Goal: Check status: Check status

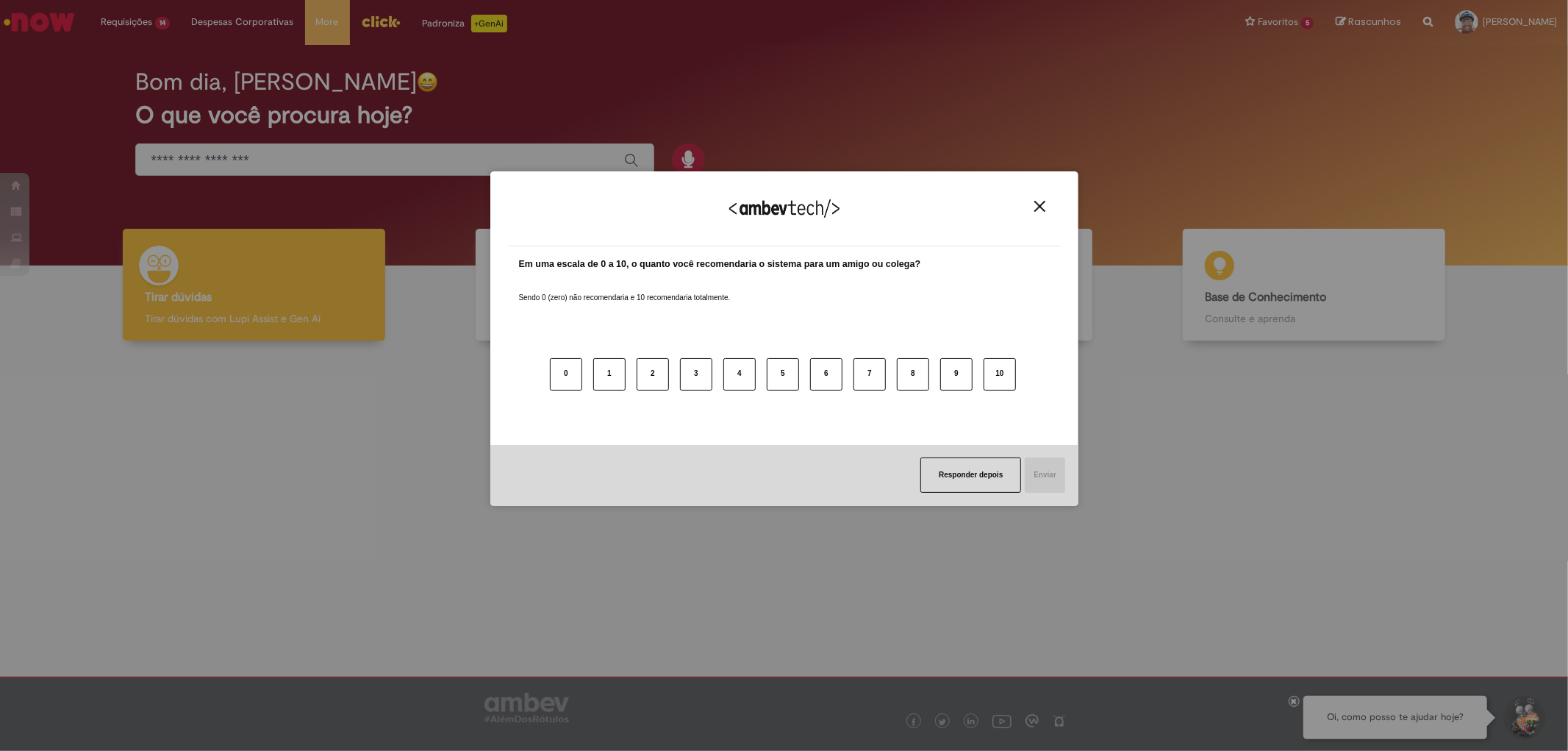
click at [1037, 201] on img "Close" at bounding box center [1039, 205] width 11 height 11
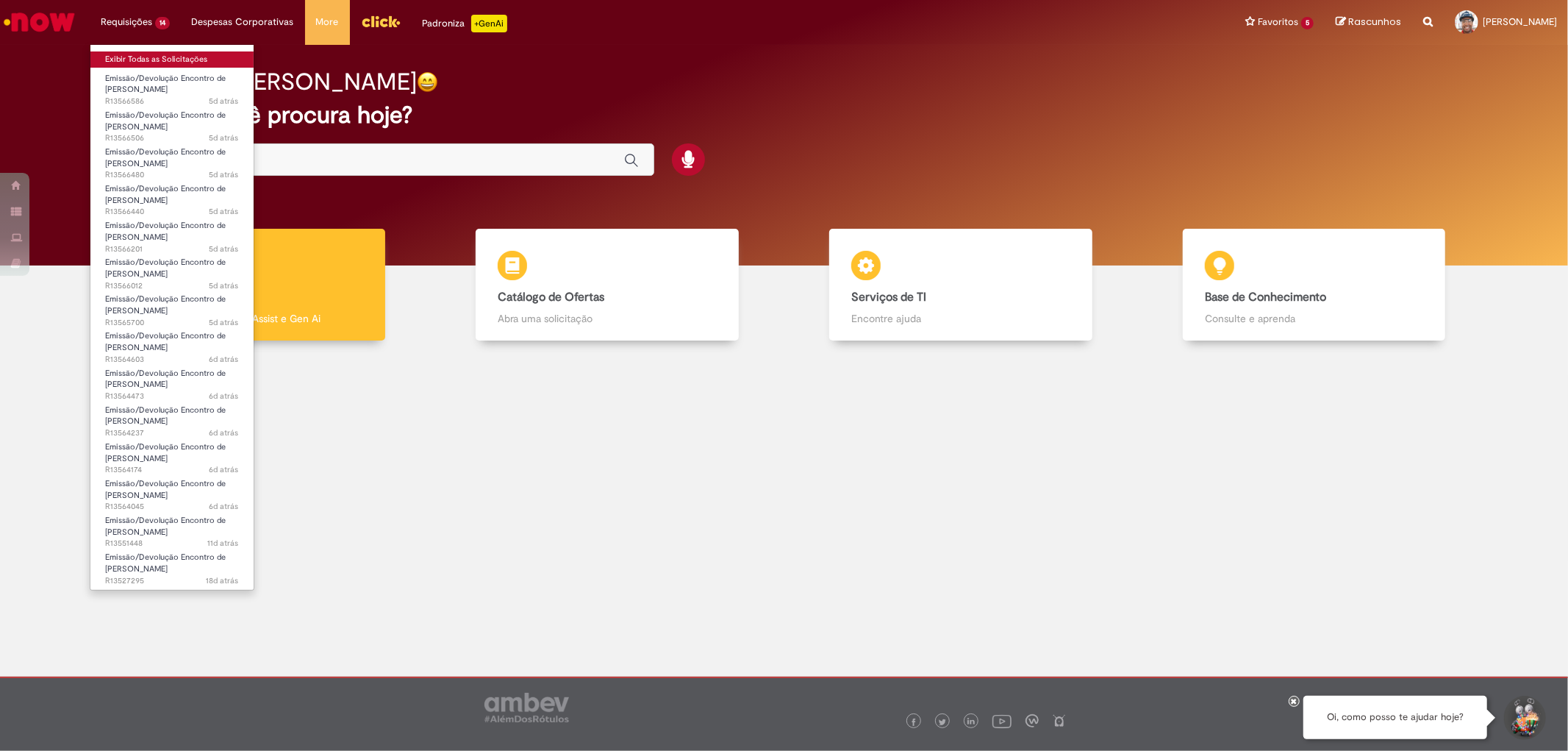
click at [148, 56] on link "Exibir Todas as Solicitações" at bounding box center [172, 59] width 163 height 16
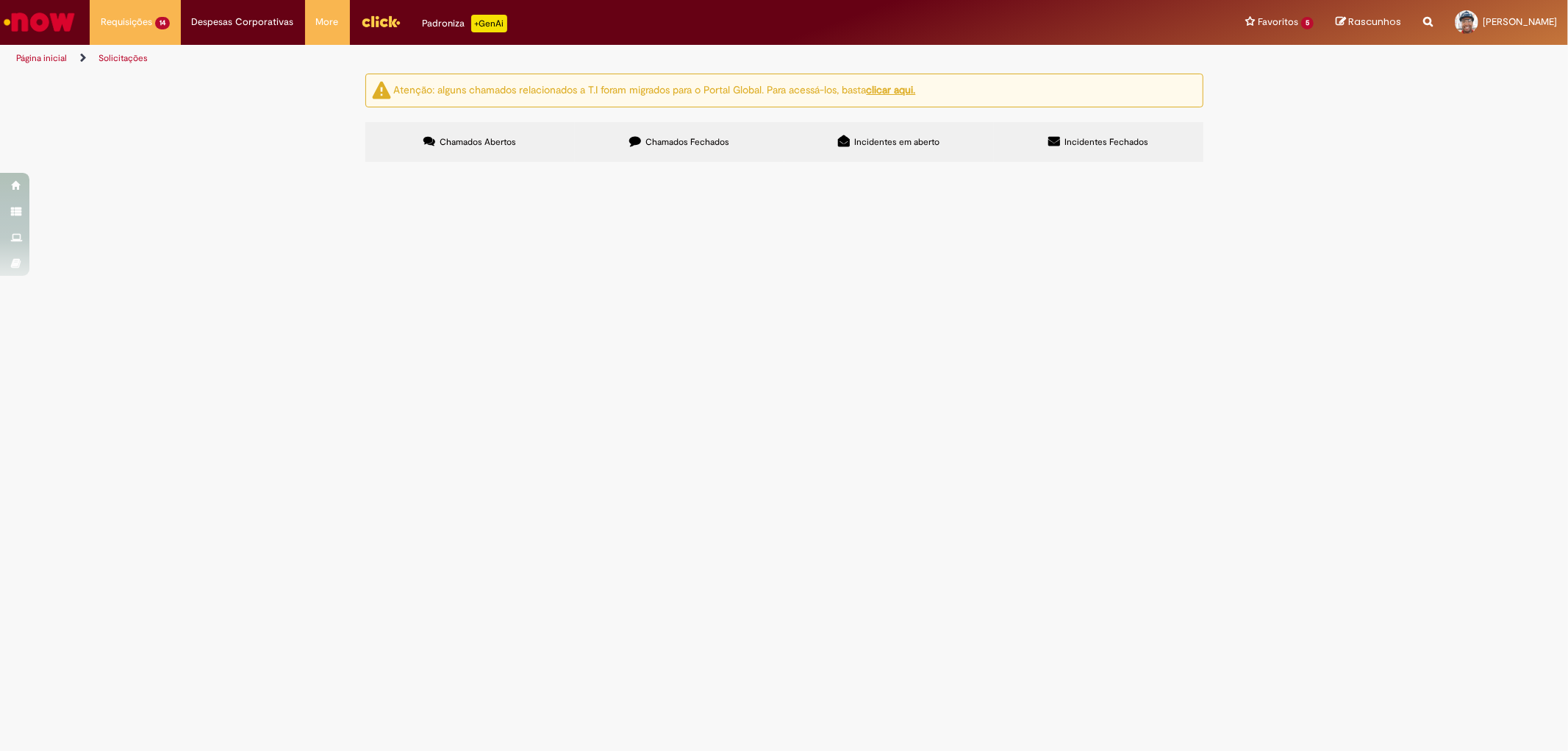
click at [0, 0] on span "R13565700" at bounding box center [0, 0] width 0 height 0
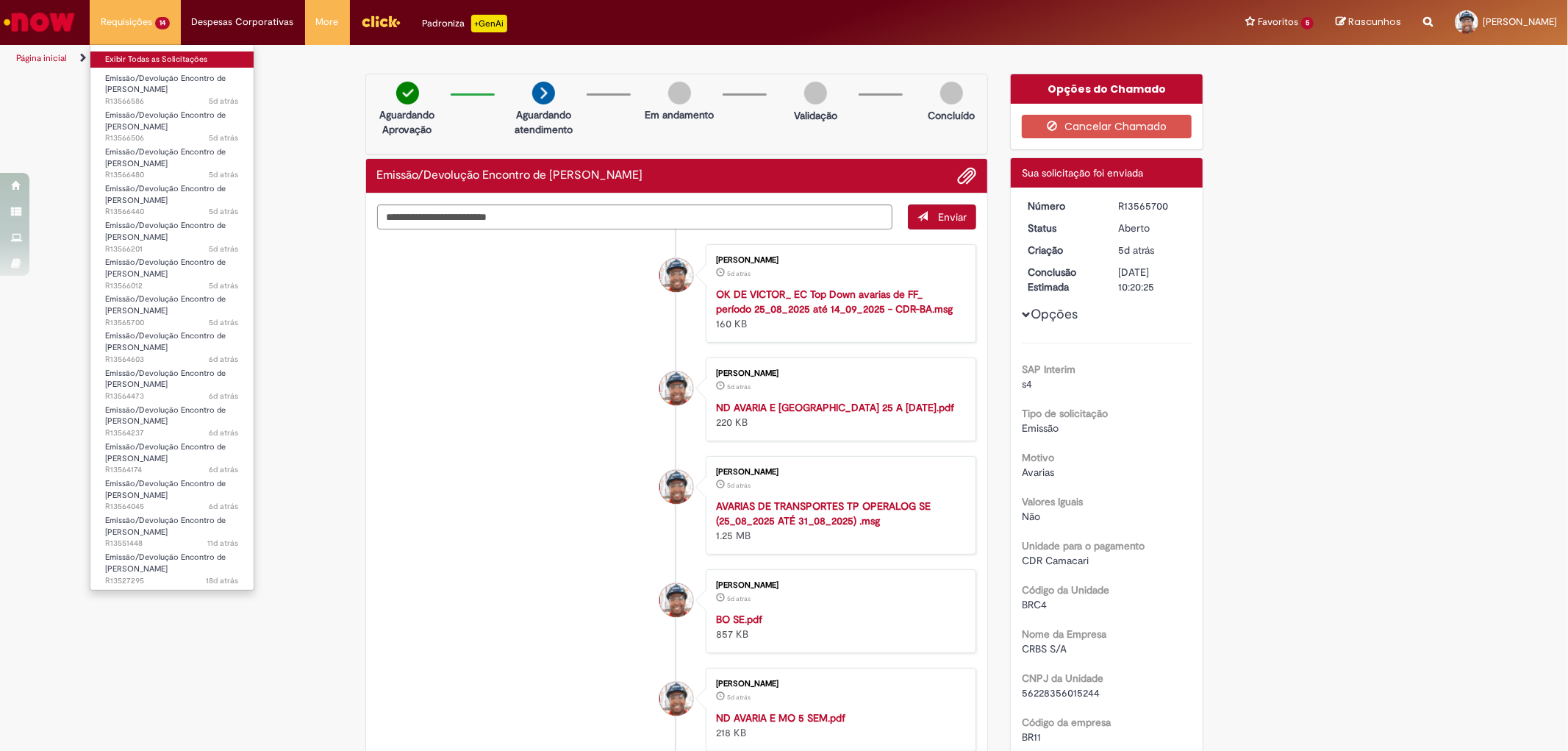
click at [151, 61] on link "Exibir Todas as Solicitações" at bounding box center [172, 59] width 163 height 16
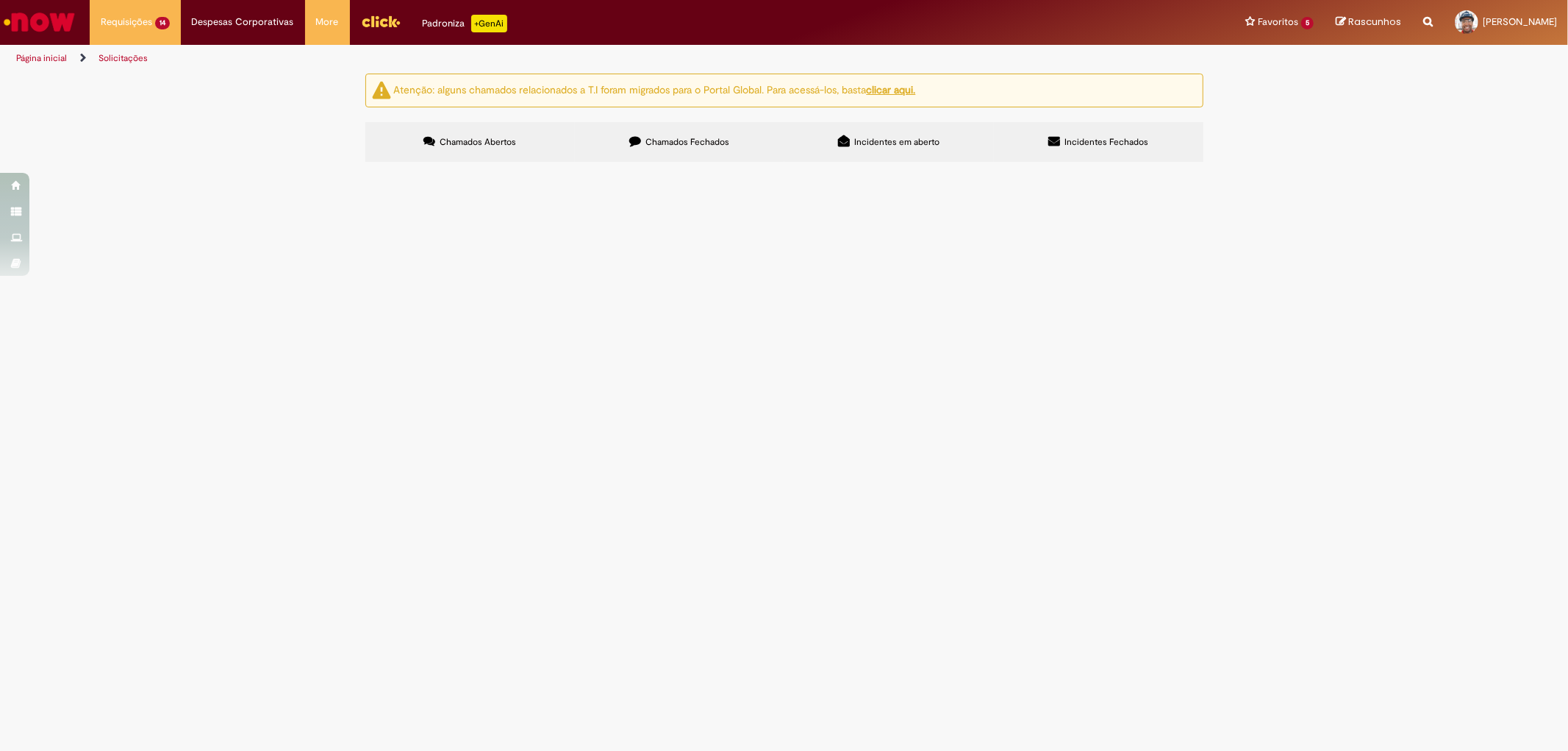
scroll to position [151, 0]
click at [0, 0] on span "R13527295" at bounding box center [0, 0] width 0 height 0
click at [0, 0] on span "R13551448" at bounding box center [0, 0] width 0 height 0
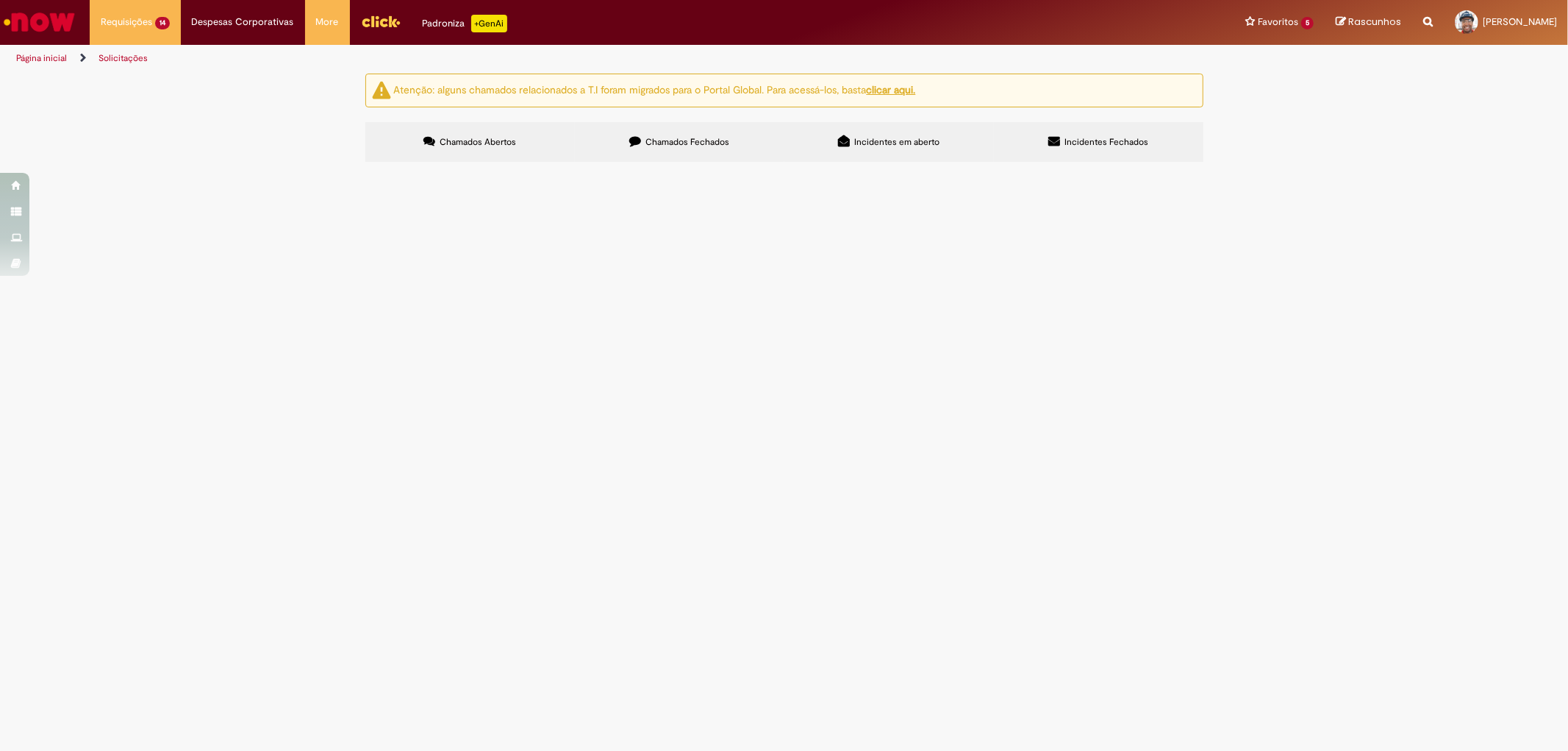
click at [0, 0] on span "R13551448" at bounding box center [0, 0] width 0 height 0
drag, startPoint x: 421, startPoint y: 612, endPoint x: 376, endPoint y: 612, distance: 45.0
click at [0, 0] on td "R13551448" at bounding box center [0, 0] width 0 height 0
copy span "R13551448"
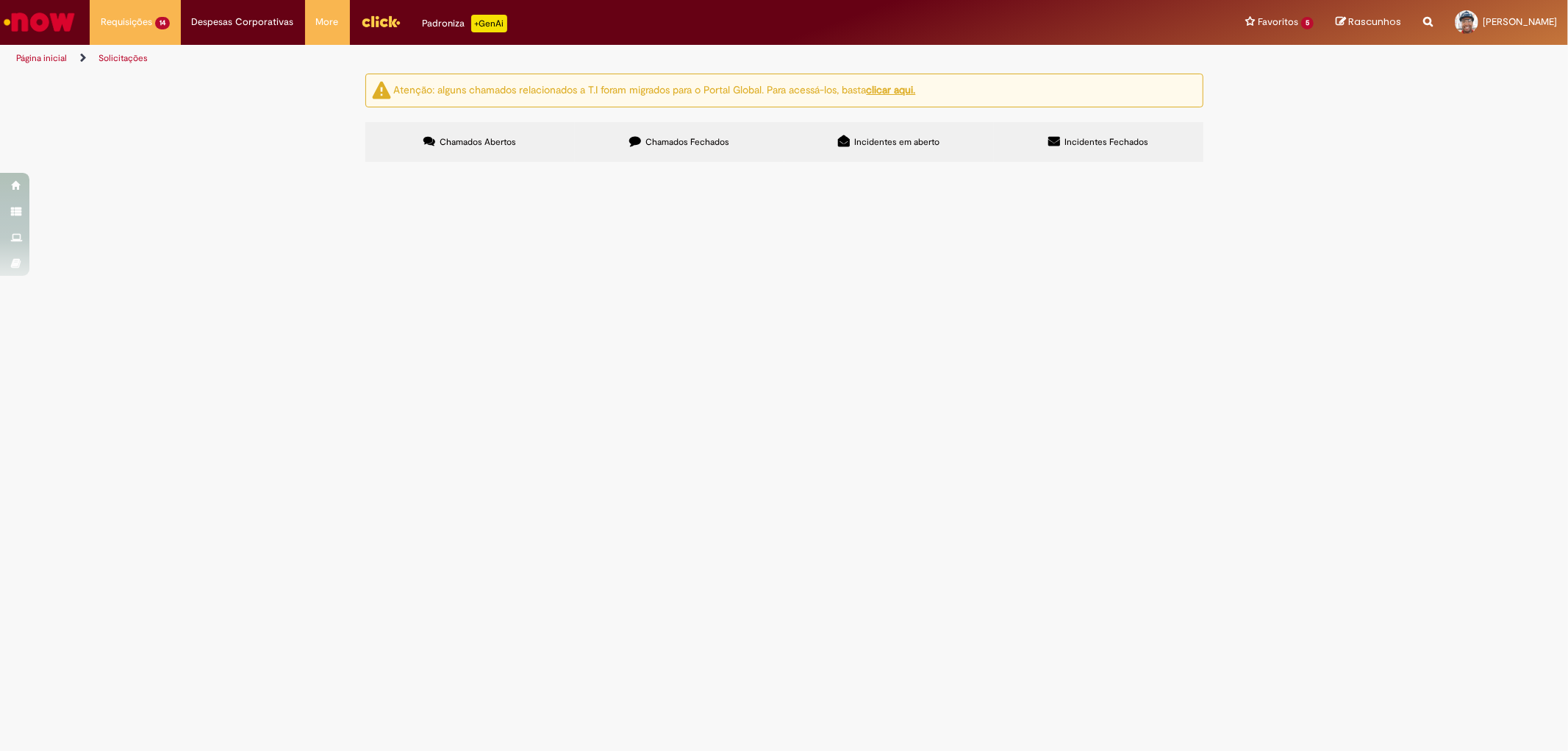
drag, startPoint x: 422, startPoint y: 652, endPoint x: 382, endPoint y: 657, distance: 40.3
click at [0, 0] on td "R13527295" at bounding box center [0, 0] width 0 height 0
copy span "R13527295"
click at [0, 0] on span "(((INTERCOMPANY))) COBRANÇA PARCIAL TOP DOWN REFERENTE A CARGA SINISTRADA TP LB…" at bounding box center [0, 0] width 0 height 0
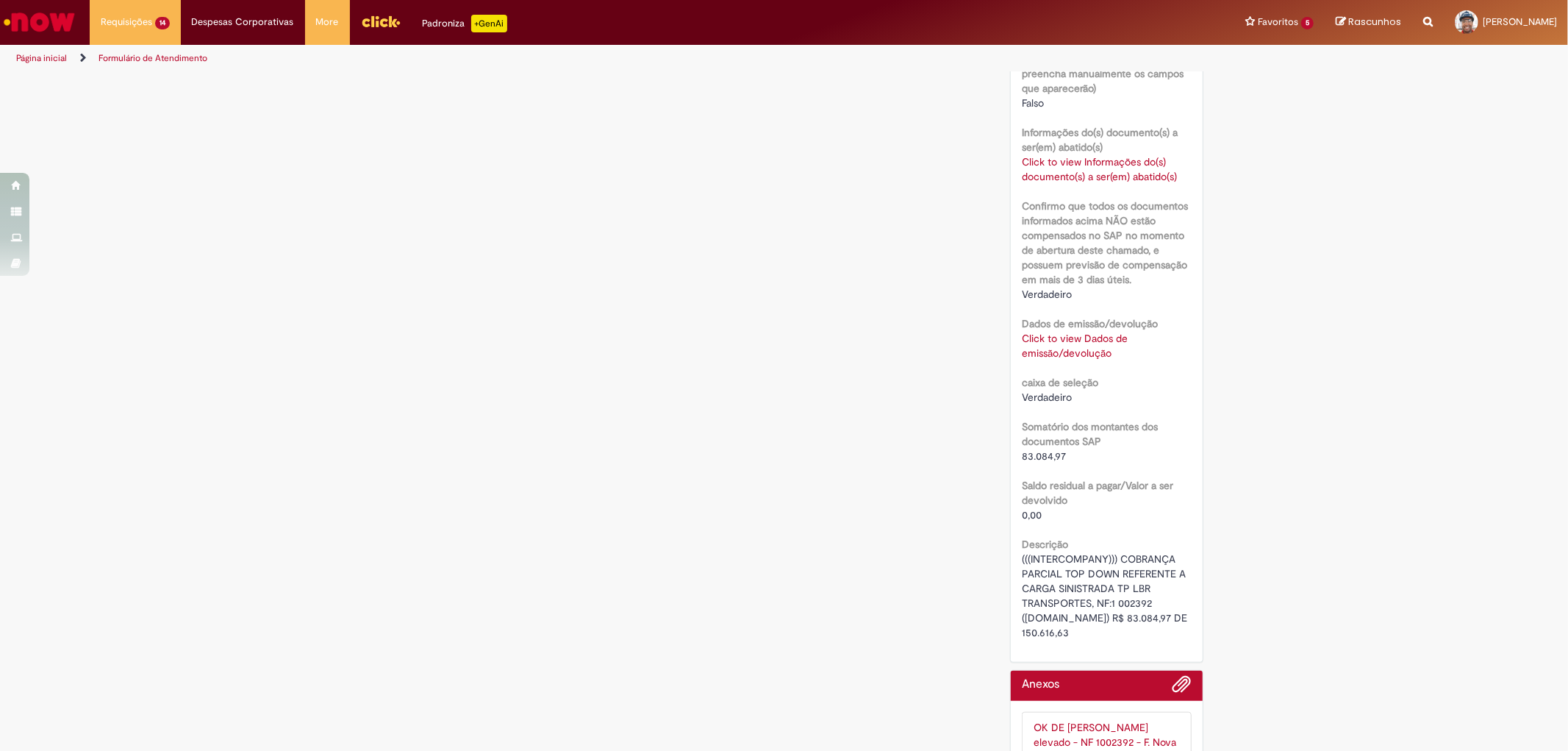
scroll to position [861, 0]
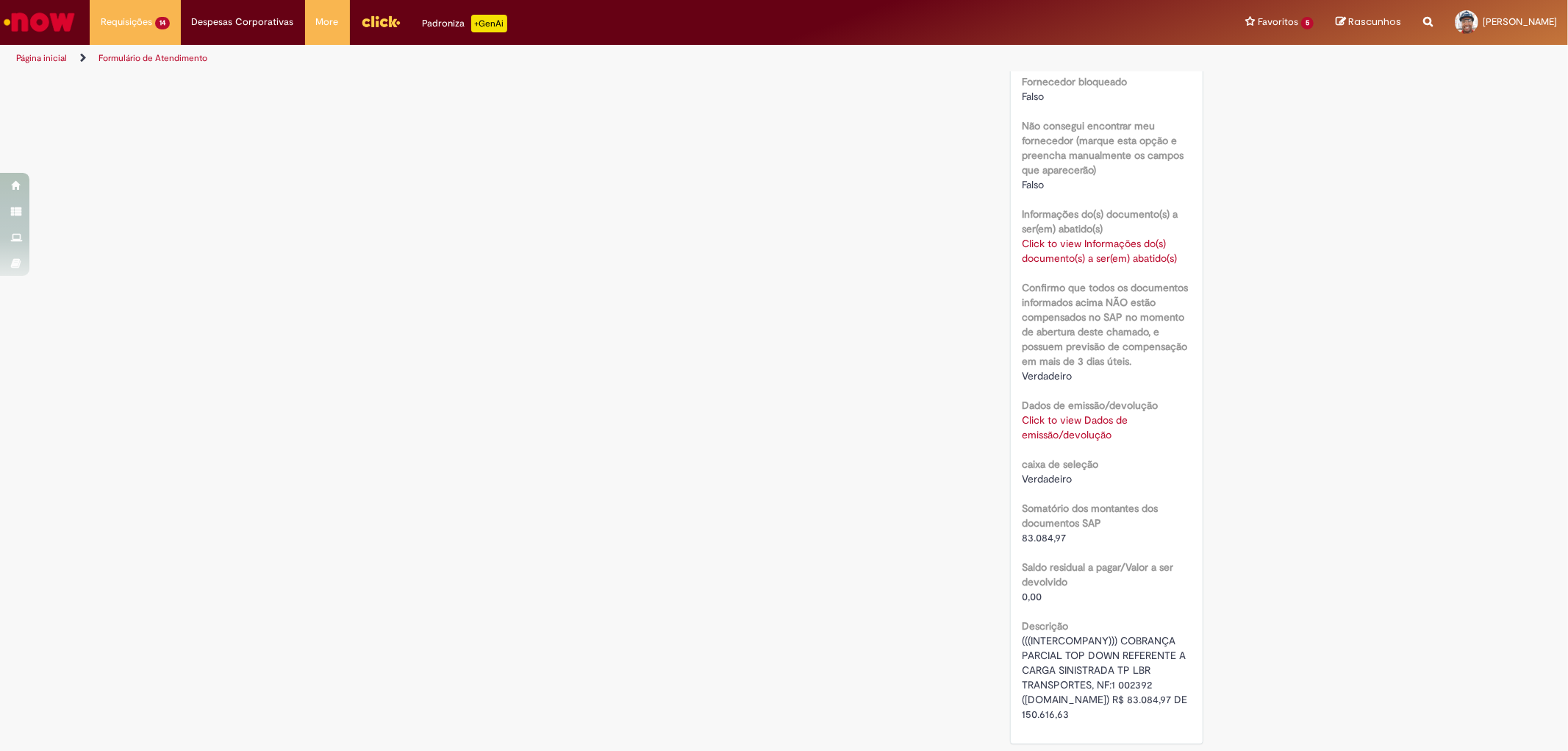
click at [1067, 429] on link "Click to view Dados de emissão/devolução" at bounding box center [1075, 427] width 106 height 28
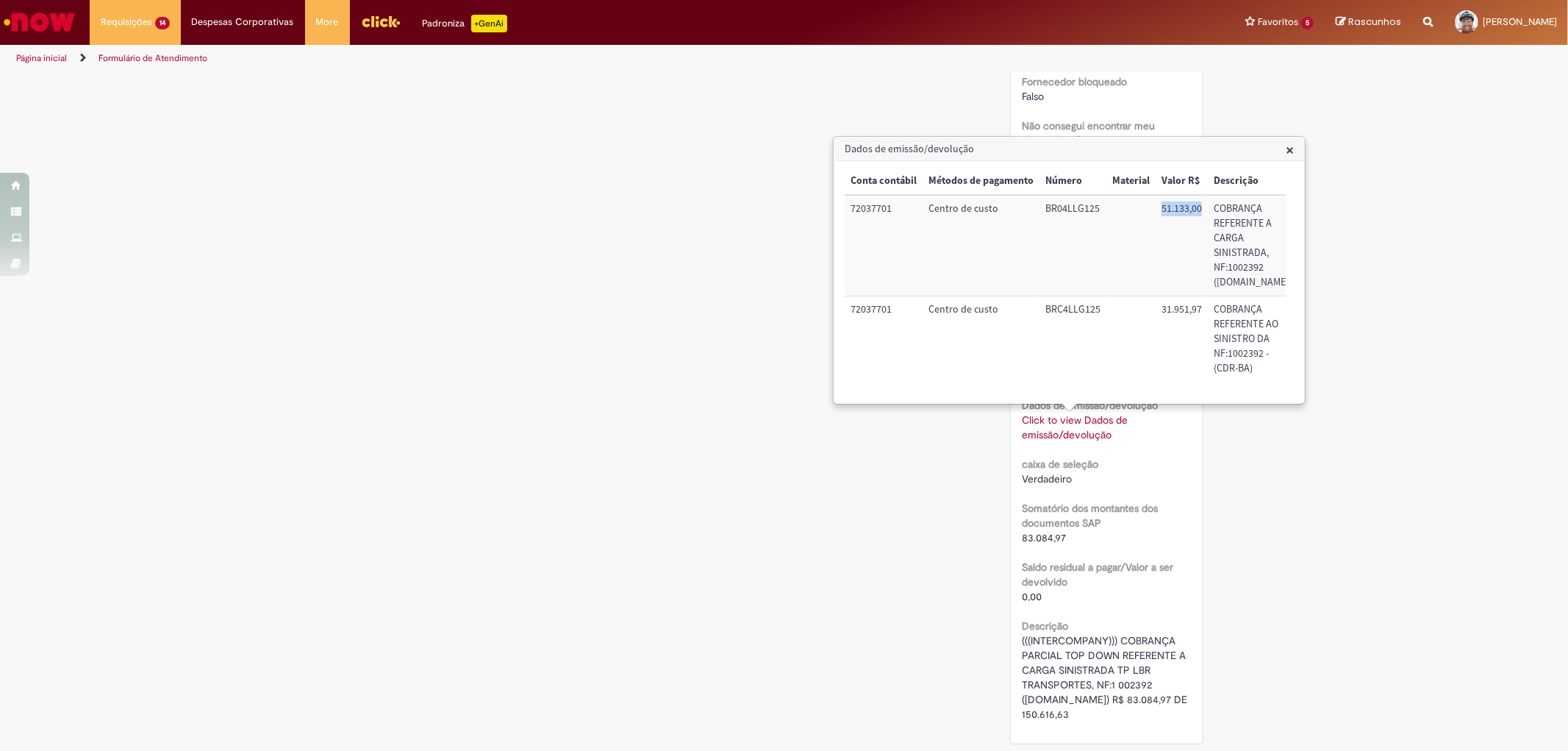
drag, startPoint x: 1160, startPoint y: 207, endPoint x: 1204, endPoint y: 207, distance: 44.0
click at [1204, 207] on td "51.133,00" at bounding box center [1182, 245] width 52 height 101
copy td "51.133,00"
drag, startPoint x: 1157, startPoint y: 310, endPoint x: 1204, endPoint y: 312, distance: 47.0
click at [1204, 312] on td "31.951,97" at bounding box center [1182, 338] width 52 height 85
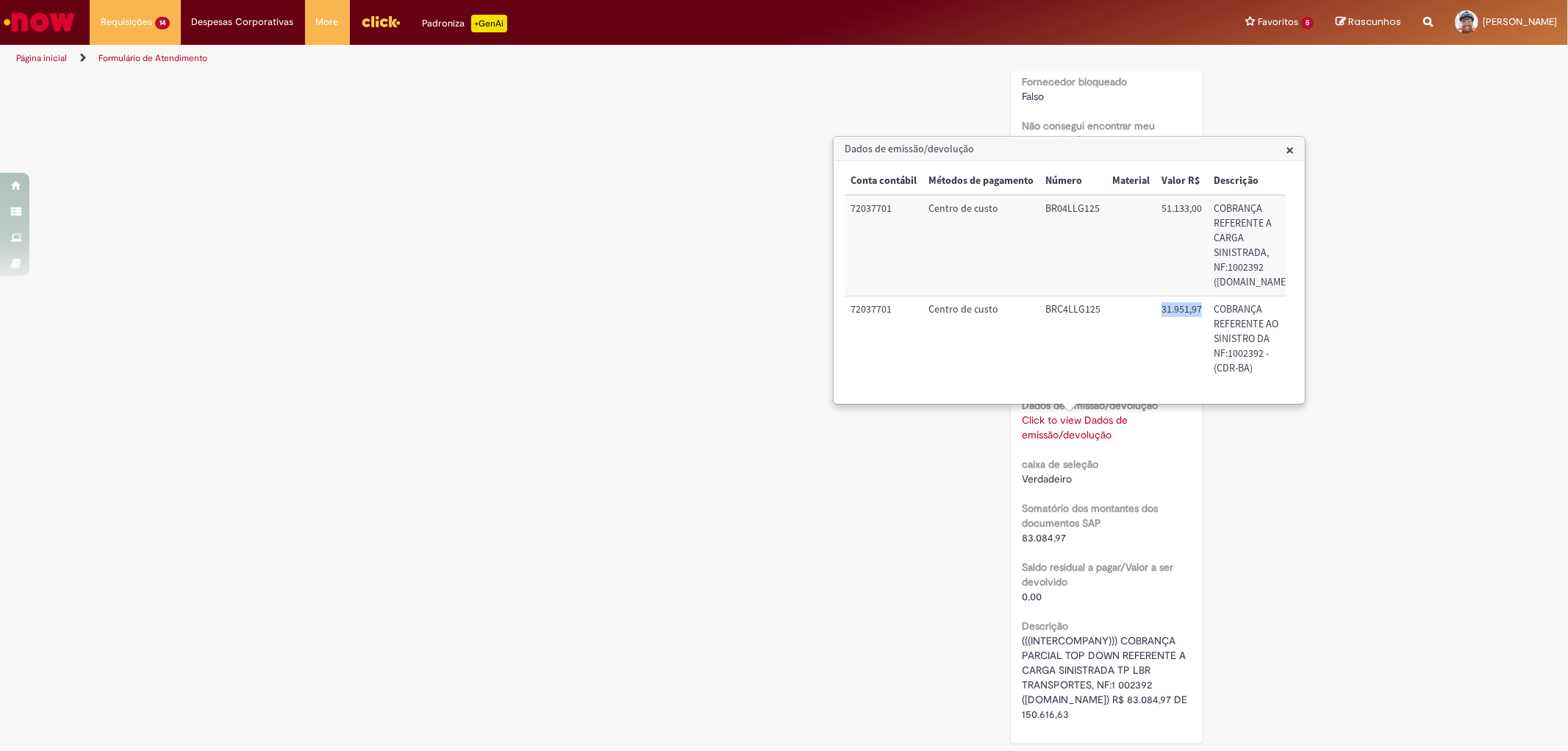
copy td "31.951,97"
click at [629, 375] on div "Verificar Código de Barras Aguardando Aprovação Aguardando atendimento Em andam…" at bounding box center [784, 152] width 860 height 1879
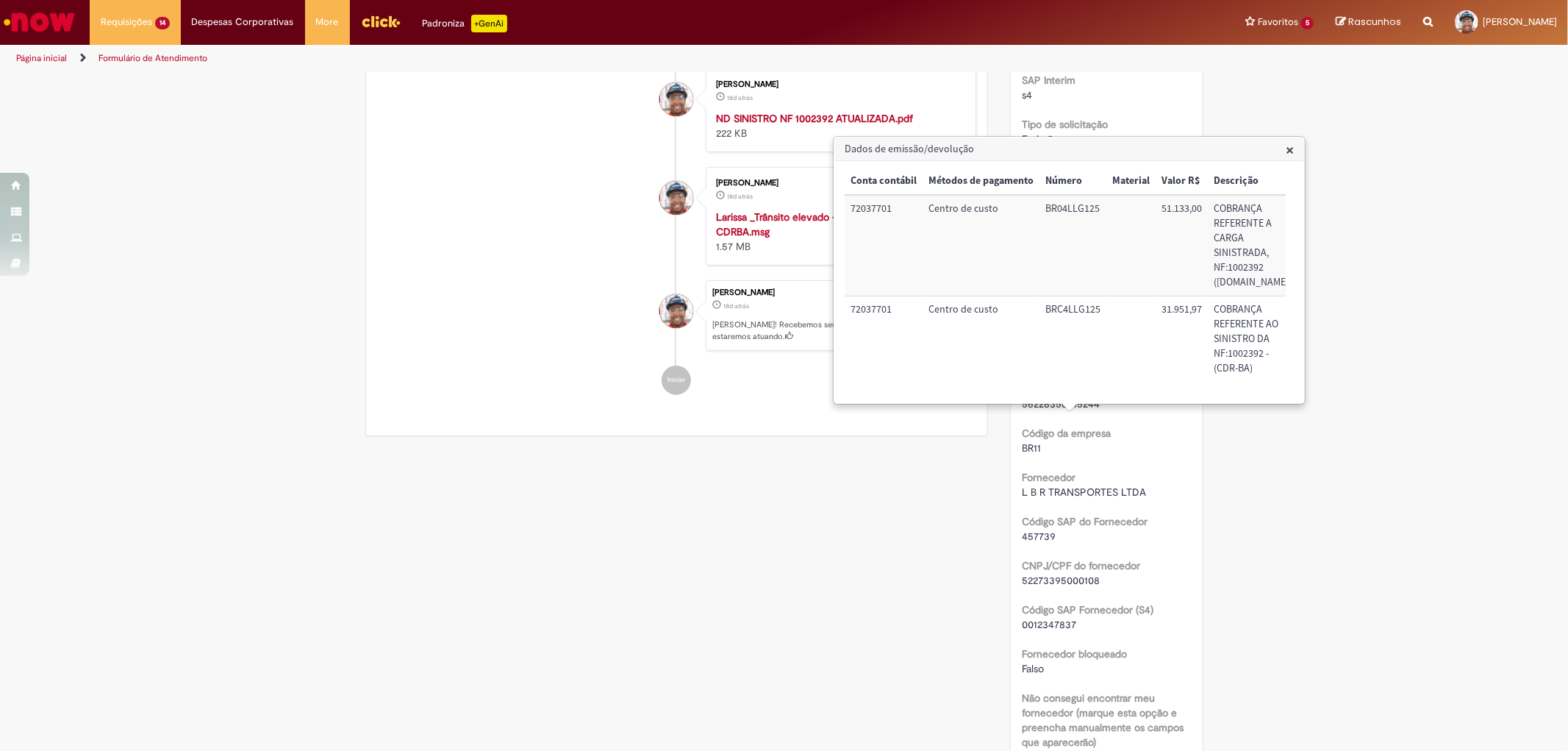
click at [1294, 151] on span "×" at bounding box center [1289, 150] width 8 height 20
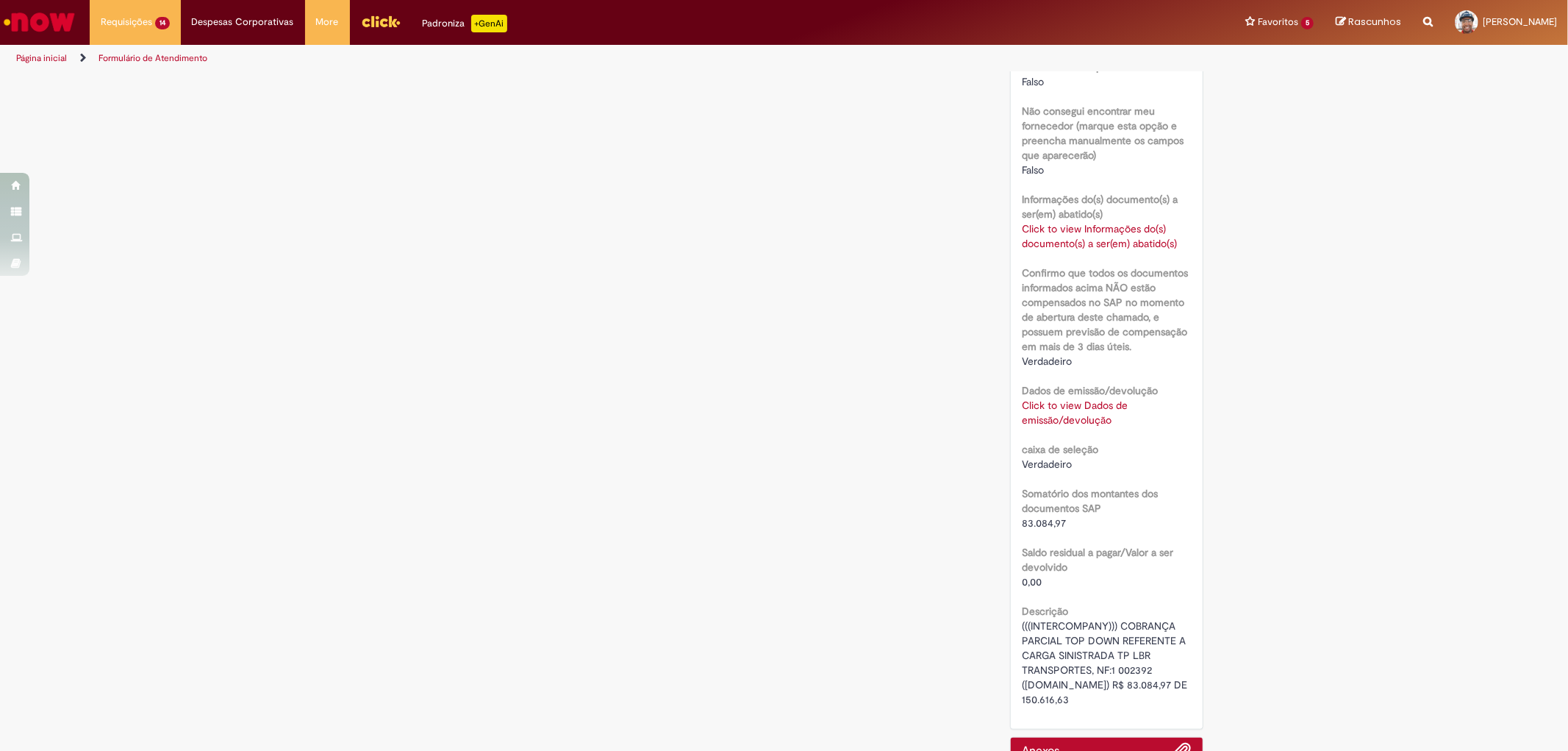
scroll to position [222, 0]
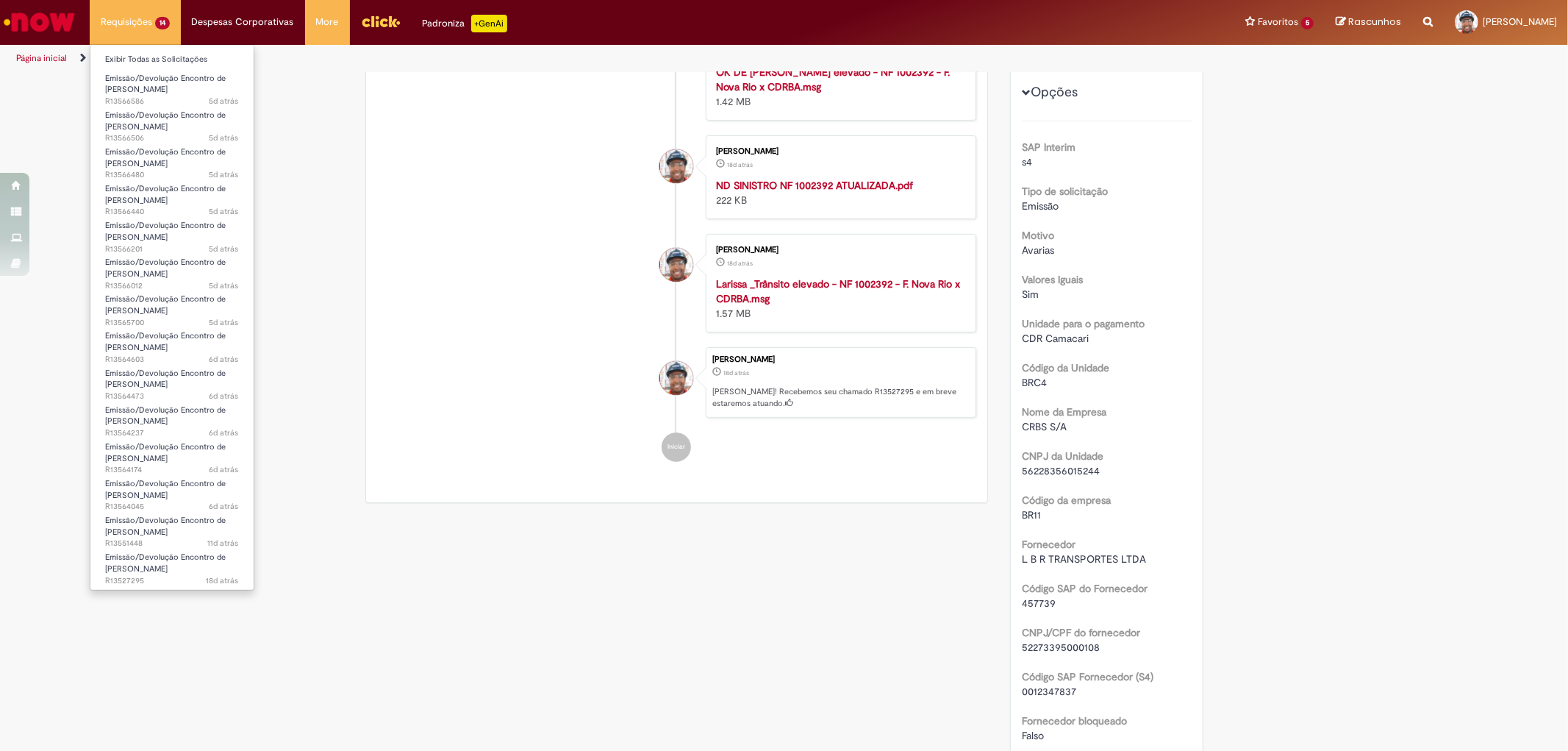
drag, startPoint x: 120, startPoint y: 26, endPoint x: 113, endPoint y: 32, distance: 9.2
click at [114, 20] on li "Requisições 14 Exibir Todas as Solicitações Emissão/Devolução Encontro de Conta…" at bounding box center [136, 22] width 91 height 44
click at [136, 50] on li "Exibir Todas as Solicitações" at bounding box center [172, 58] width 163 height 19
click at [132, 61] on link "Exibir Todas as Solicitações" at bounding box center [172, 59] width 163 height 16
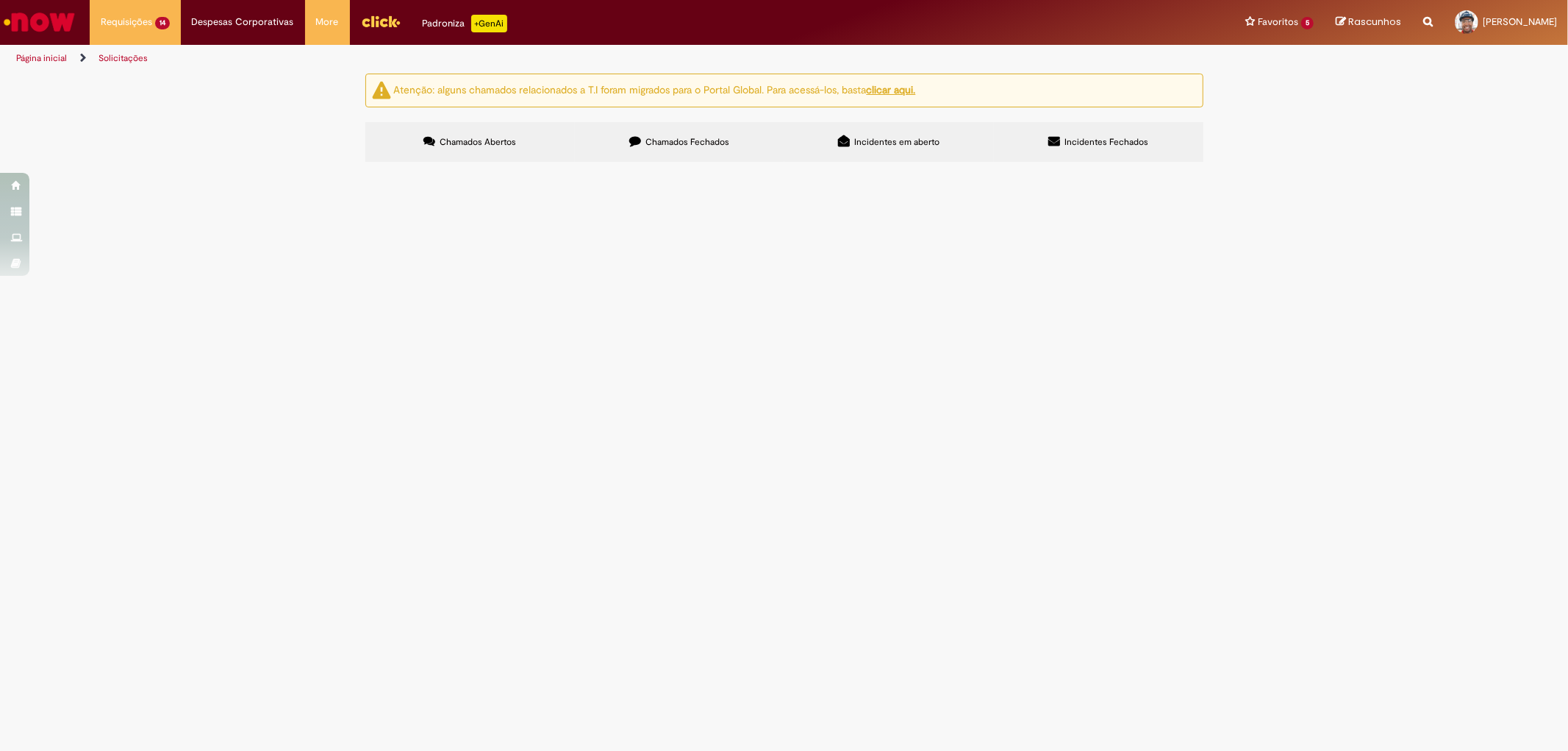
scroll to position [151, 0]
click at [0, 0] on span "R13551448" at bounding box center [0, 0] width 0 height 0
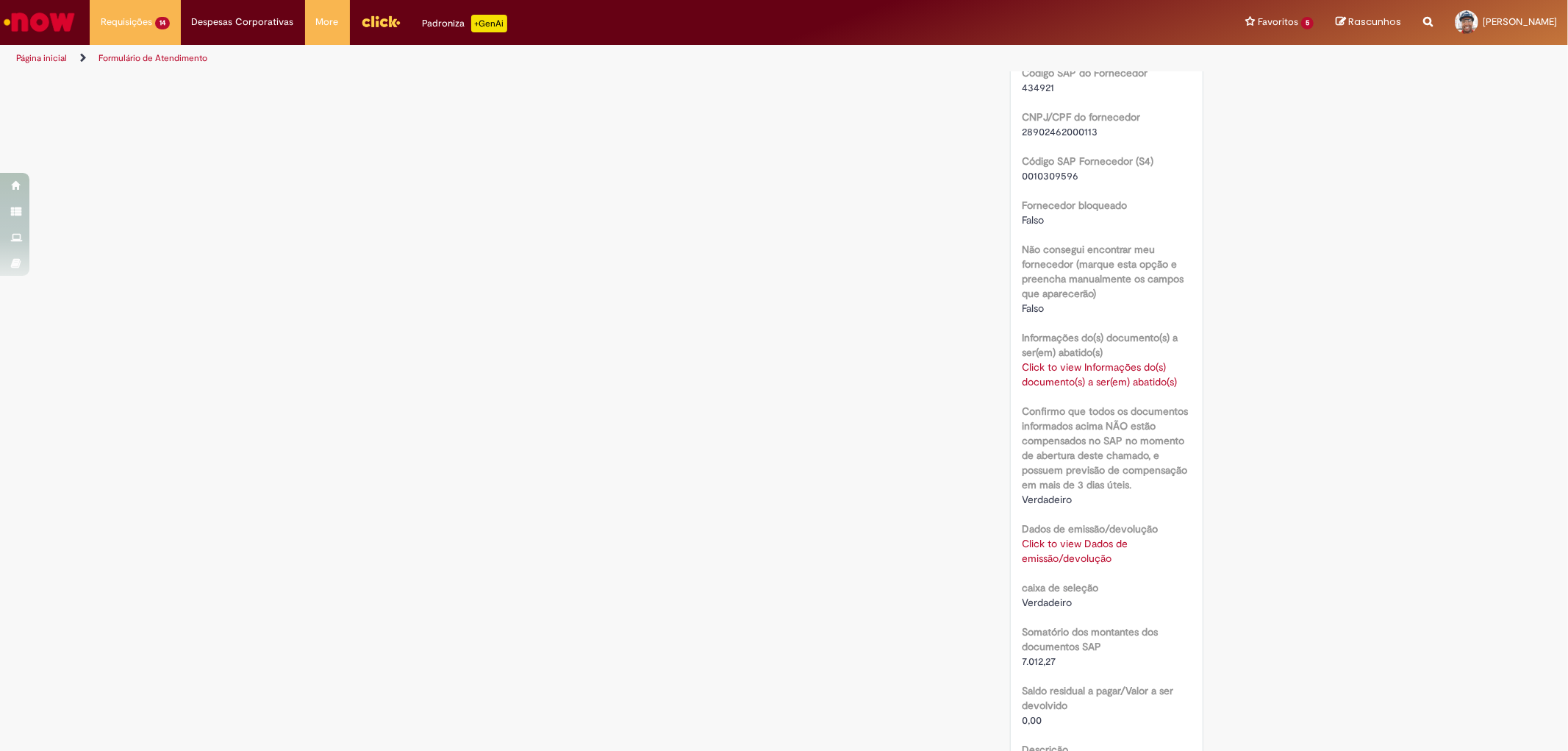
scroll to position [656, 0]
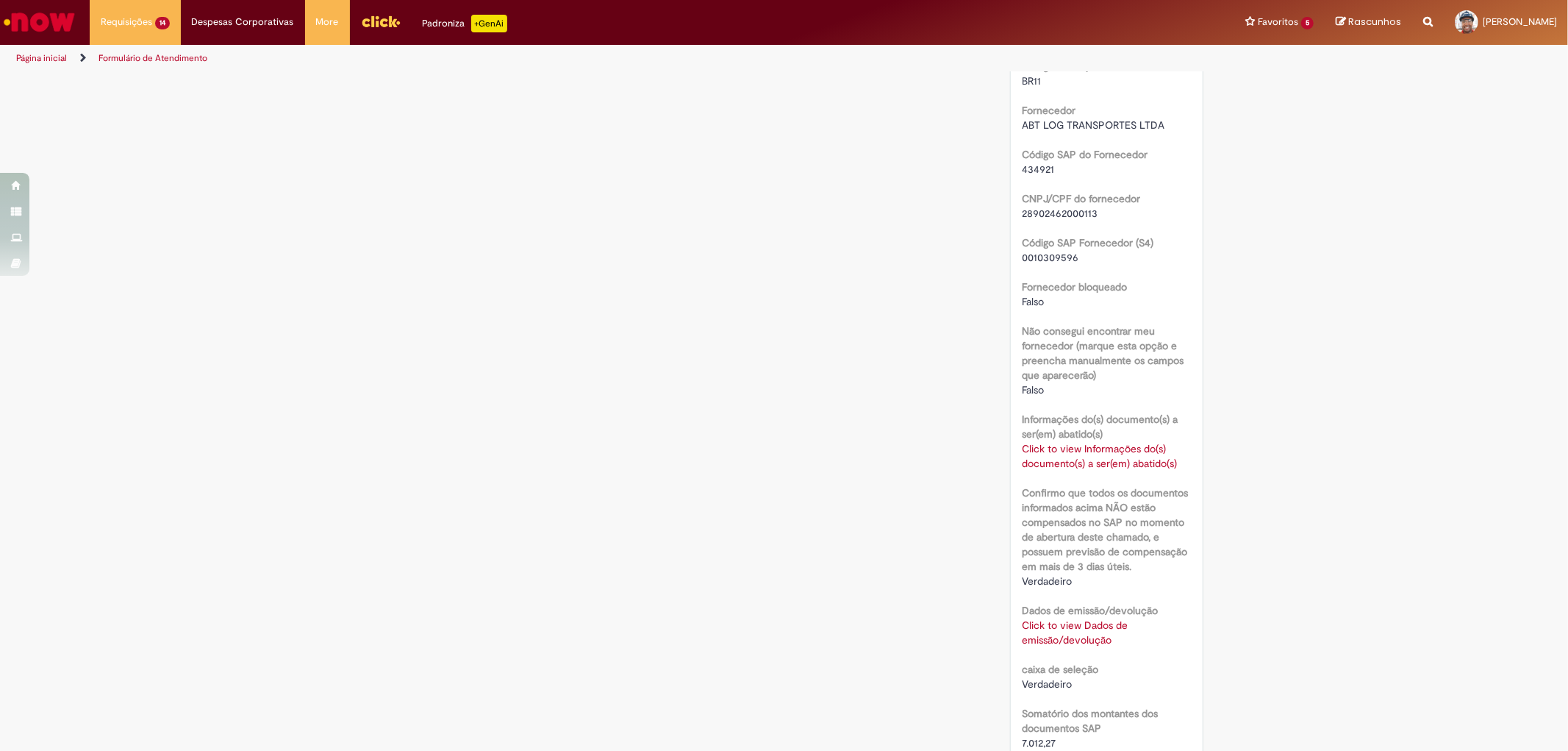
click at [1063, 626] on link "Click to view Dados de emissão/devolução" at bounding box center [1075, 631] width 106 height 28
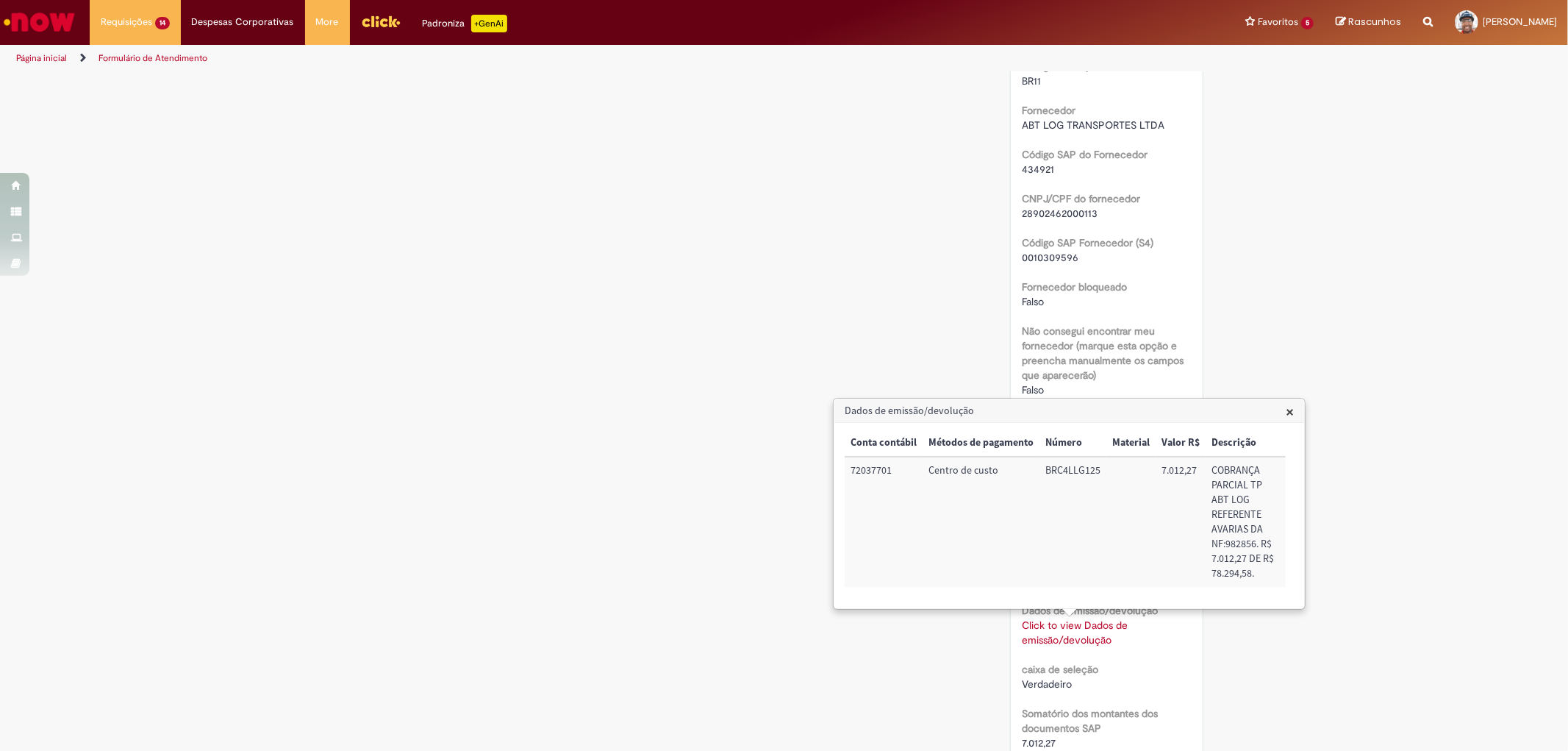
click at [1294, 410] on h3 "Dados de emissão/devolução" at bounding box center [1069, 411] width 470 height 24
click at [1290, 408] on span "×" at bounding box center [1289, 412] width 8 height 20
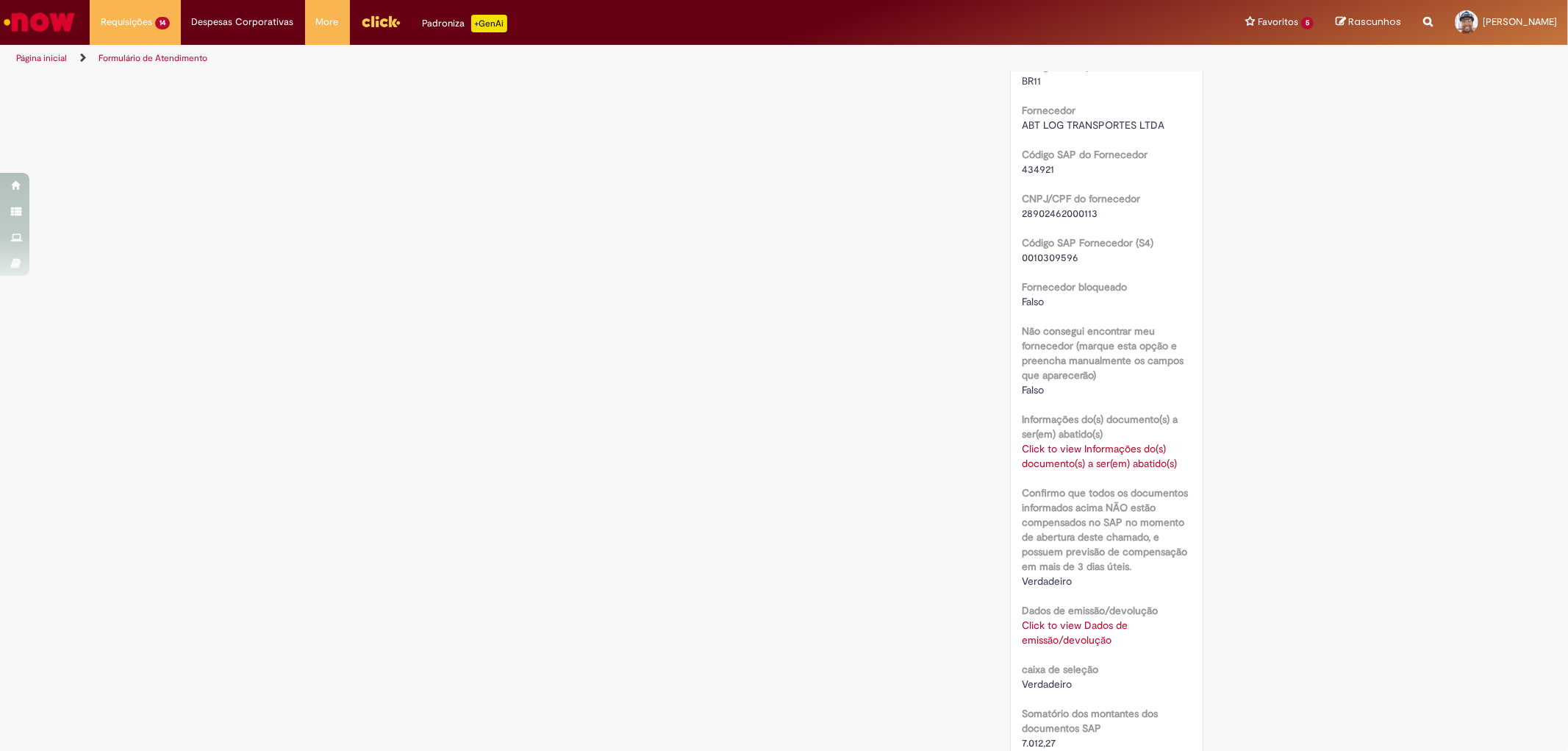
click at [1038, 636] on link "Click to view Dados de emissão/devolução" at bounding box center [1075, 631] width 106 height 28
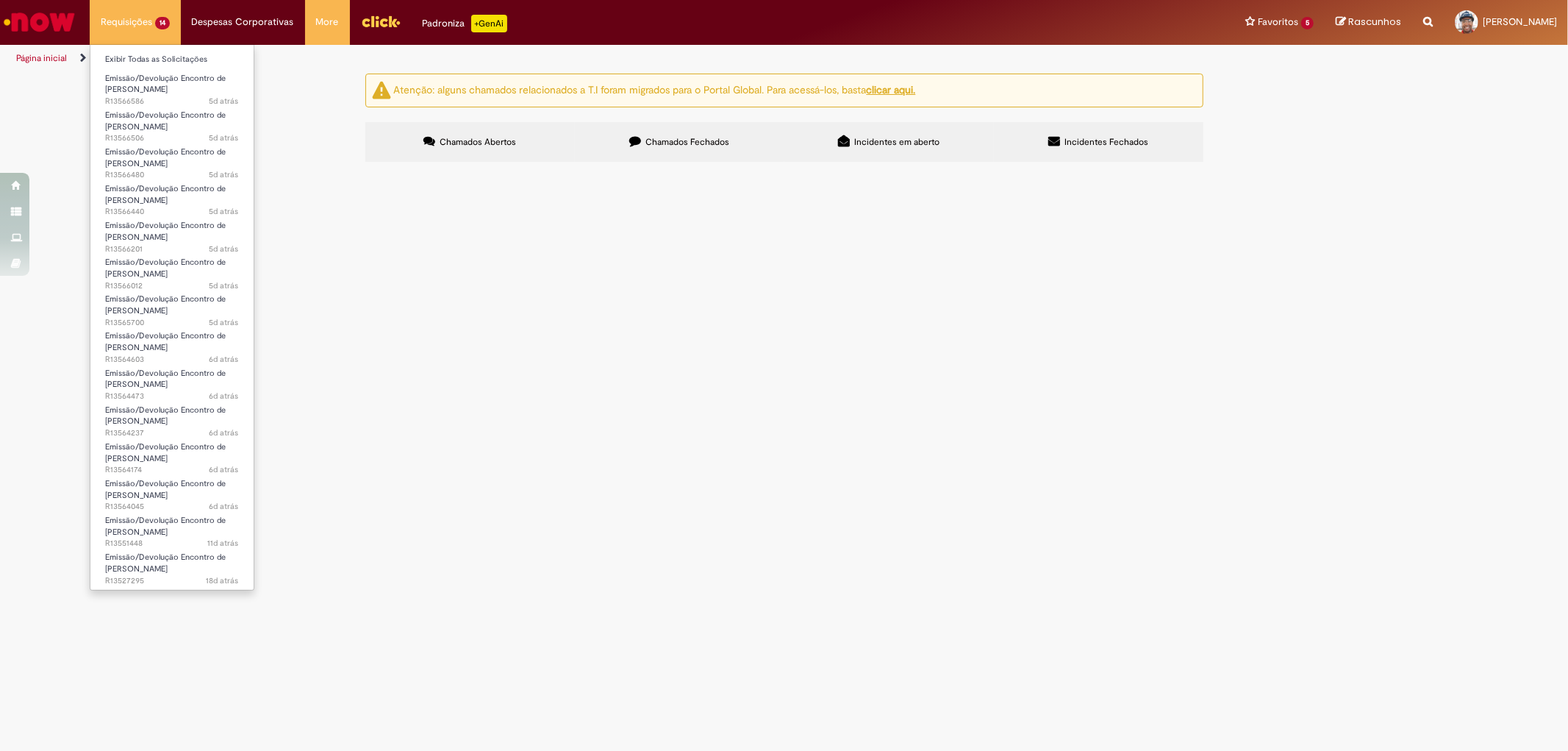
click at [134, 26] on li "Requisições 14 Exibir Todas as Solicitações Emissão/Devolução Encontro de Conta…" at bounding box center [136, 22] width 91 height 44
click at [156, 61] on link "Exibir Todas as Solicitações" at bounding box center [172, 59] width 163 height 16
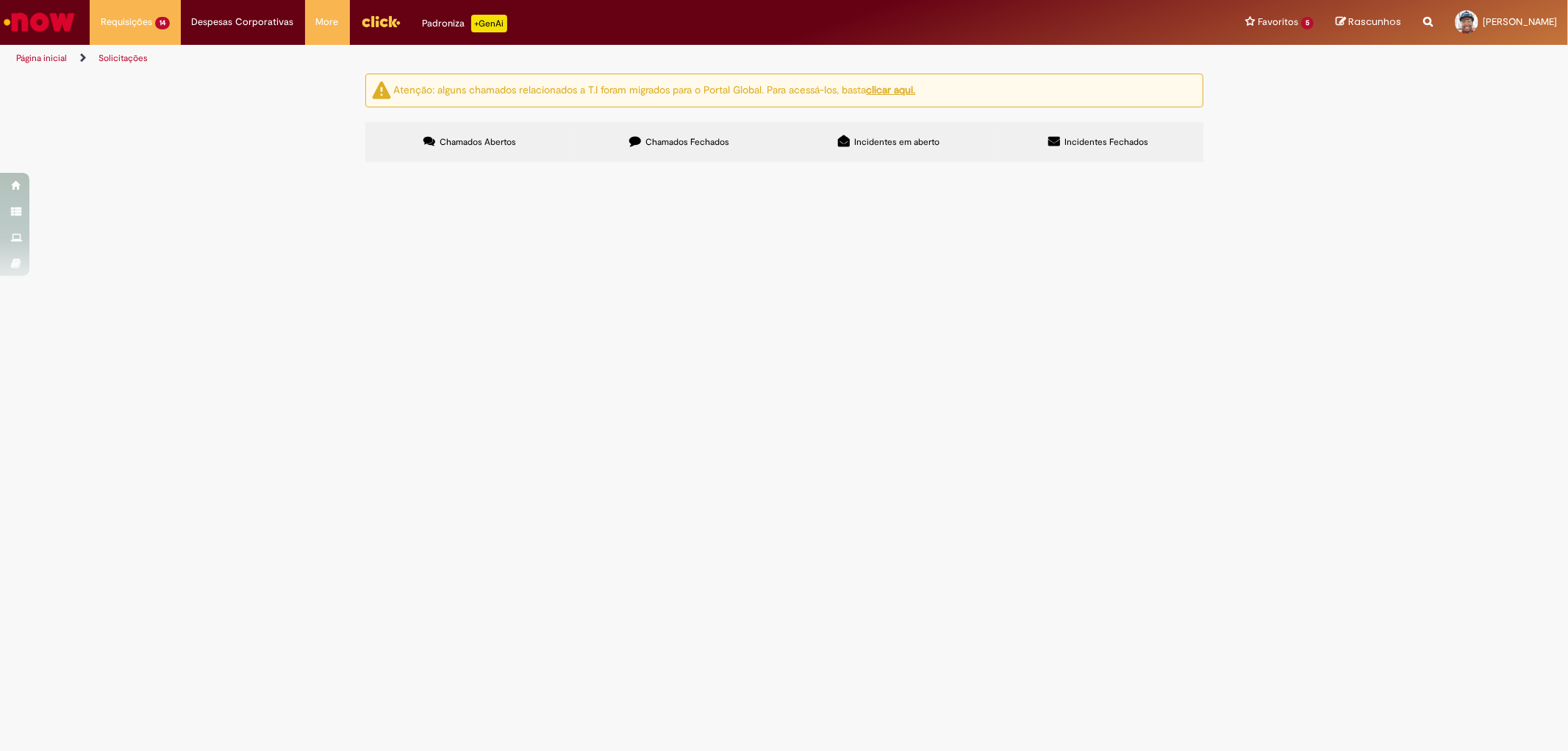
scroll to position [151, 0]
click at [0, 0] on span "R13527295" at bounding box center [0, 0] width 0 height 0
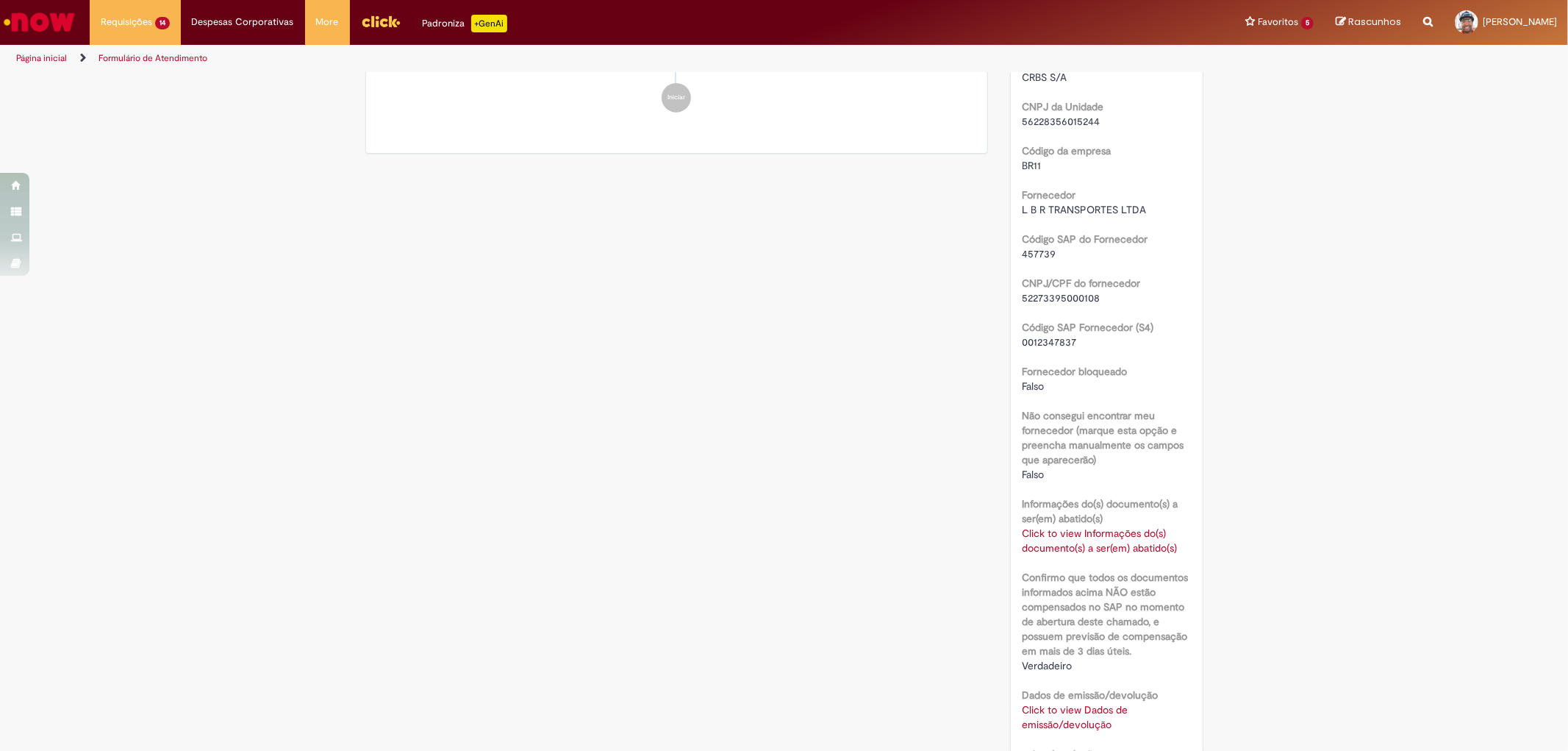
scroll to position [656, 0]
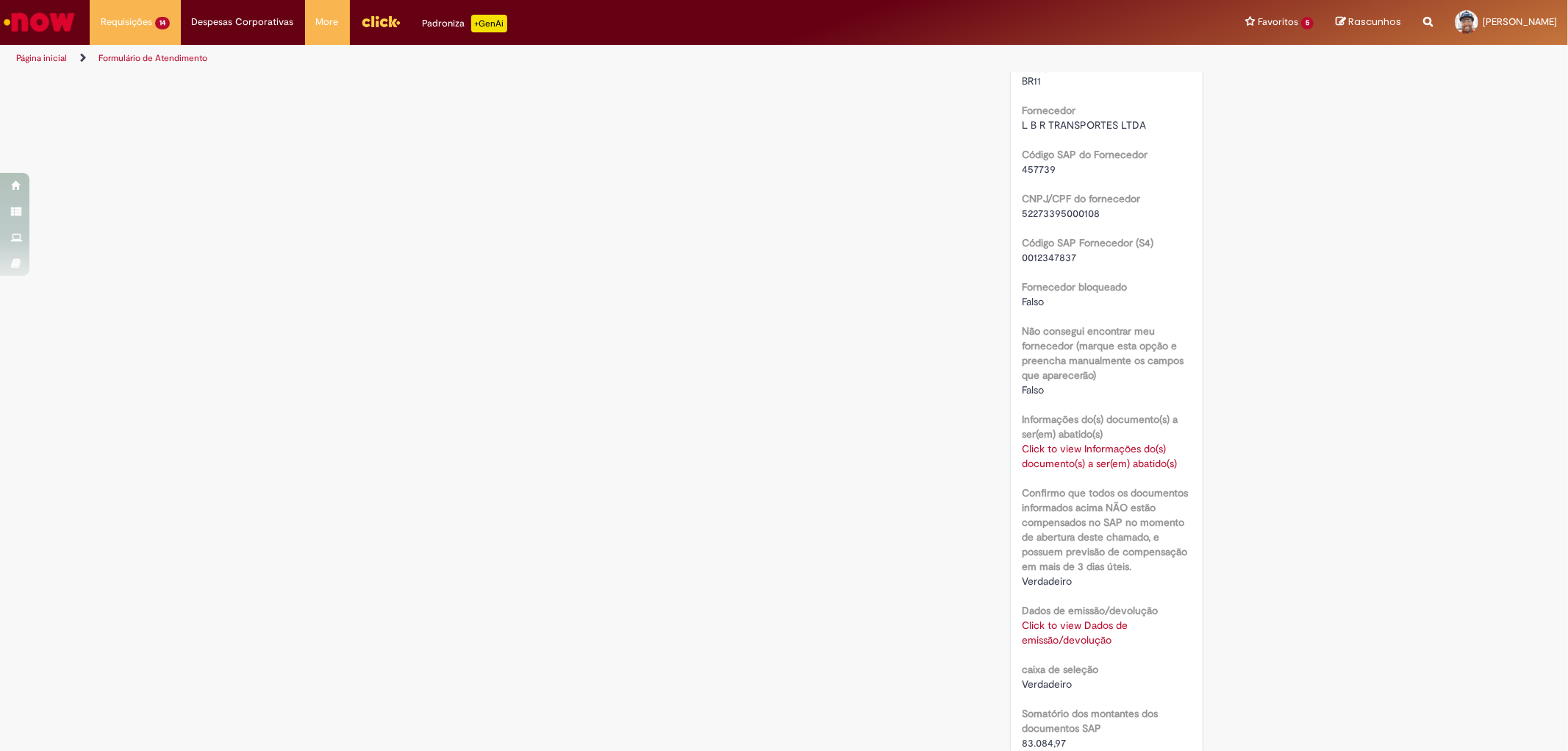
click at [1050, 643] on link "Click to view Dados de emissão/devolução" at bounding box center [1075, 631] width 106 height 28
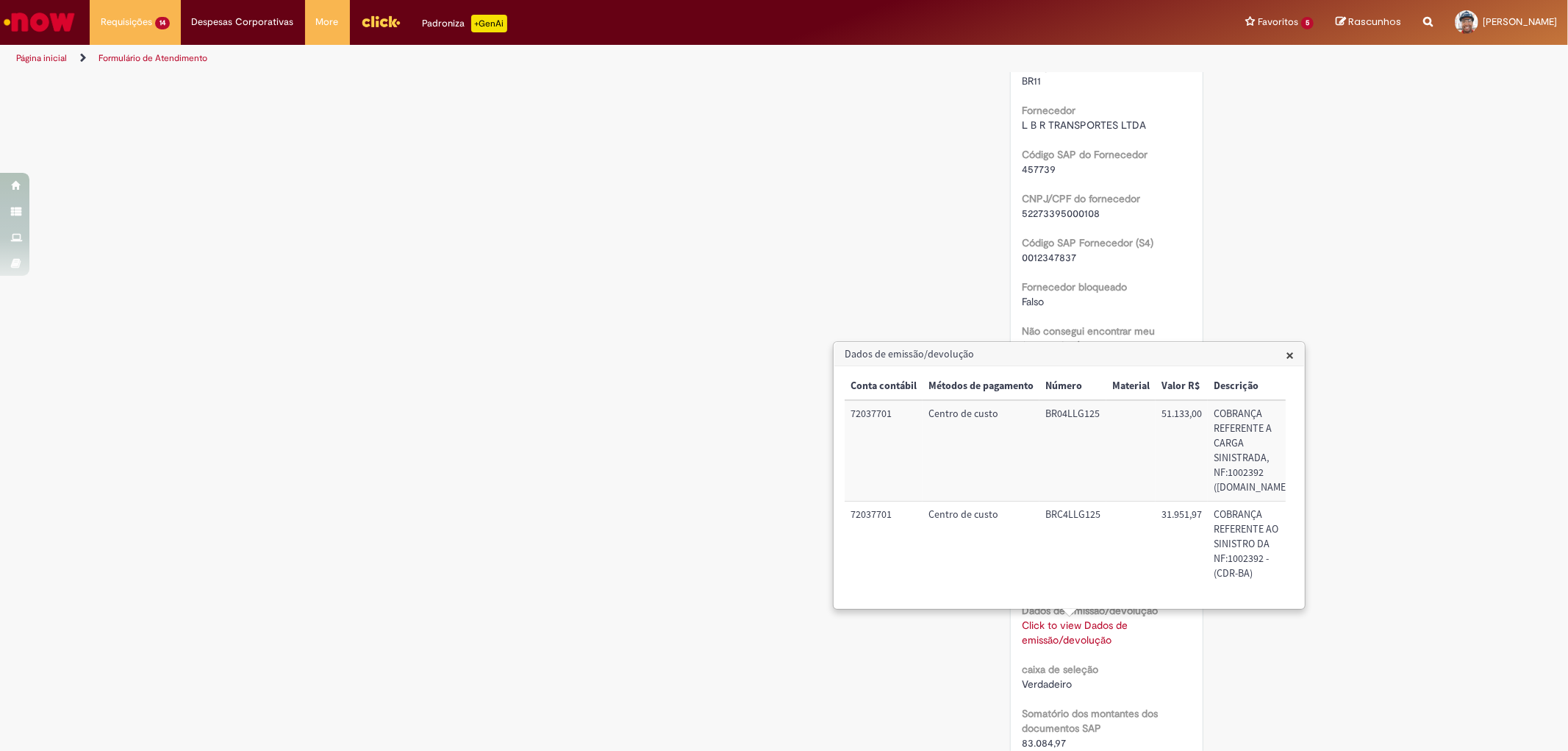
click at [625, 276] on div "Verificar Código de Barras Aguardando Aprovação Aguardando atendimento Em andam…" at bounding box center [784, 357] width 860 height 1879
click at [1287, 354] on span "×" at bounding box center [1289, 355] width 8 height 20
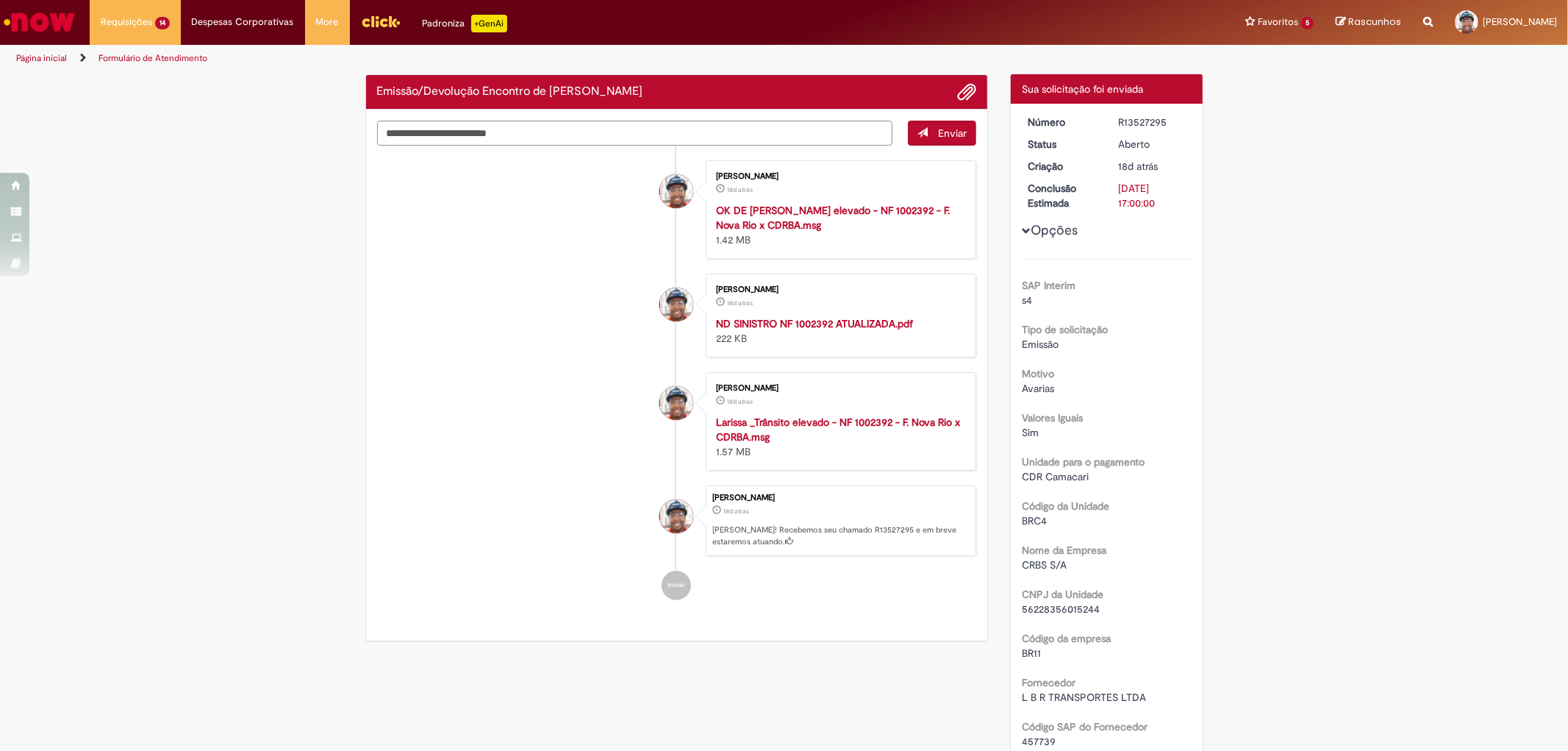
scroll to position [0, 0]
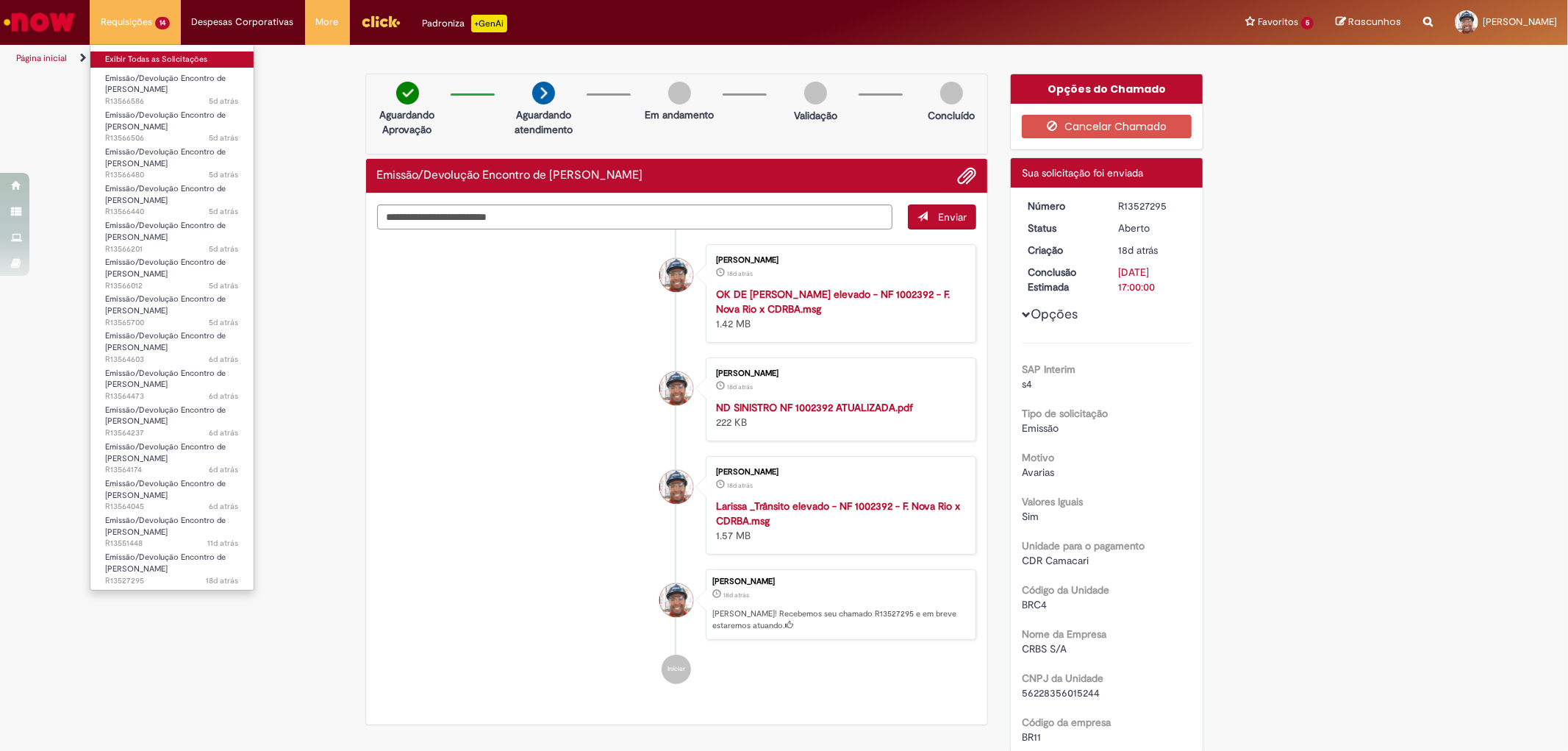
click at [149, 60] on link "Exibir Todas as Solicitações" at bounding box center [172, 59] width 163 height 16
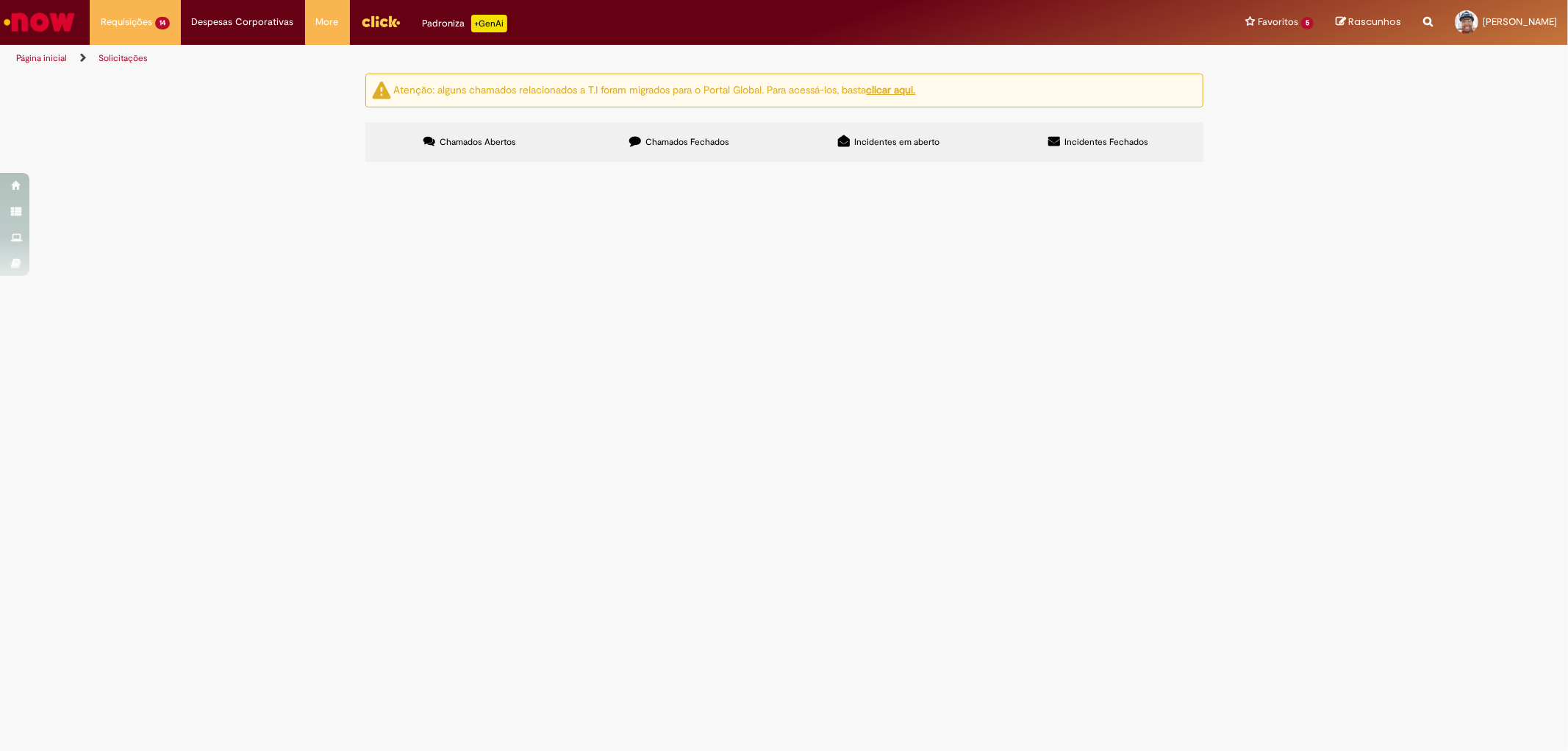
scroll to position [151, 0]
click at [0, 0] on span "R13564045" at bounding box center [0, 0] width 0 height 0
click at [0, 0] on span "R13564174" at bounding box center [0, 0] width 0 height 0
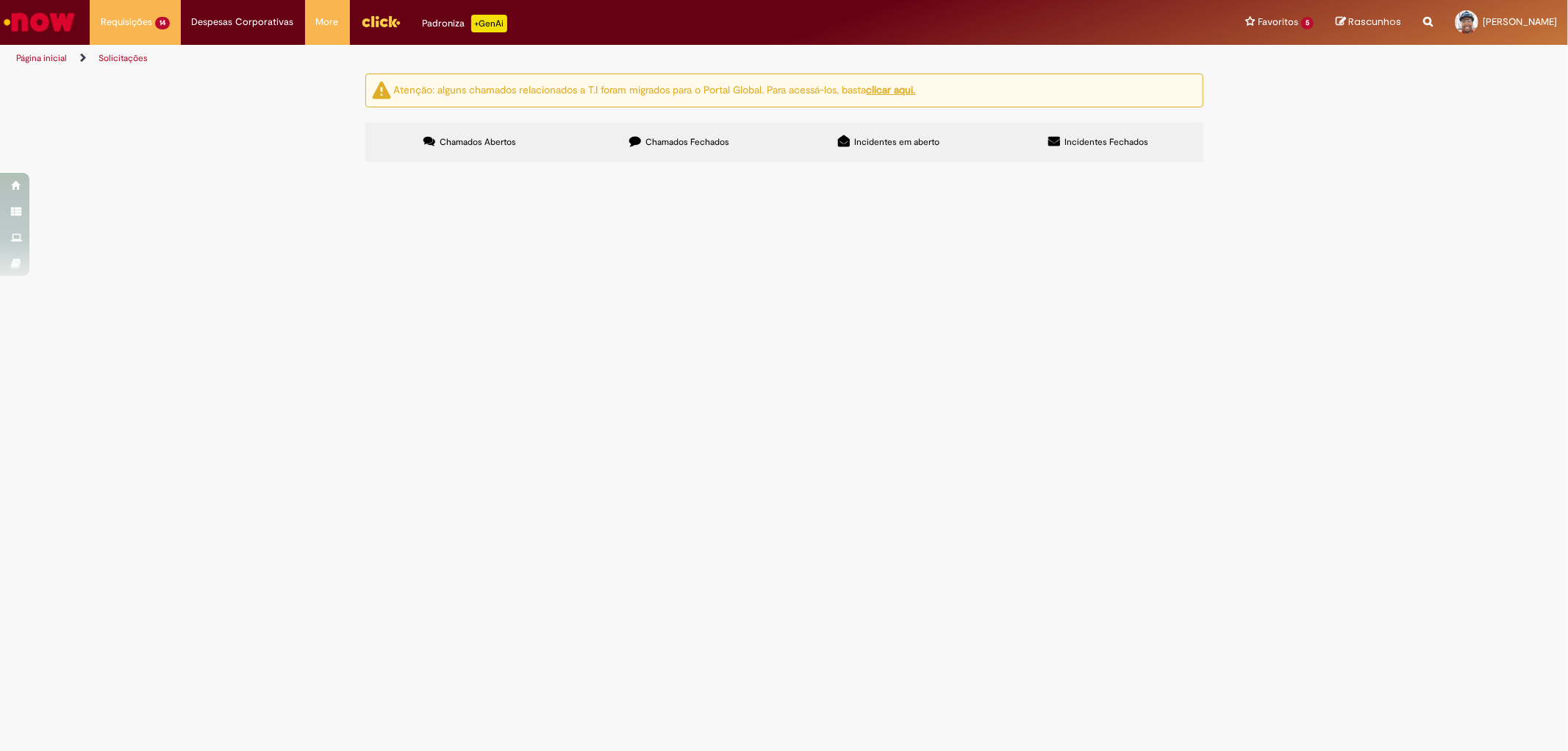
click at [0, 0] on span "R13564237" at bounding box center [0, 0] width 0 height 0
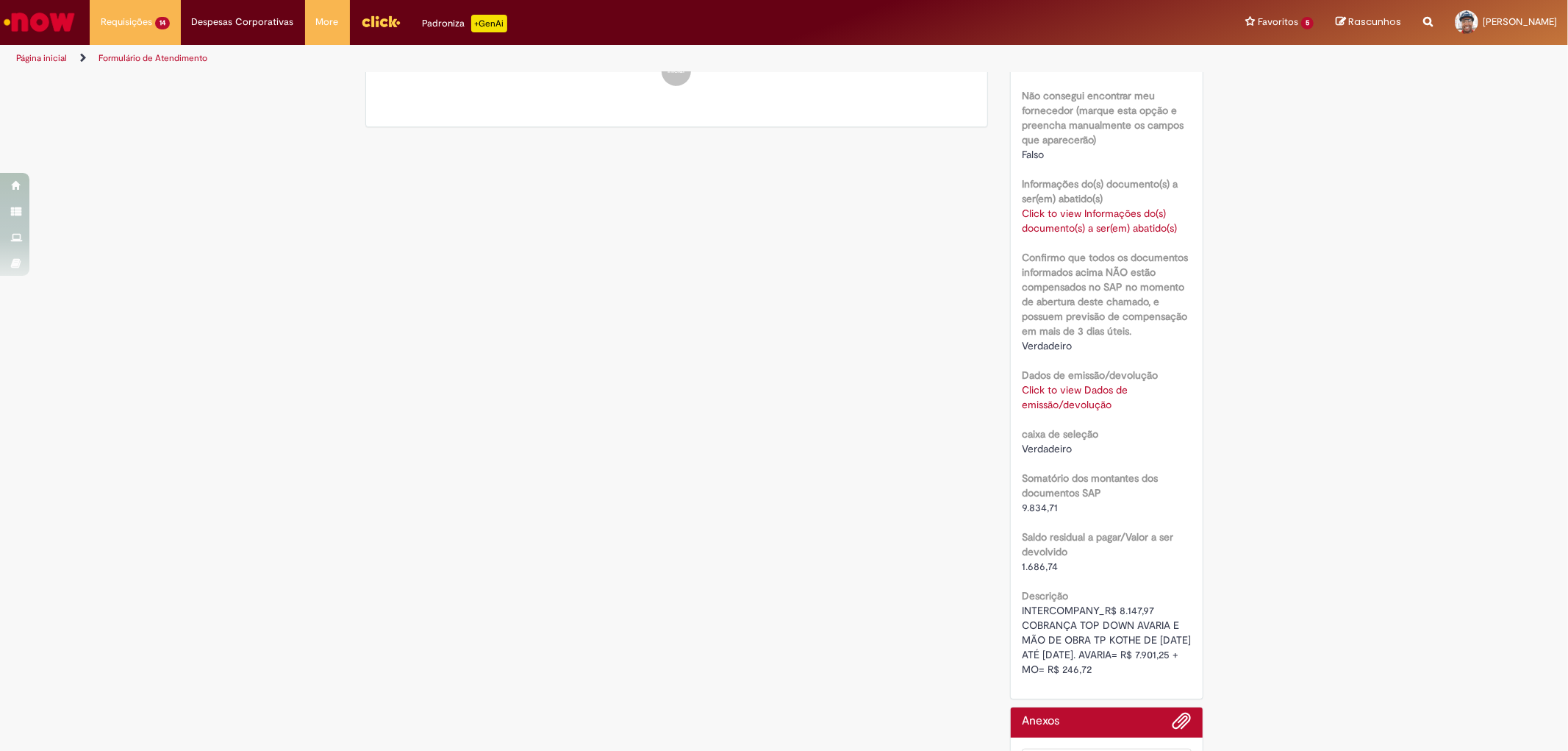
scroll to position [734, 0]
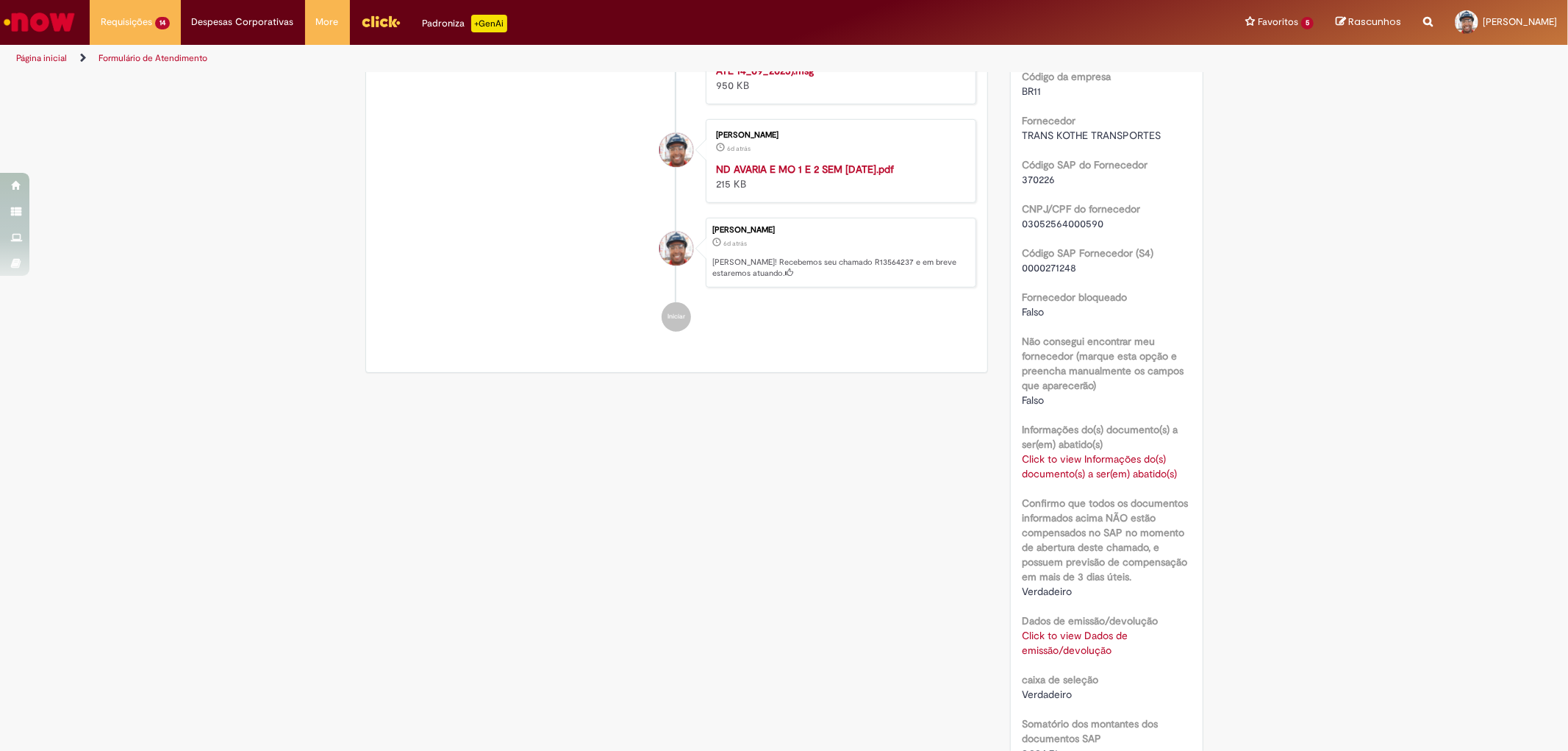
click at [1063, 634] on link "Click to view Dados de emissão/devolução" at bounding box center [1075, 642] width 106 height 28
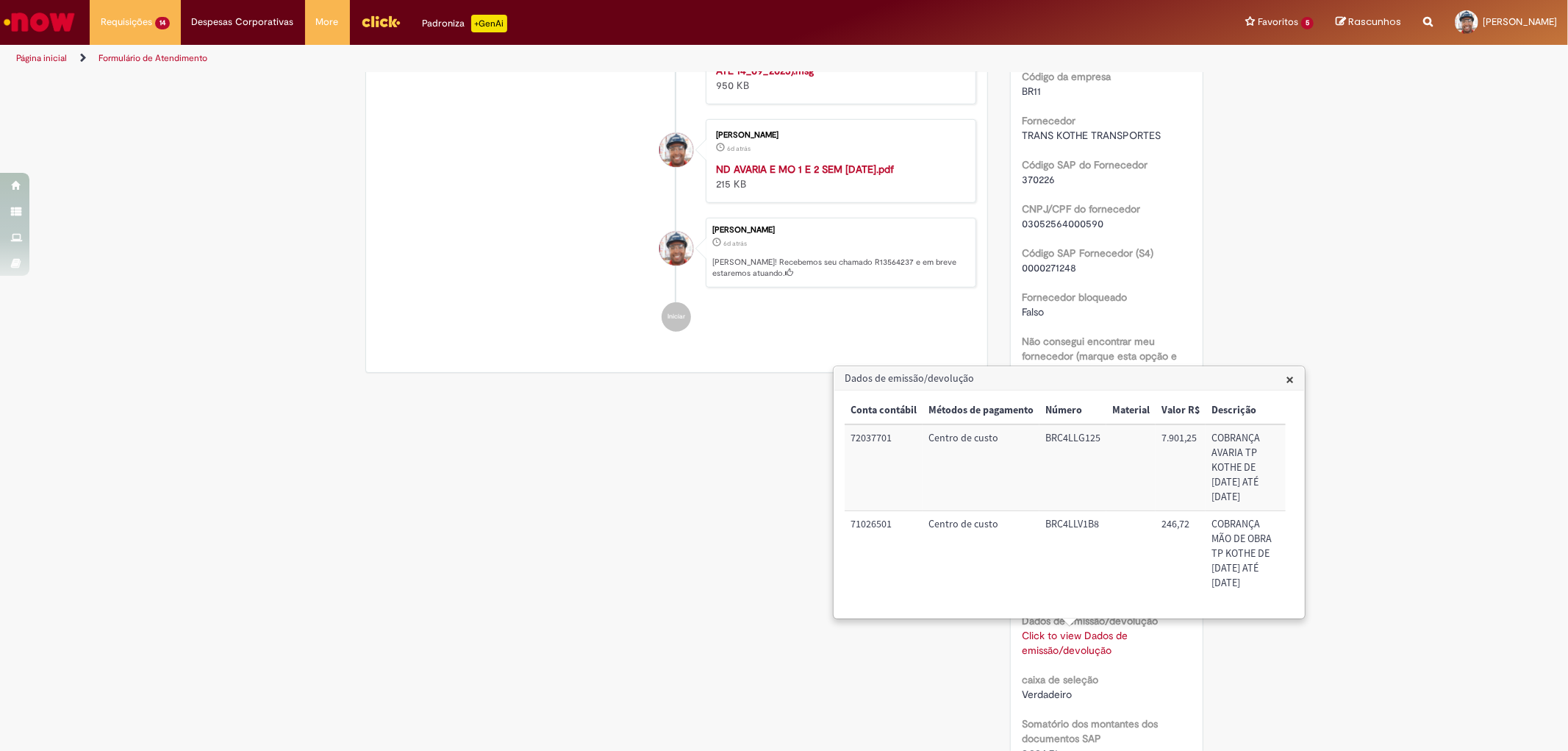
click at [1290, 380] on span "×" at bounding box center [1289, 379] width 8 height 20
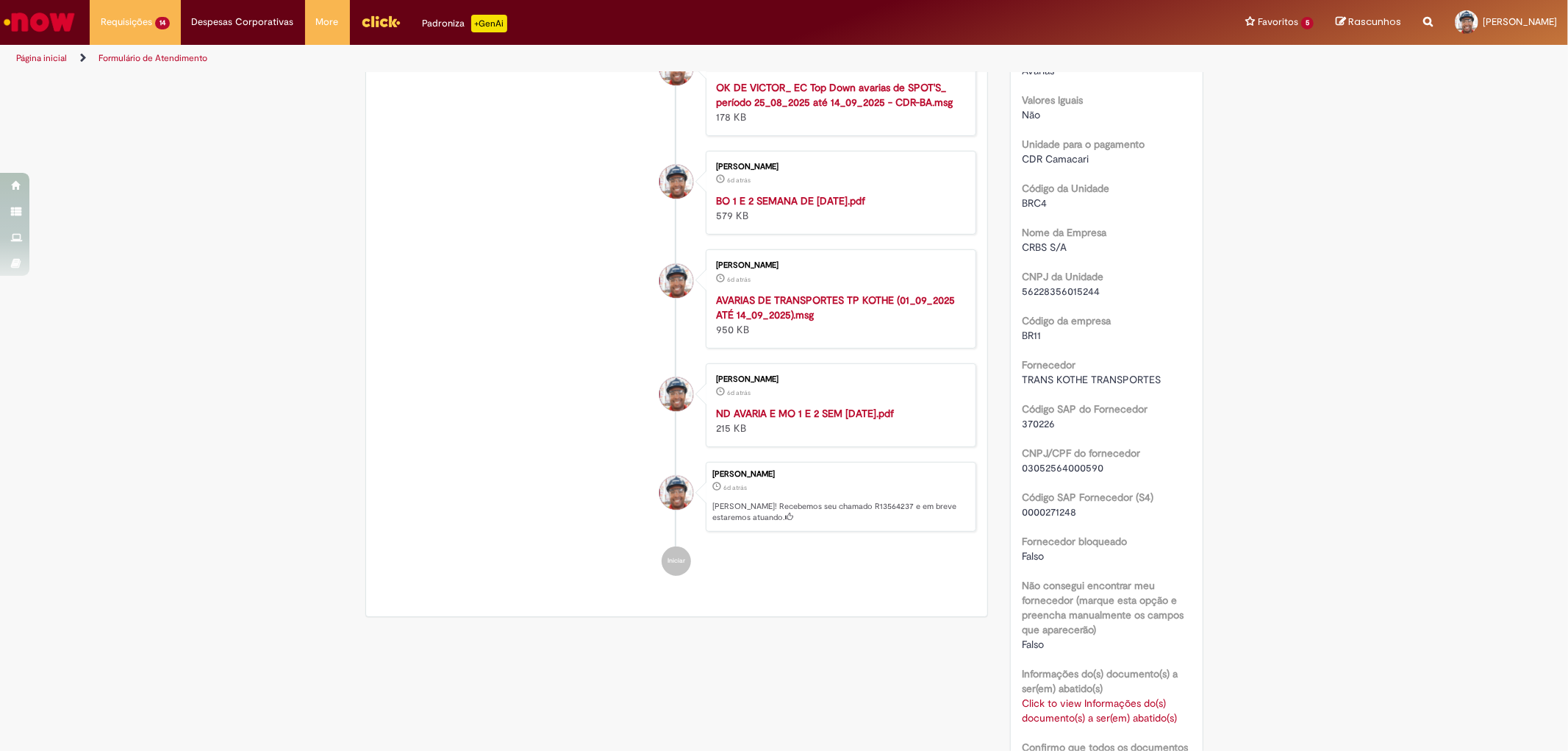
scroll to position [0, 0]
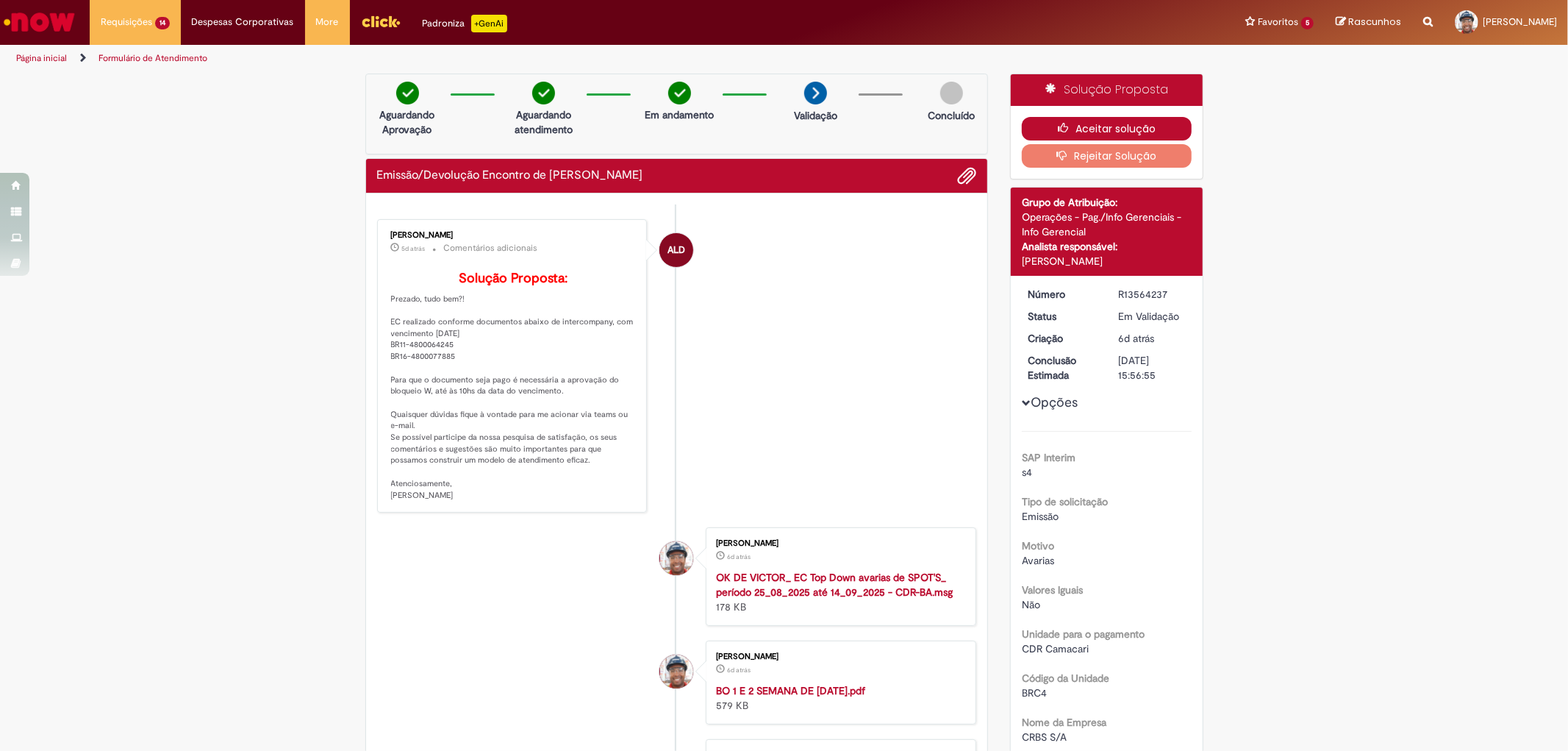
click at [1091, 125] on button "Aceitar solução" at bounding box center [1107, 129] width 170 height 24
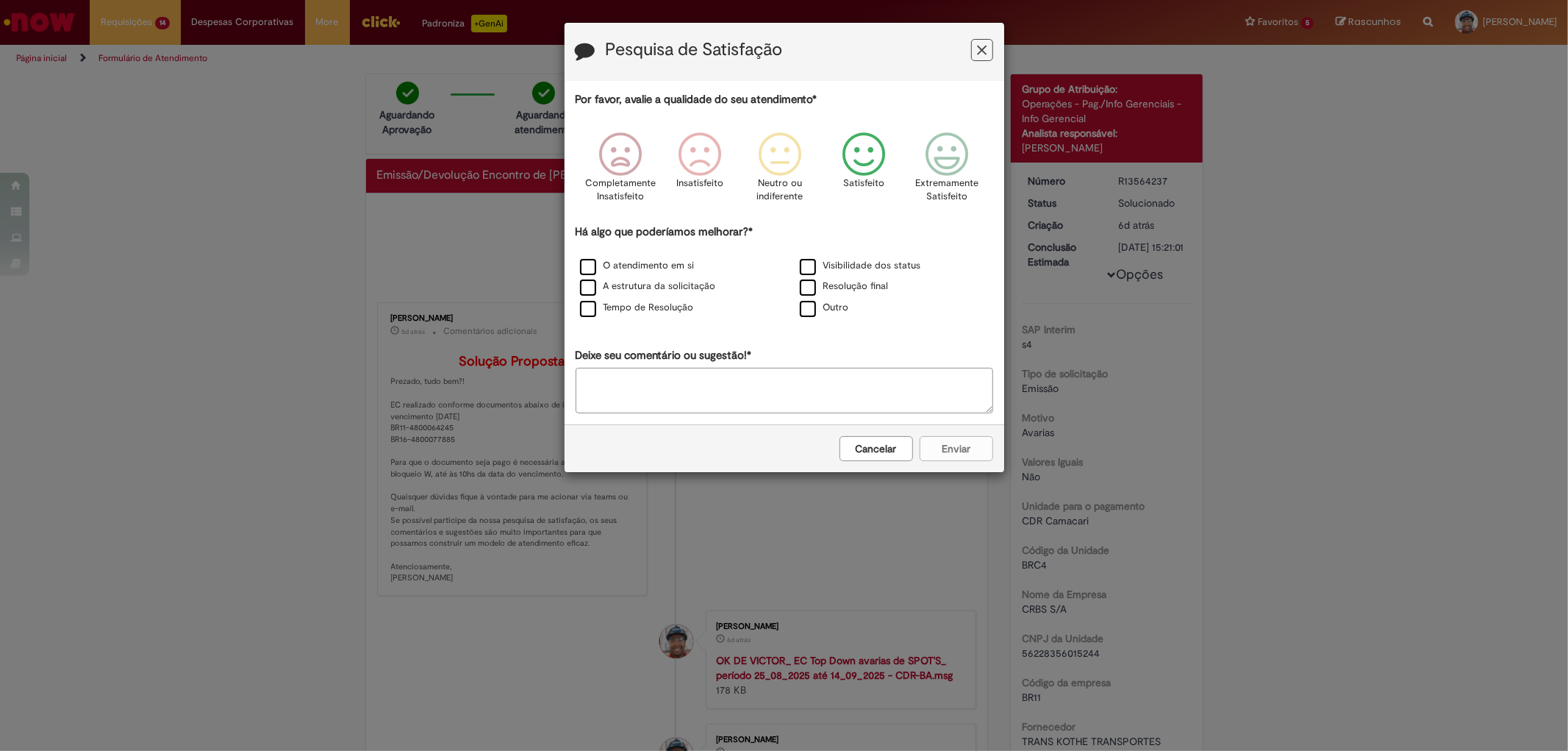
click at [865, 153] on icon "Feedback" at bounding box center [863, 154] width 55 height 44
click at [949, 444] on div "Cancelar Enviar" at bounding box center [784, 448] width 439 height 48
click at [958, 452] on div "Cancelar Enviar" at bounding box center [784, 448] width 439 height 48
click at [587, 315] on label "Tempo de Resolução" at bounding box center [636, 307] width 114 height 14
click at [951, 452] on button "Enviar" at bounding box center [955, 449] width 73 height 25
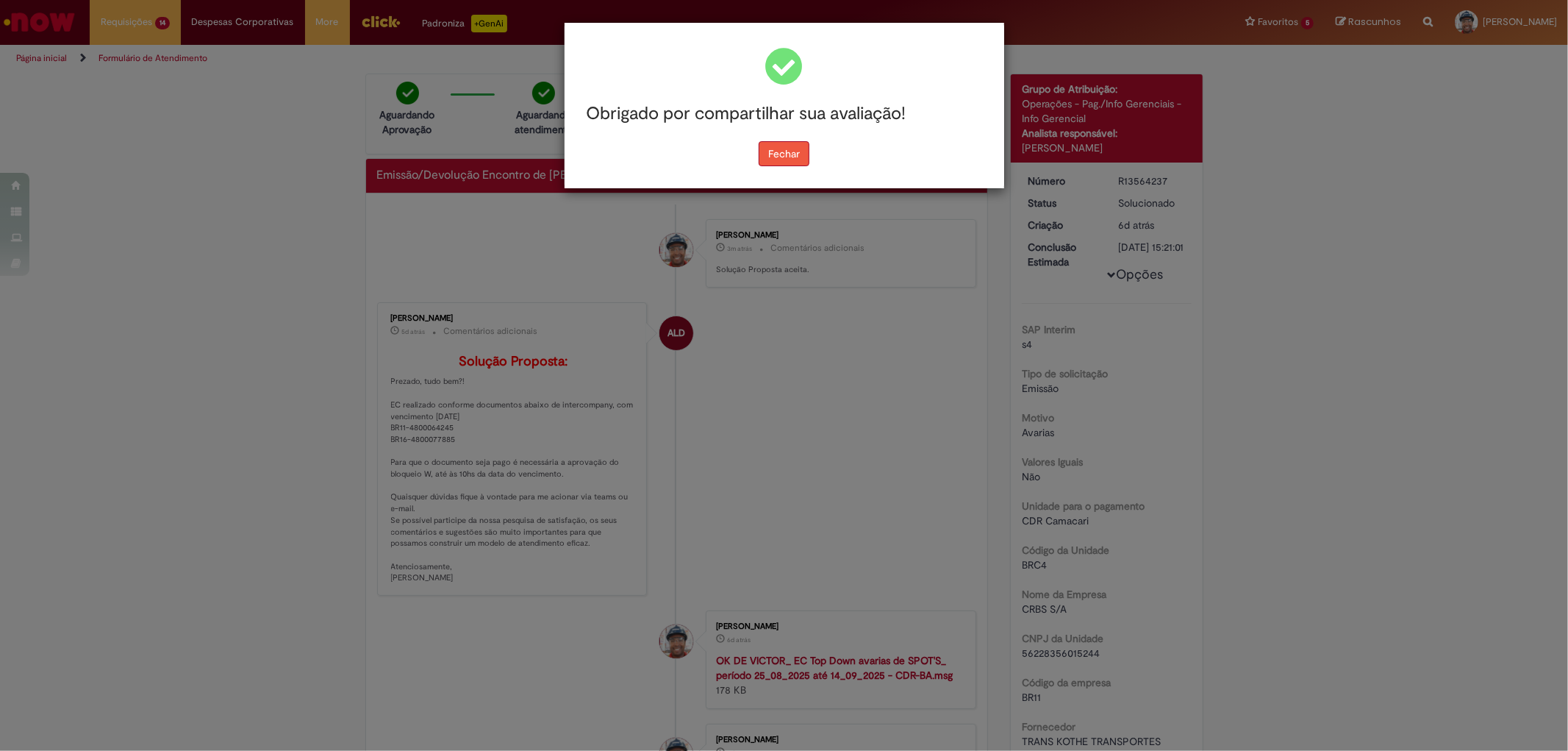
click at [784, 152] on button "Fechar" at bounding box center [784, 154] width 50 height 25
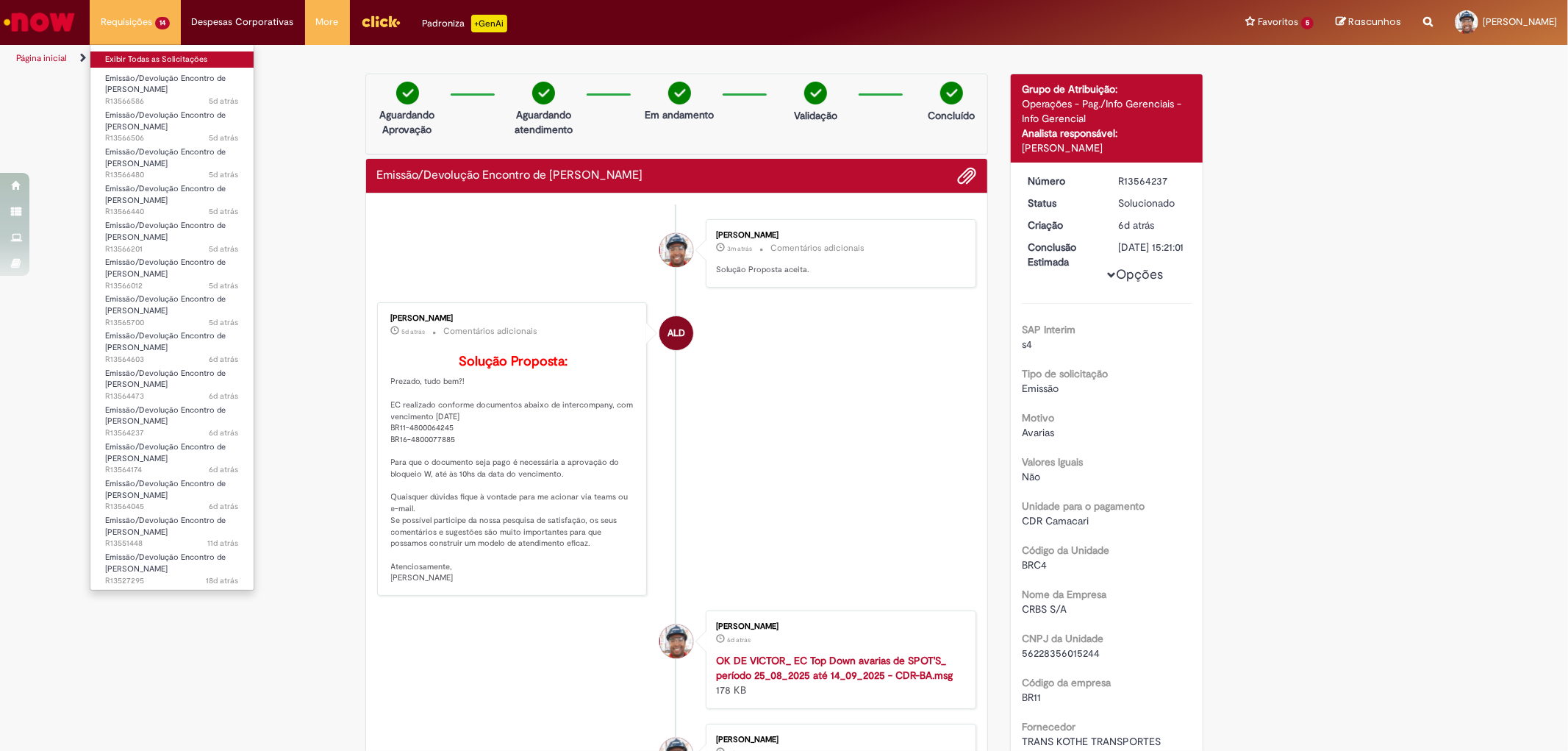
click at [165, 56] on link "Exibir Todas as Solicitações" at bounding box center [172, 59] width 163 height 16
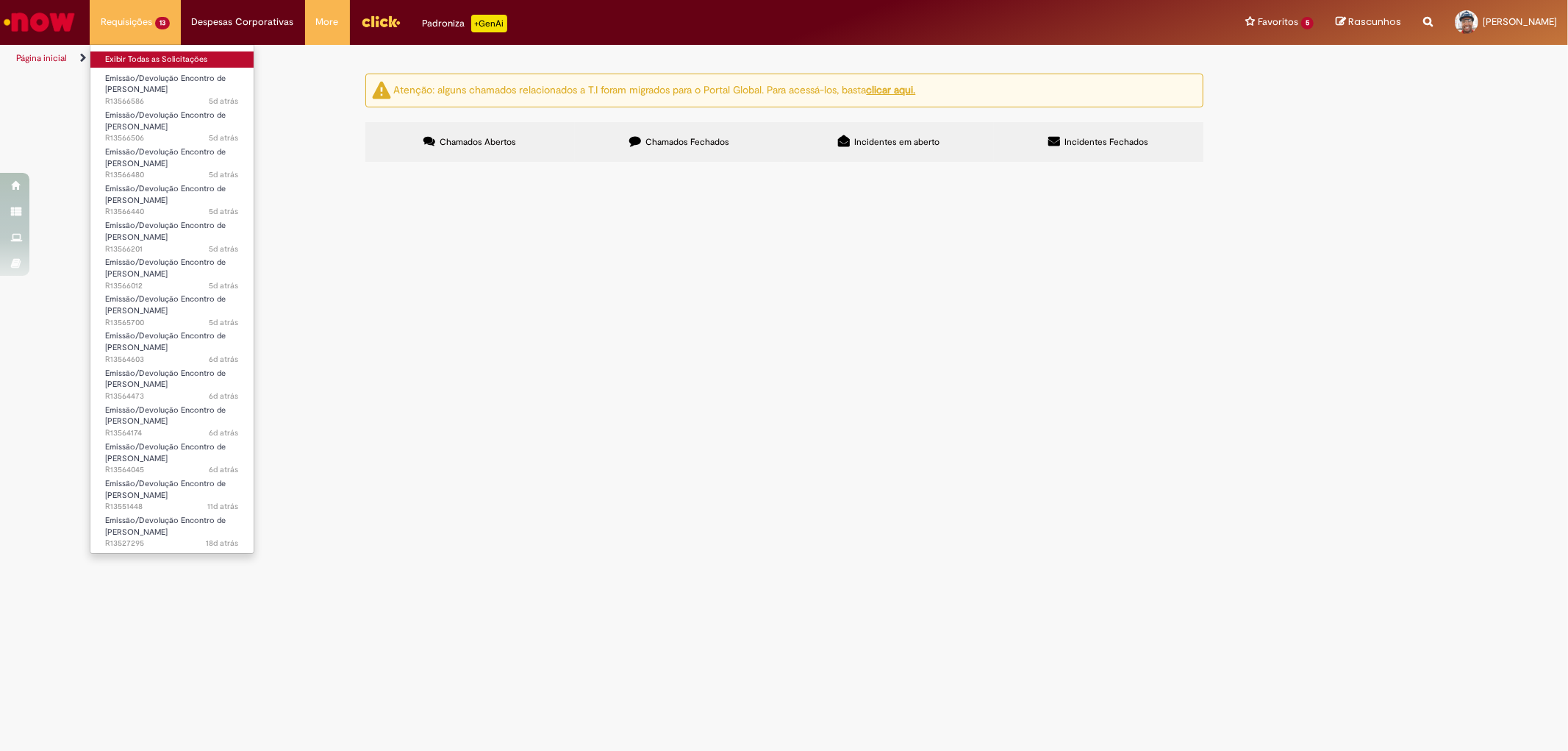
click at [150, 62] on link "Exibir Todas as Solicitações" at bounding box center [172, 59] width 163 height 16
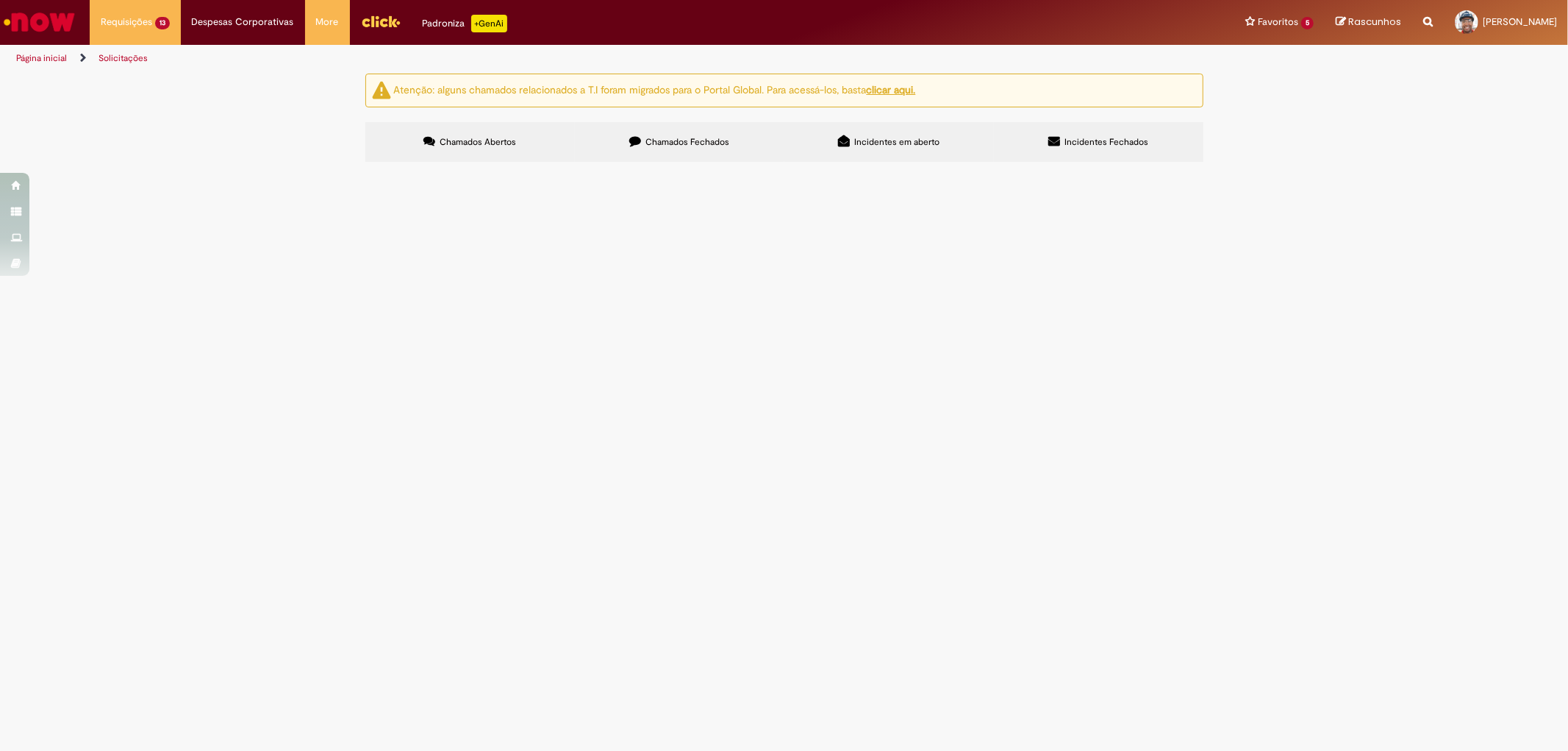
scroll to position [109, 0]
click at [0, 0] on span "R13564473" at bounding box center [0, 0] width 0 height 0
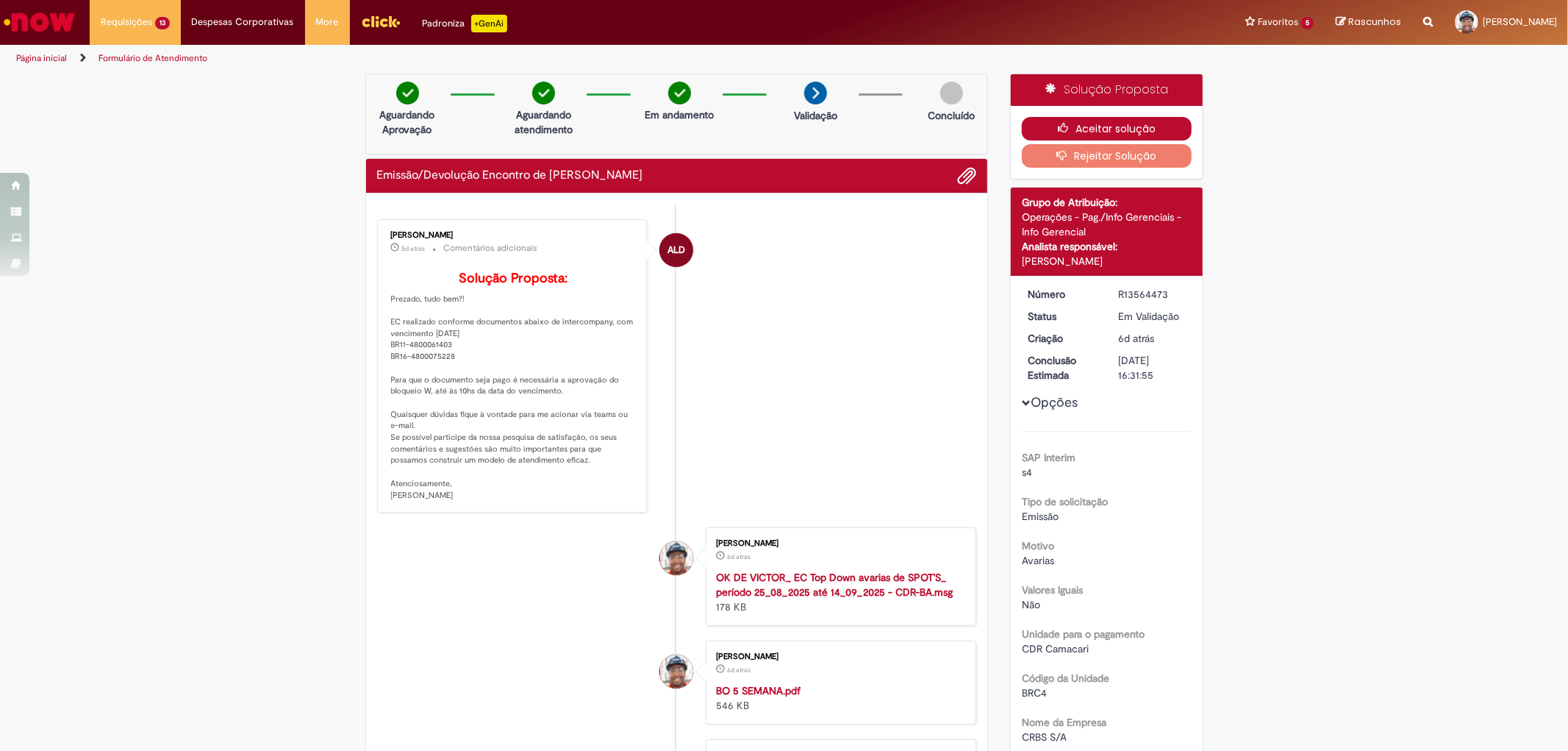
click at [1111, 126] on button "Aceitar solução" at bounding box center [1107, 129] width 170 height 24
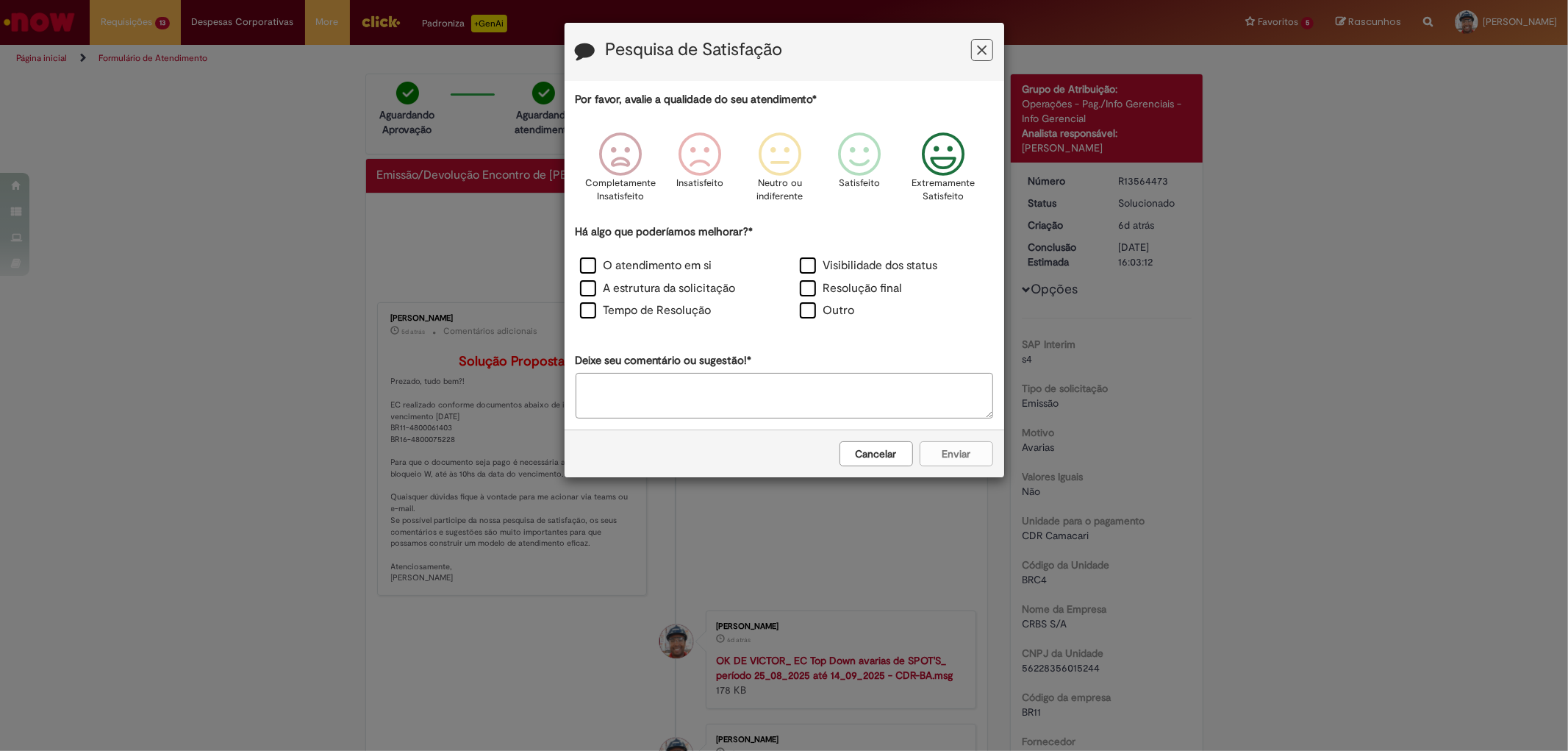
click at [950, 160] on icon "Feedback" at bounding box center [942, 154] width 55 height 44
click at [872, 162] on icon "Feedback" at bounding box center [863, 154] width 55 height 44
click at [593, 310] on label "Tempo de Resolução" at bounding box center [646, 311] width 131 height 17
click at [932, 447] on button "Enviar" at bounding box center [955, 454] width 73 height 25
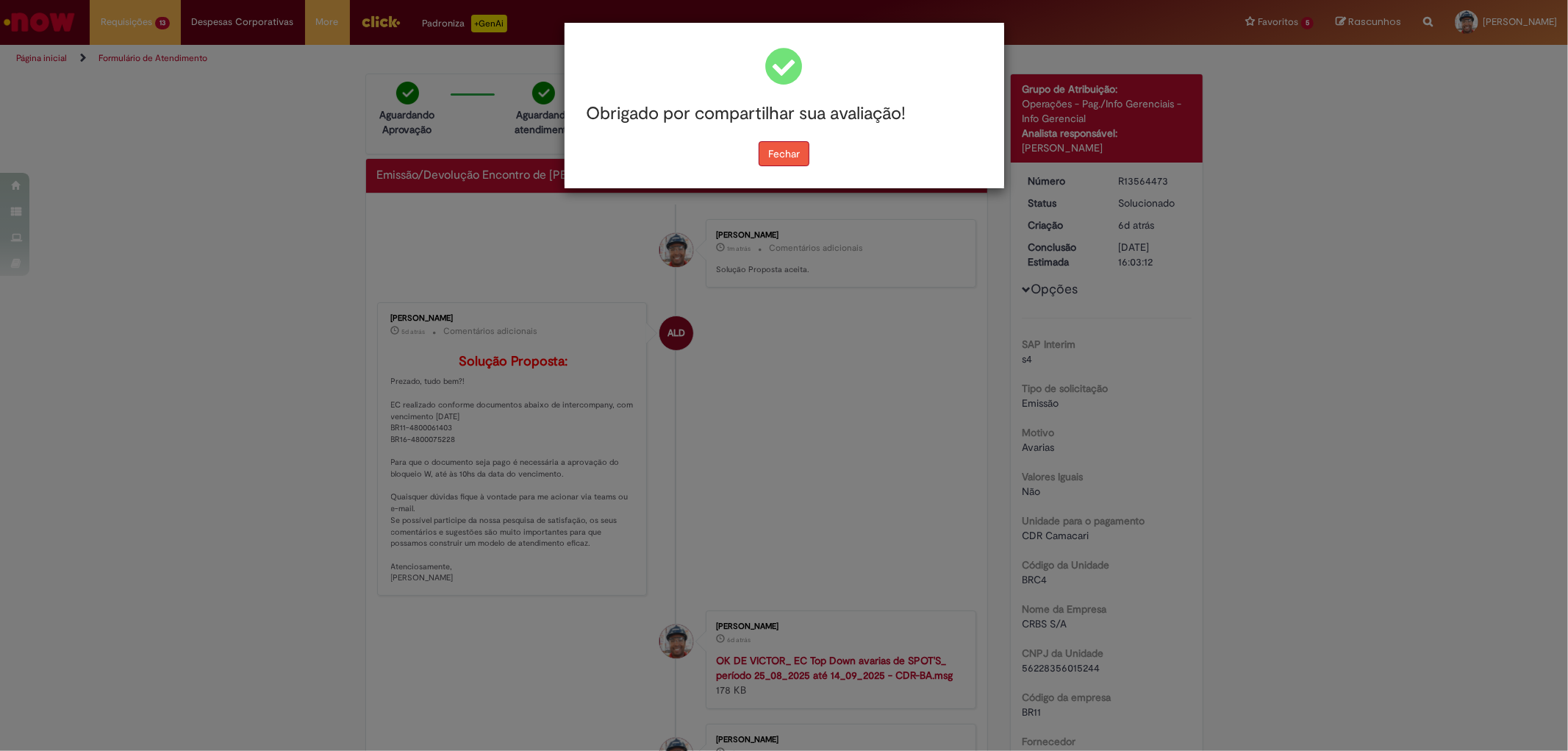
click at [770, 149] on button "Fechar" at bounding box center [784, 154] width 50 height 25
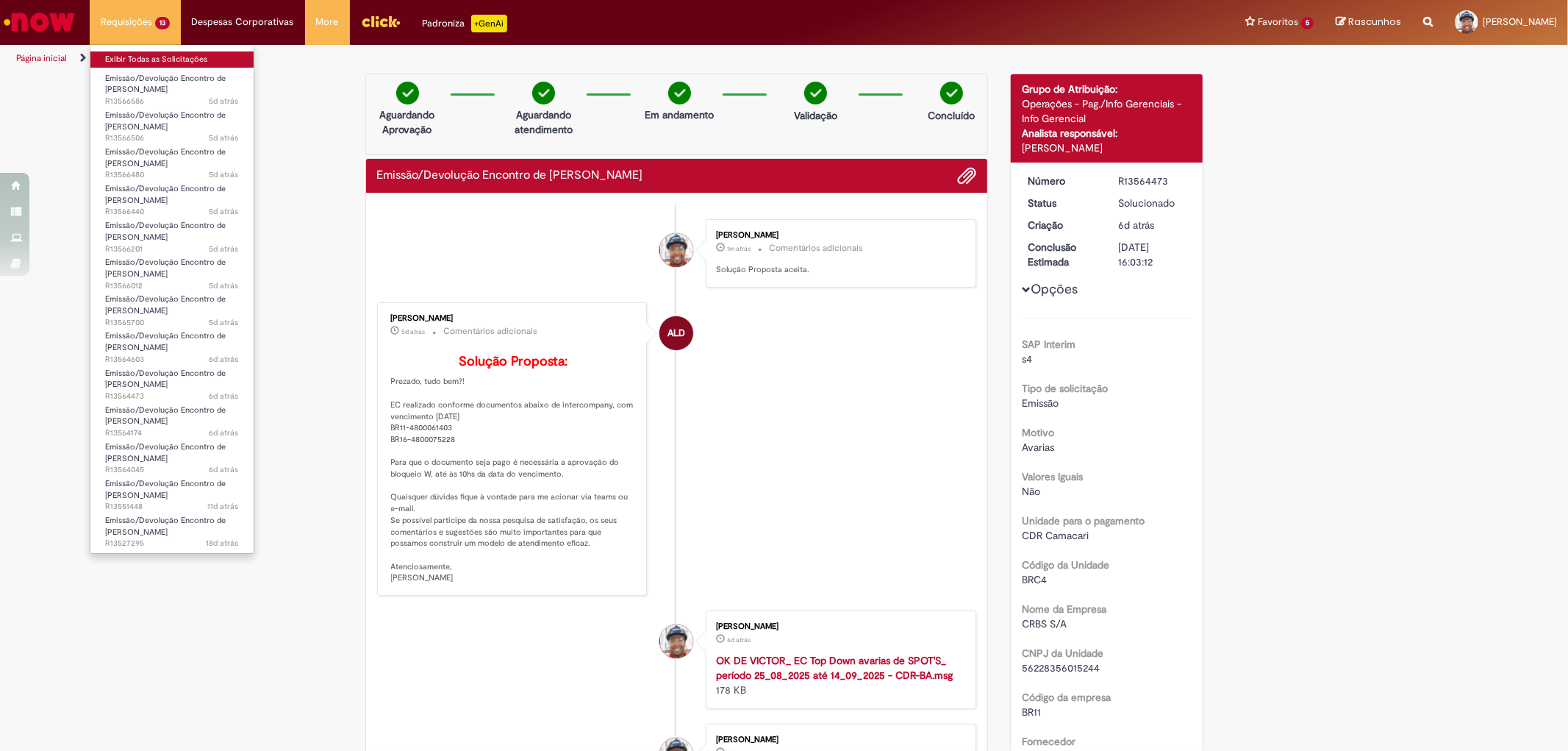
click at [155, 57] on link "Exibir Todas as Solicitações" at bounding box center [172, 59] width 163 height 16
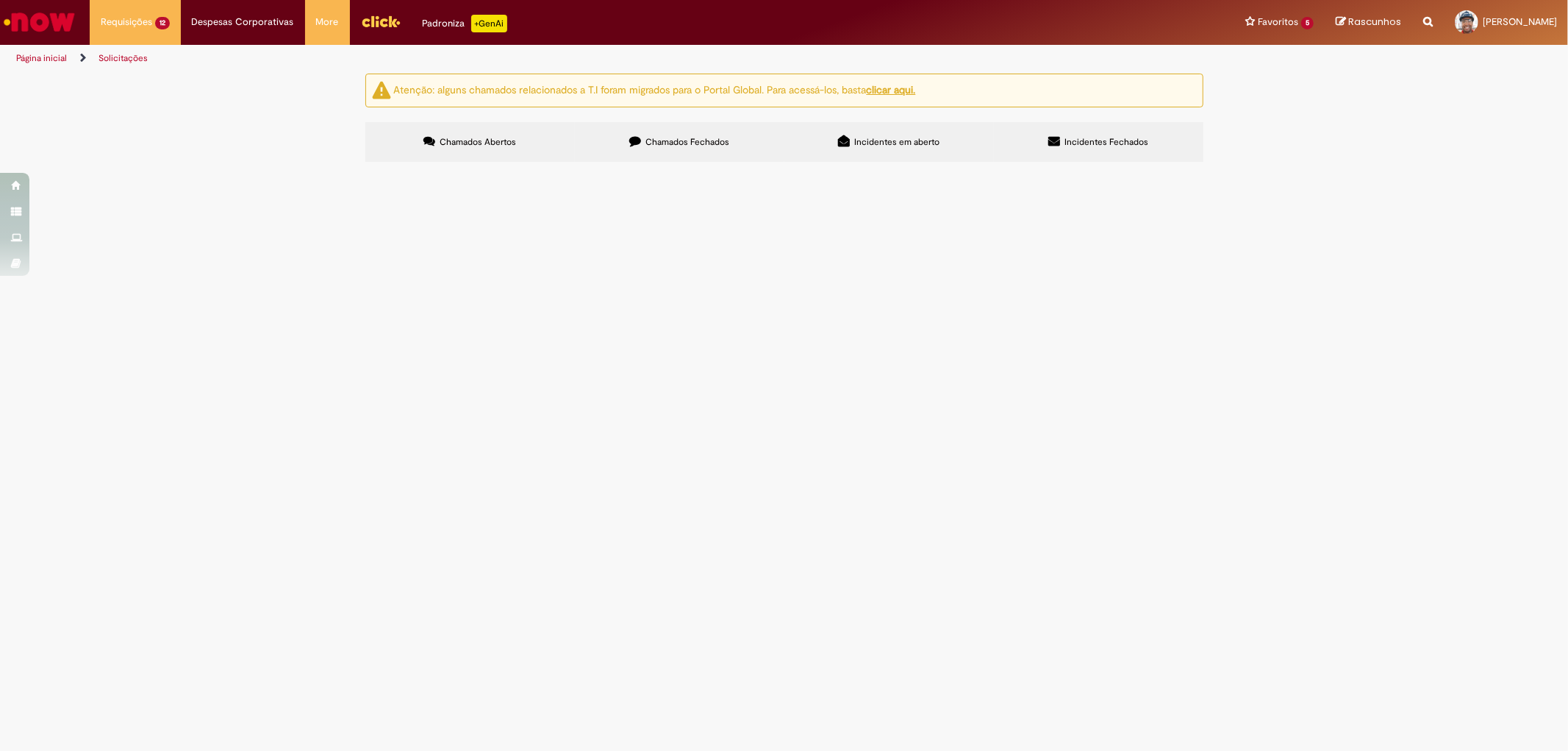
scroll to position [67, 0]
click at [0, 0] on span "R13564603" at bounding box center [0, 0] width 0 height 0
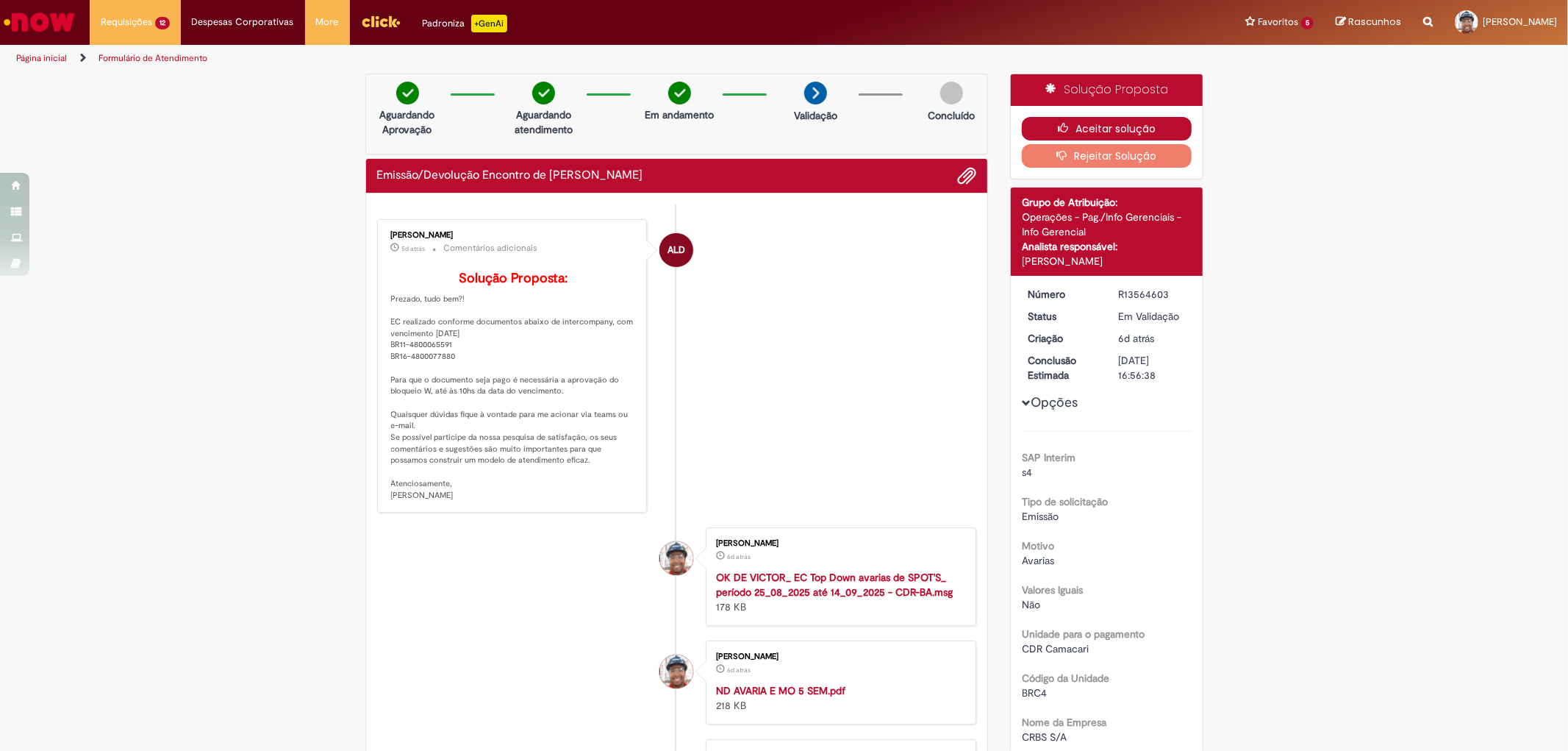
click at [1101, 129] on button "Aceitar solução" at bounding box center [1107, 129] width 170 height 24
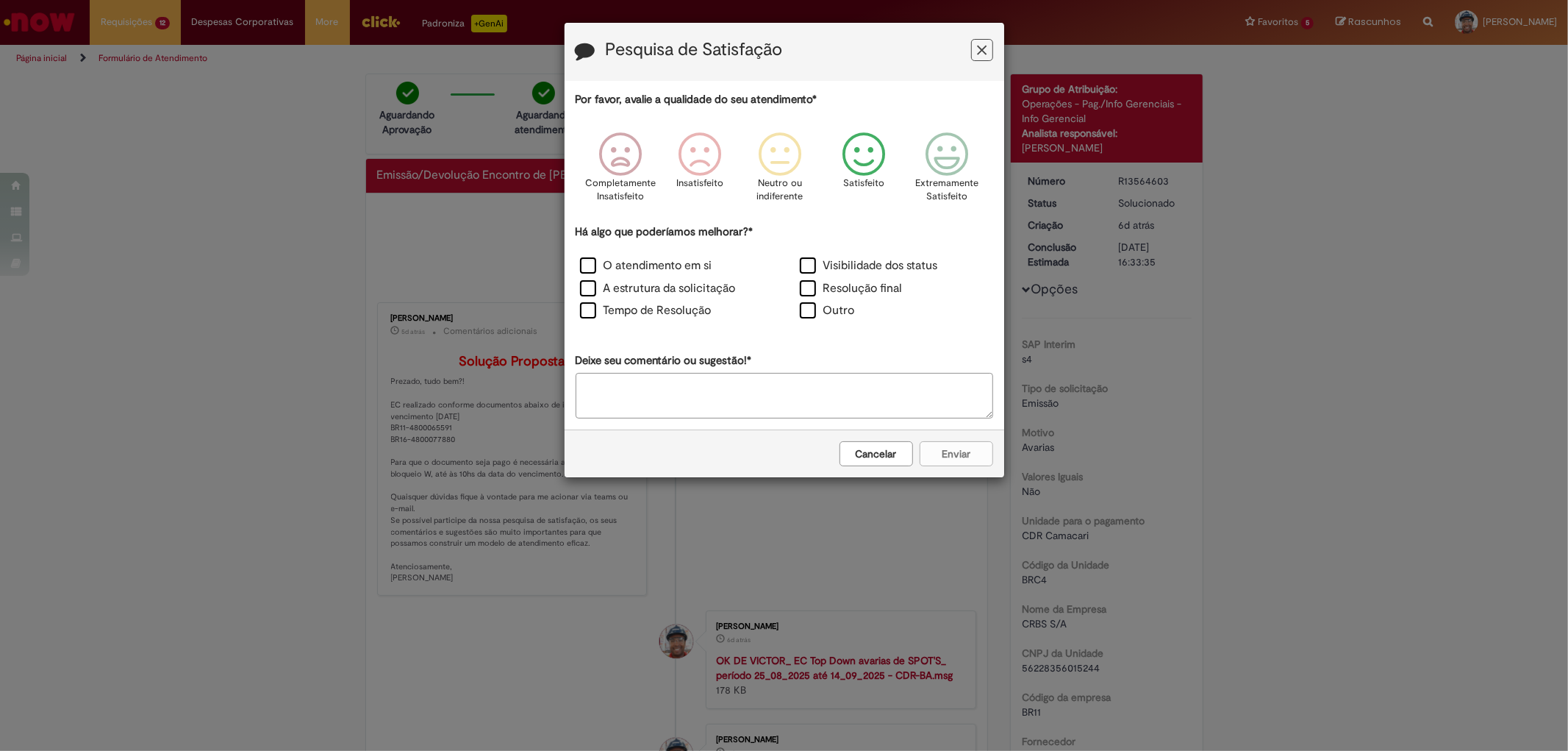
click at [879, 146] on icon "Feedback" at bounding box center [863, 154] width 55 height 44
click at [587, 311] on label "Tempo de Resolução" at bounding box center [646, 311] width 131 height 17
click at [947, 452] on button "Enviar" at bounding box center [955, 454] width 73 height 25
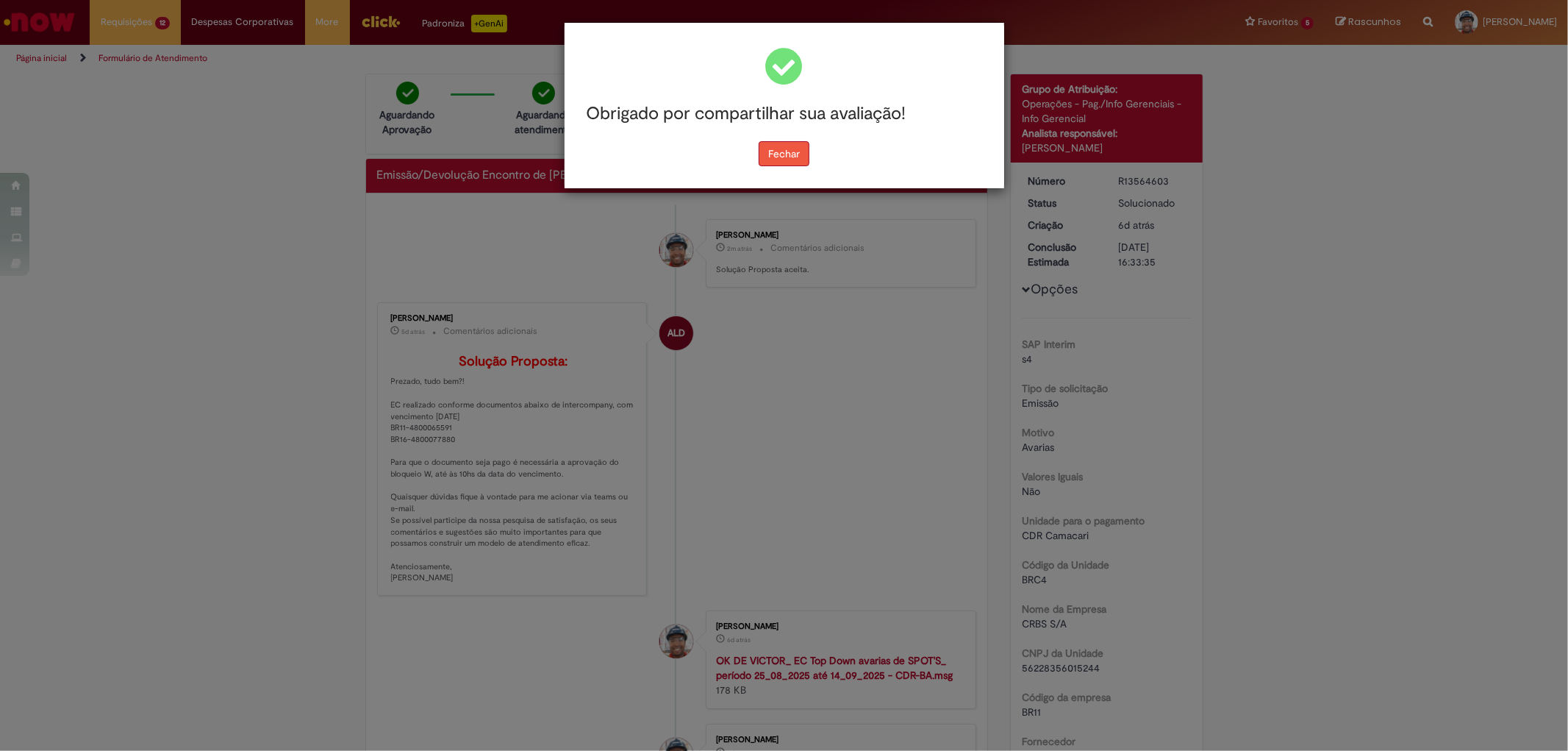
click at [768, 153] on button "Fechar" at bounding box center [784, 154] width 50 height 25
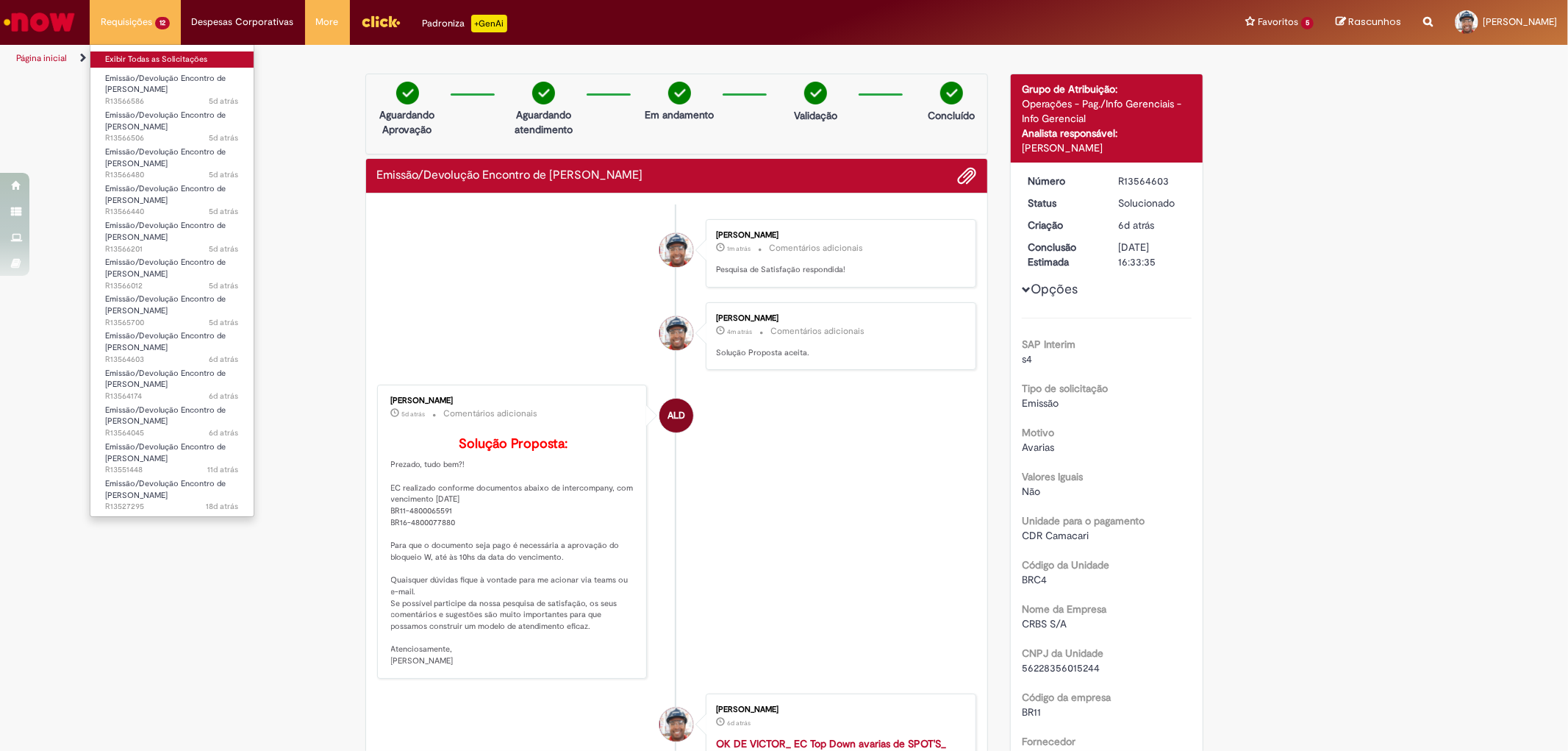
click at [159, 60] on link "Exibir Todas as Solicitações" at bounding box center [172, 59] width 163 height 16
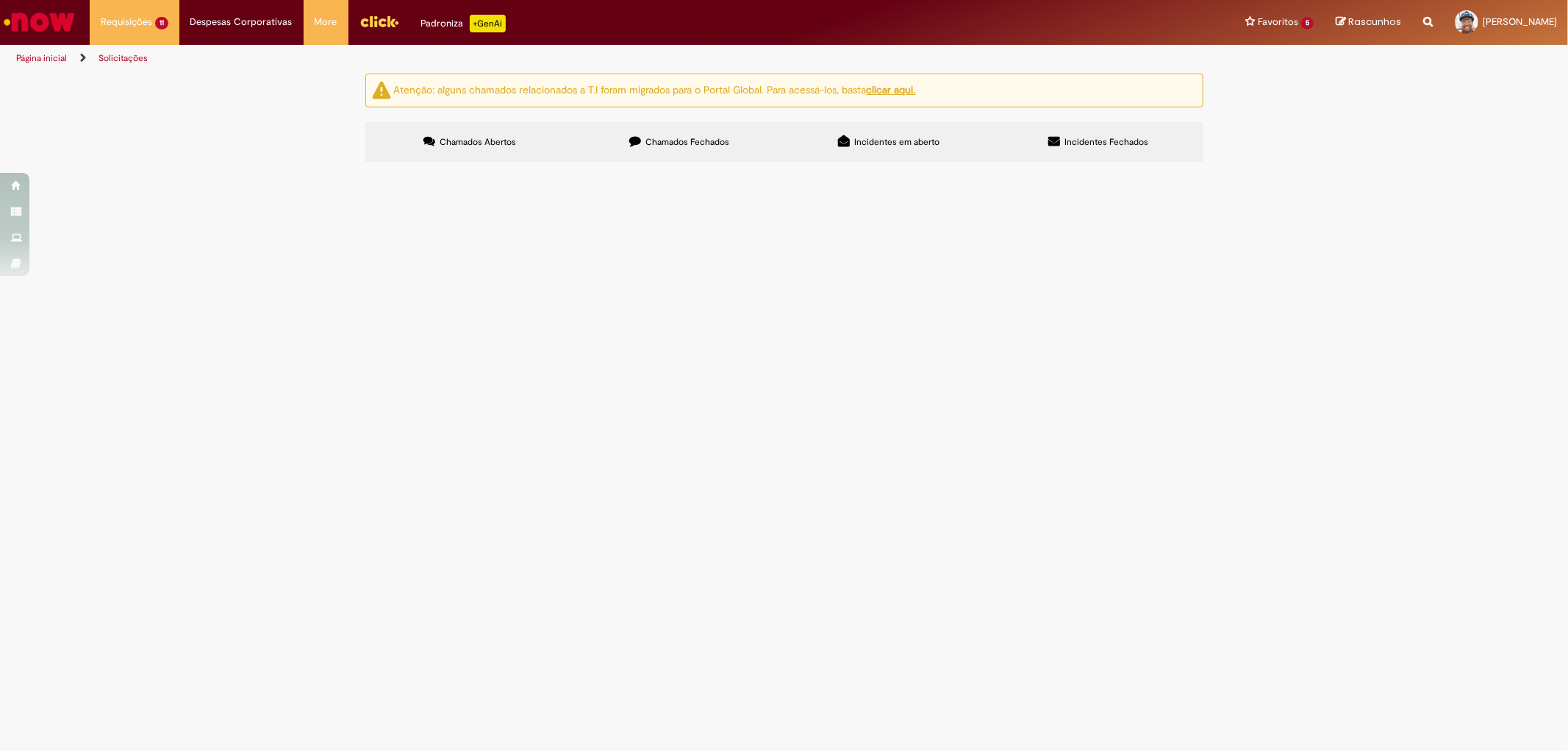
click at [0, 0] on span "R13566480" at bounding box center [0, 0] width 0 height 0
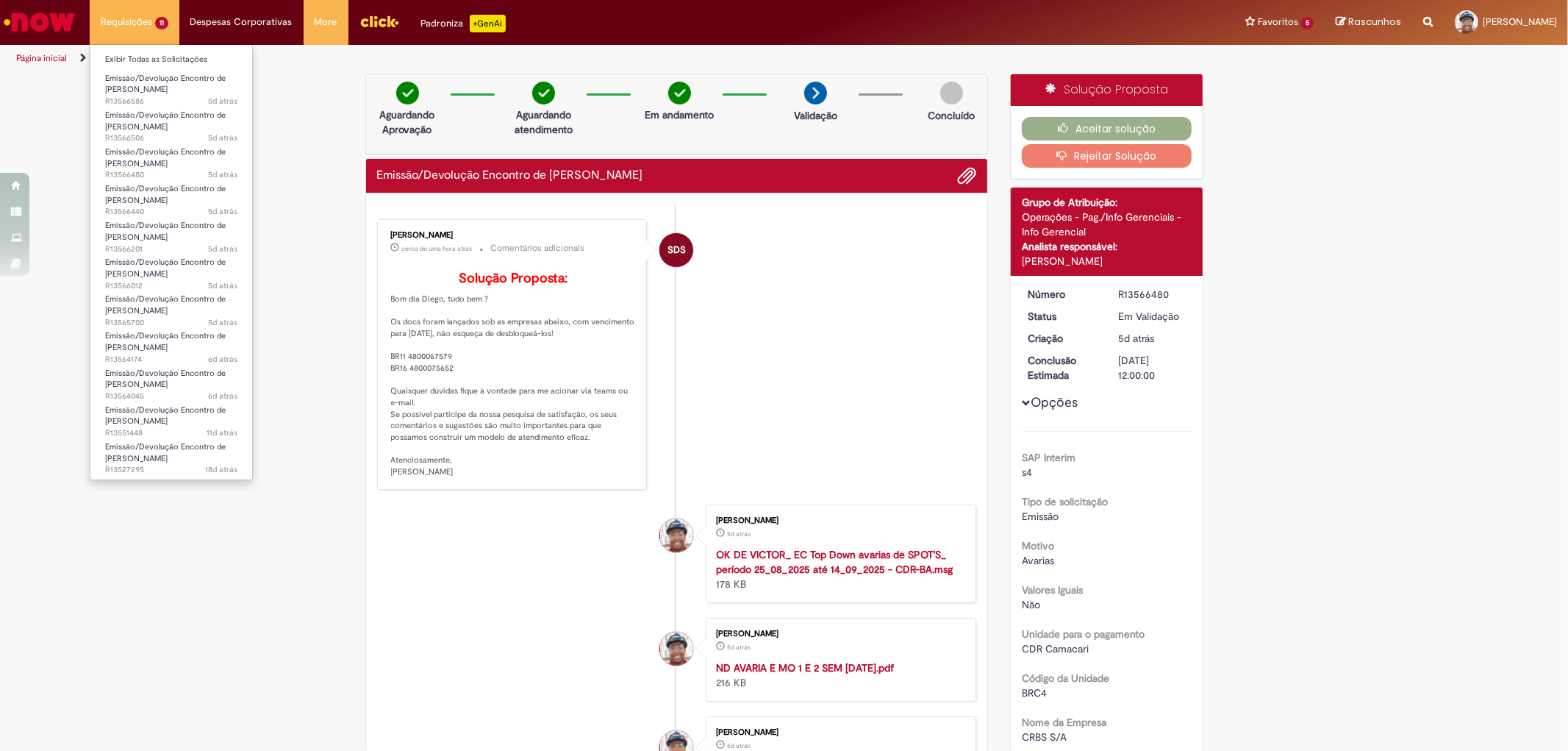
click at [132, 24] on li "Requisições 11 Exibir Todas as Solicitações Emissão/Devolução Encontro de Conta…" at bounding box center [135, 22] width 90 height 44
click at [163, 54] on link "Exibir Todas as Solicitações" at bounding box center [171, 59] width 162 height 16
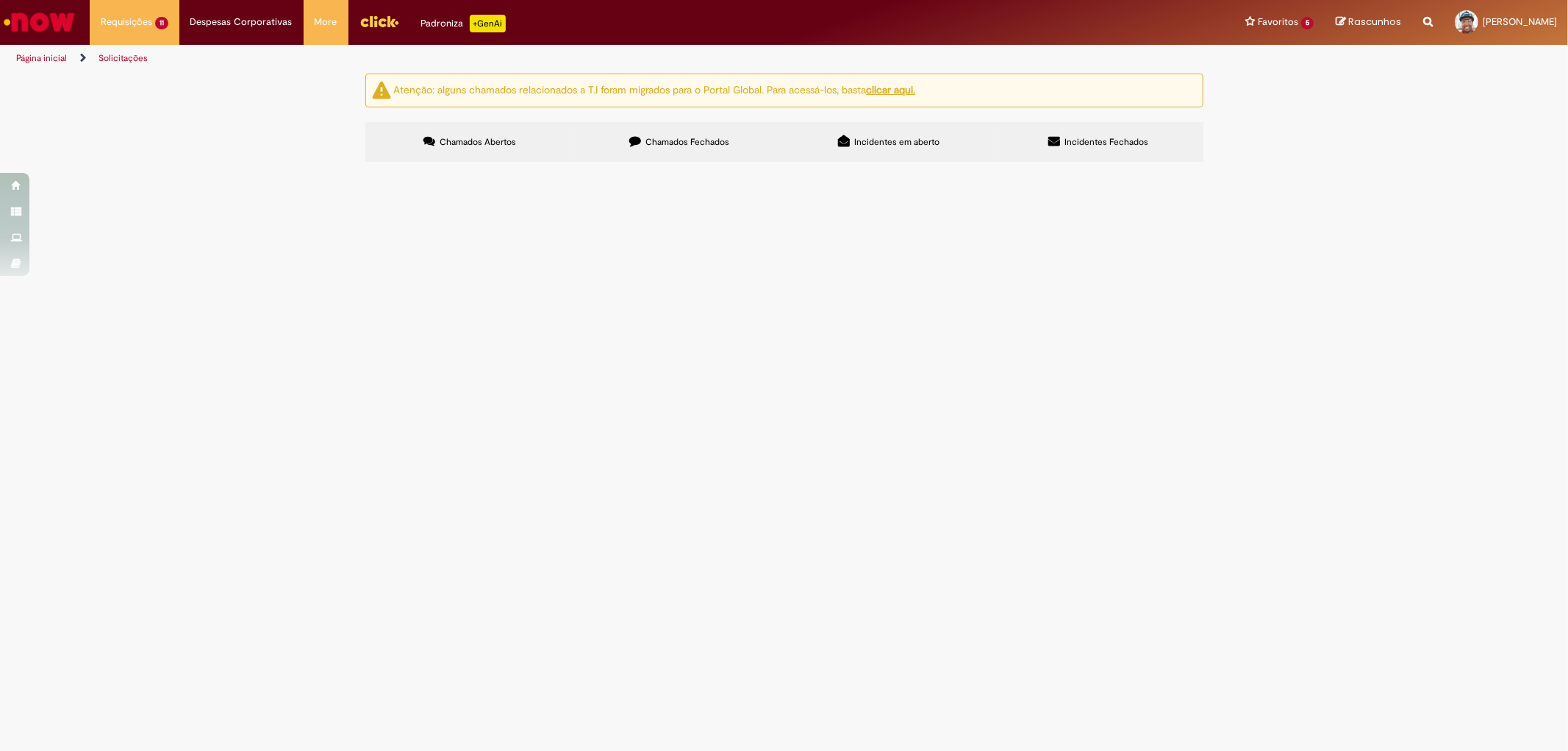
scroll to position [25, 0]
click at [0, 0] on div at bounding box center [0, 0] width 0 height 0
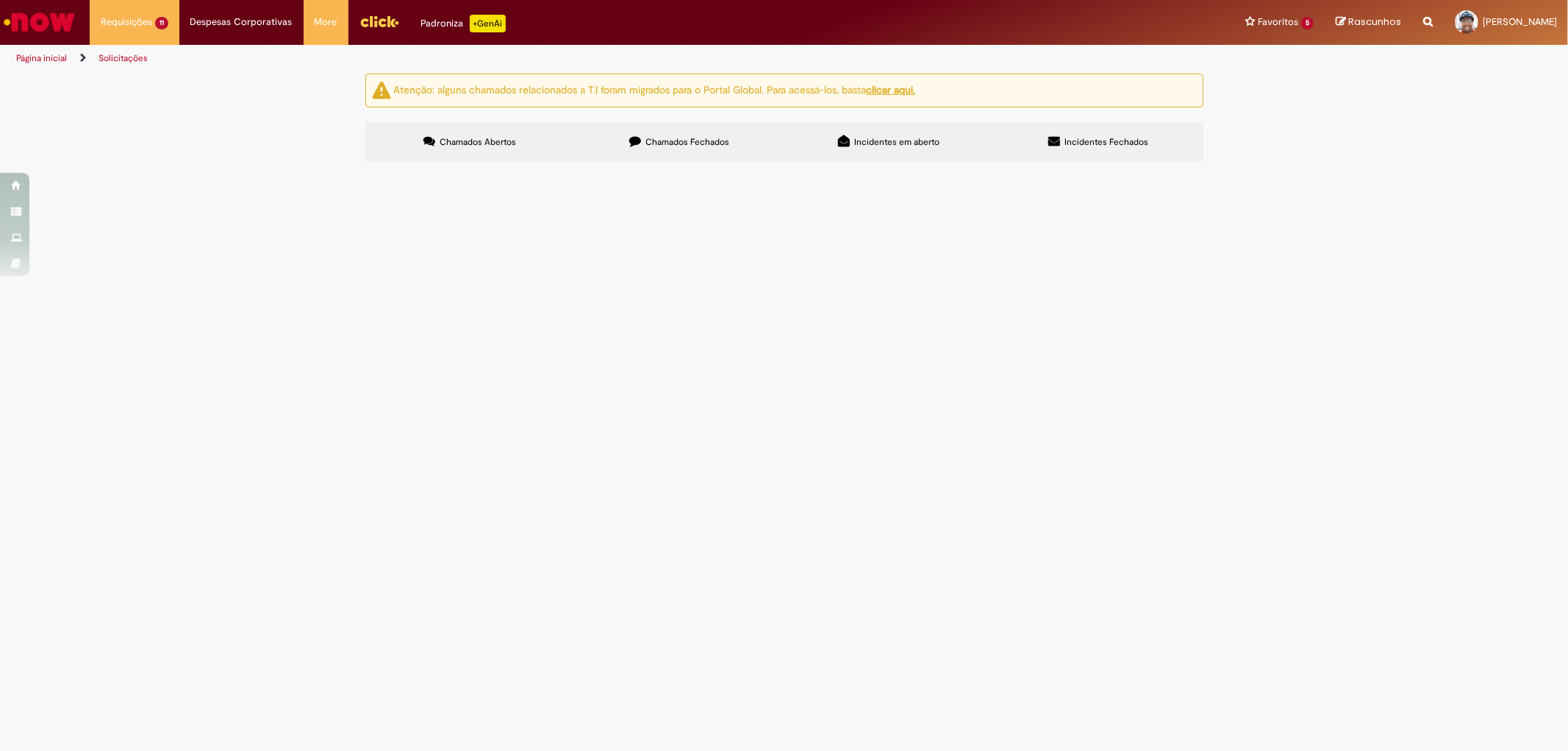
click at [0, 0] on div at bounding box center [0, 0] width 0 height 0
click at [685, 122] on label "Chamados Fechados" at bounding box center [679, 141] width 210 height 40
click at [0, 0] on span "R13564384" at bounding box center [0, 0] width 0 height 0
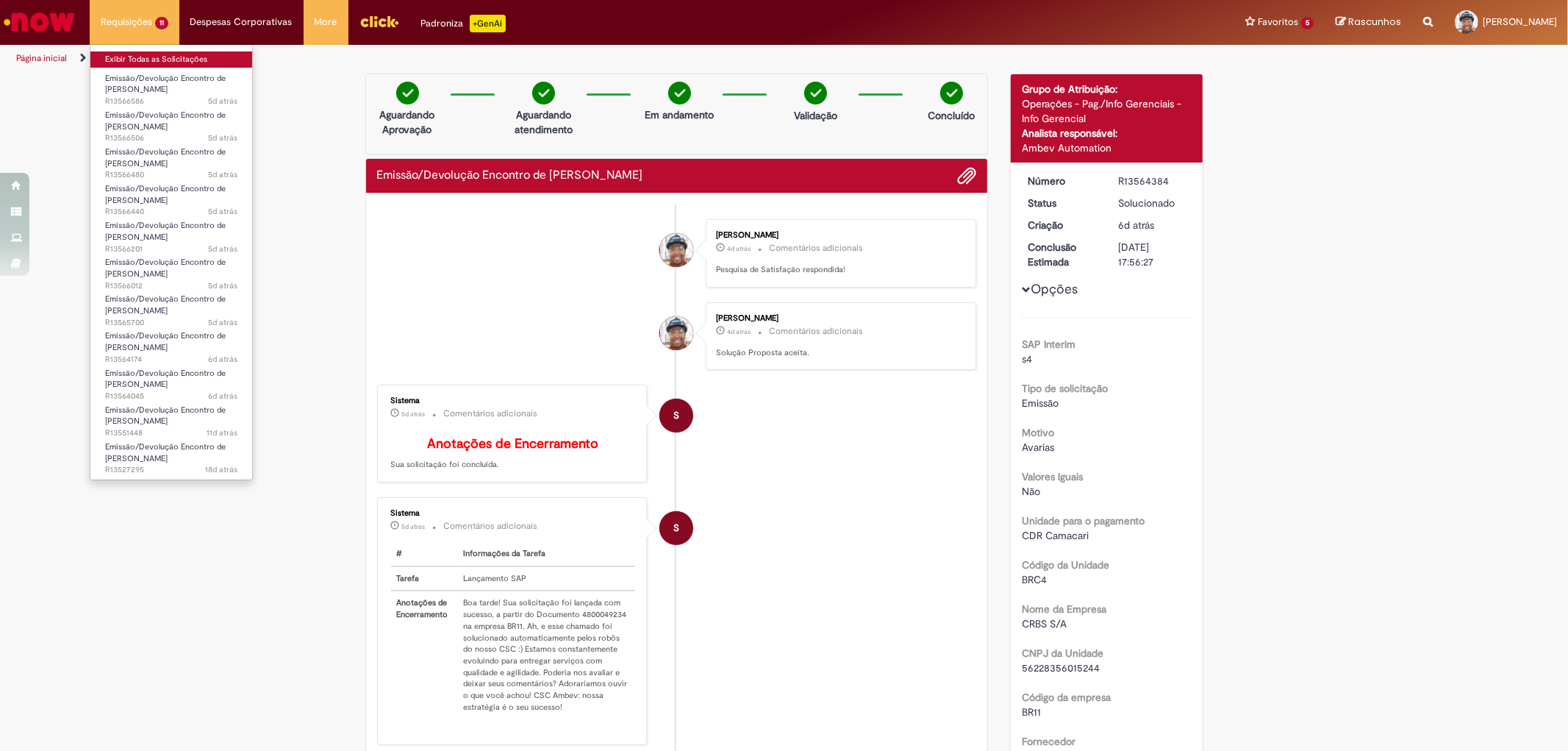
click at [155, 65] on link "Exibir Todas as Solicitações" at bounding box center [171, 59] width 162 height 16
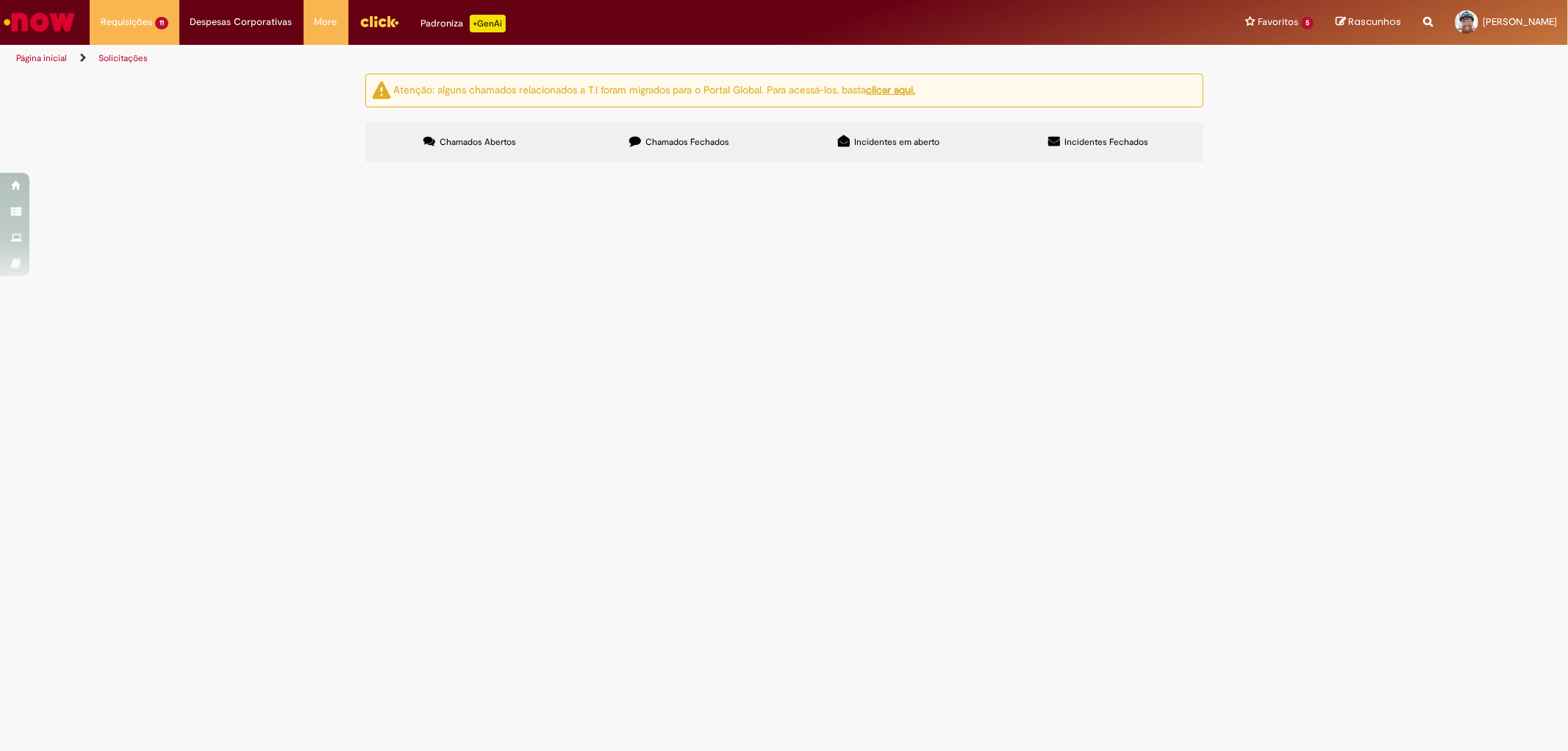
scroll to position [25, 0]
click at [0, 0] on span "R13566201" at bounding box center [0, 0] width 0 height 0
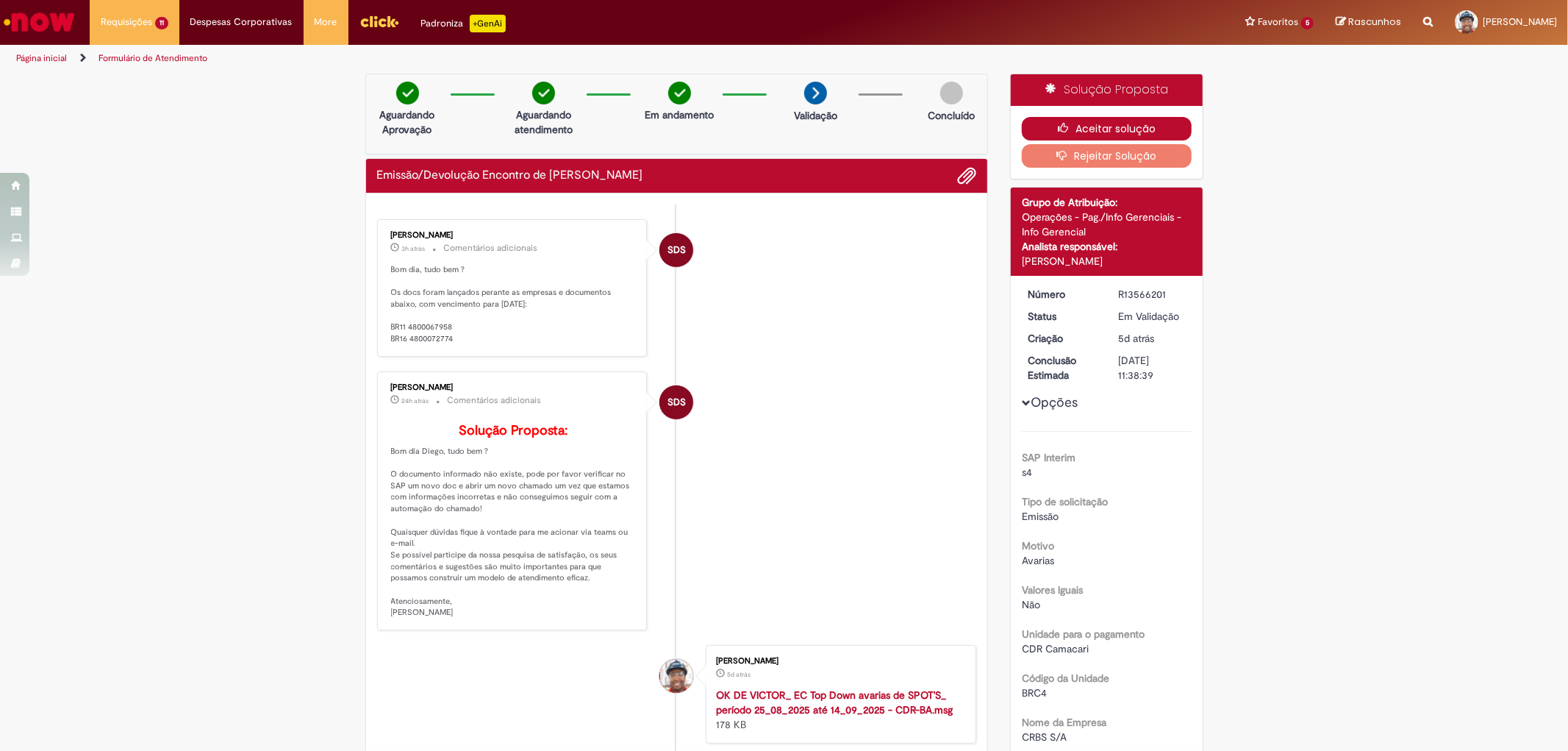
click at [1103, 129] on button "Aceitar solução" at bounding box center [1107, 129] width 170 height 24
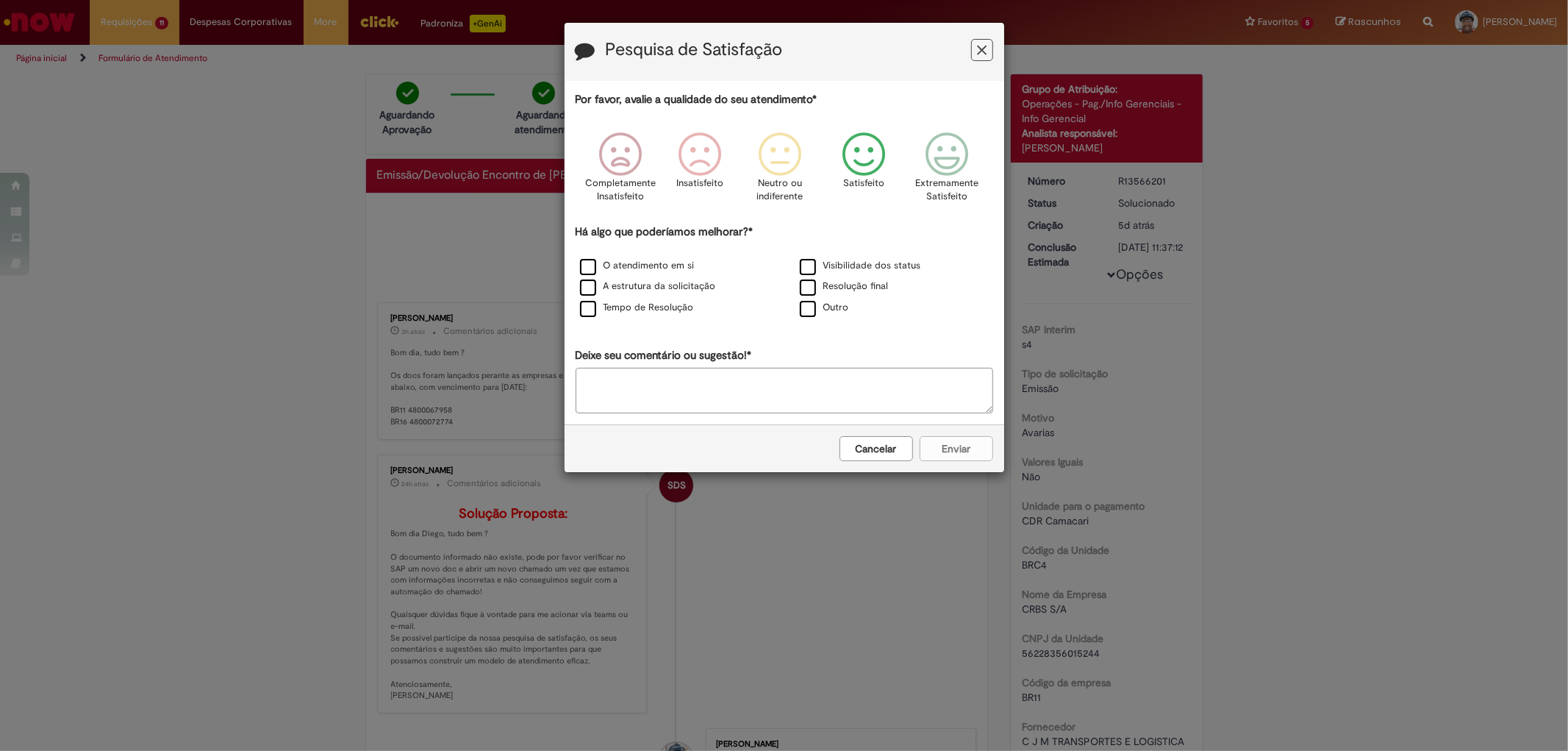
click at [861, 150] on icon "Feedback" at bounding box center [863, 154] width 55 height 44
click at [589, 313] on label "Tempo de Resolução" at bounding box center [636, 307] width 114 height 14
click at [958, 459] on button "Enviar" at bounding box center [955, 449] width 73 height 25
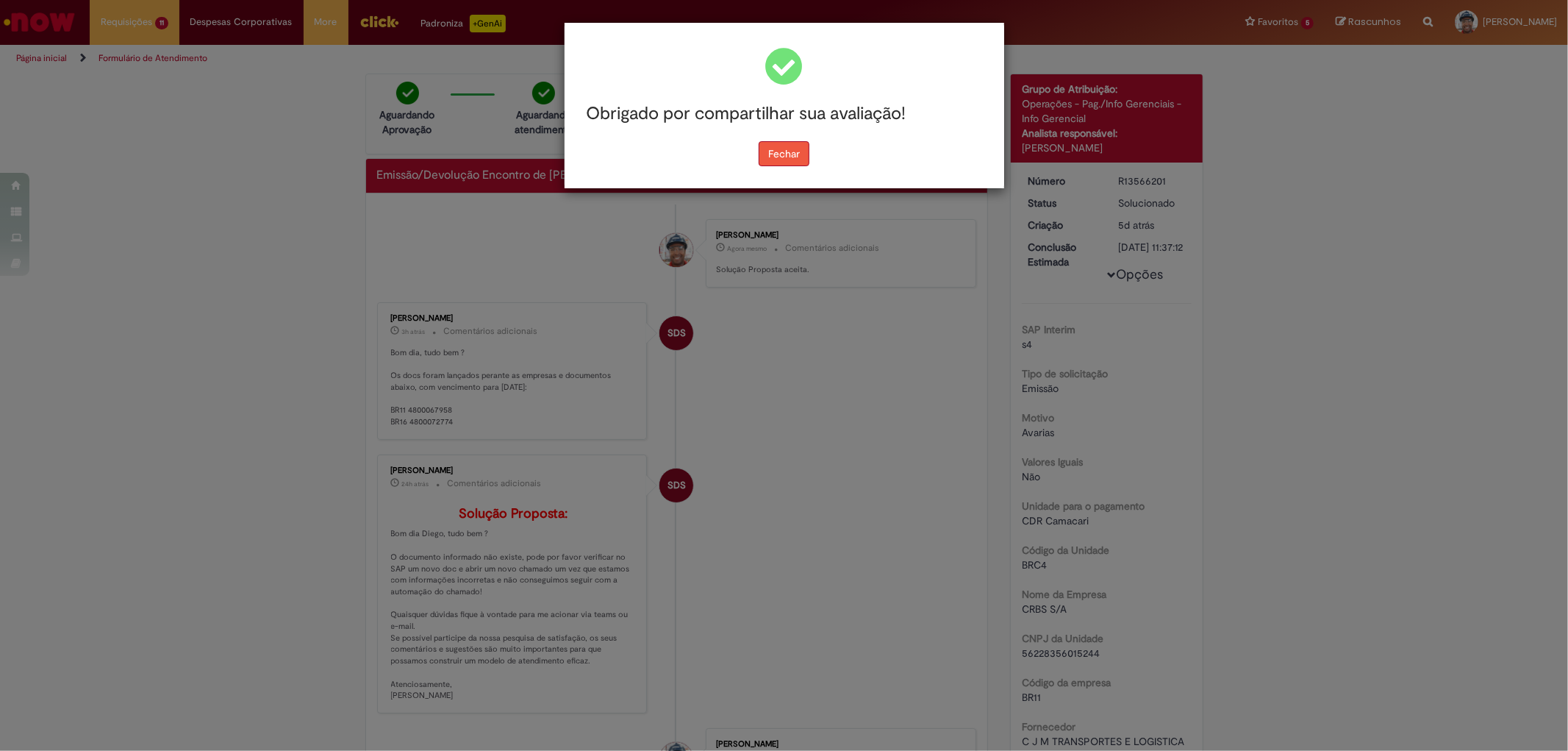
click at [772, 146] on button "Fechar" at bounding box center [784, 154] width 50 height 25
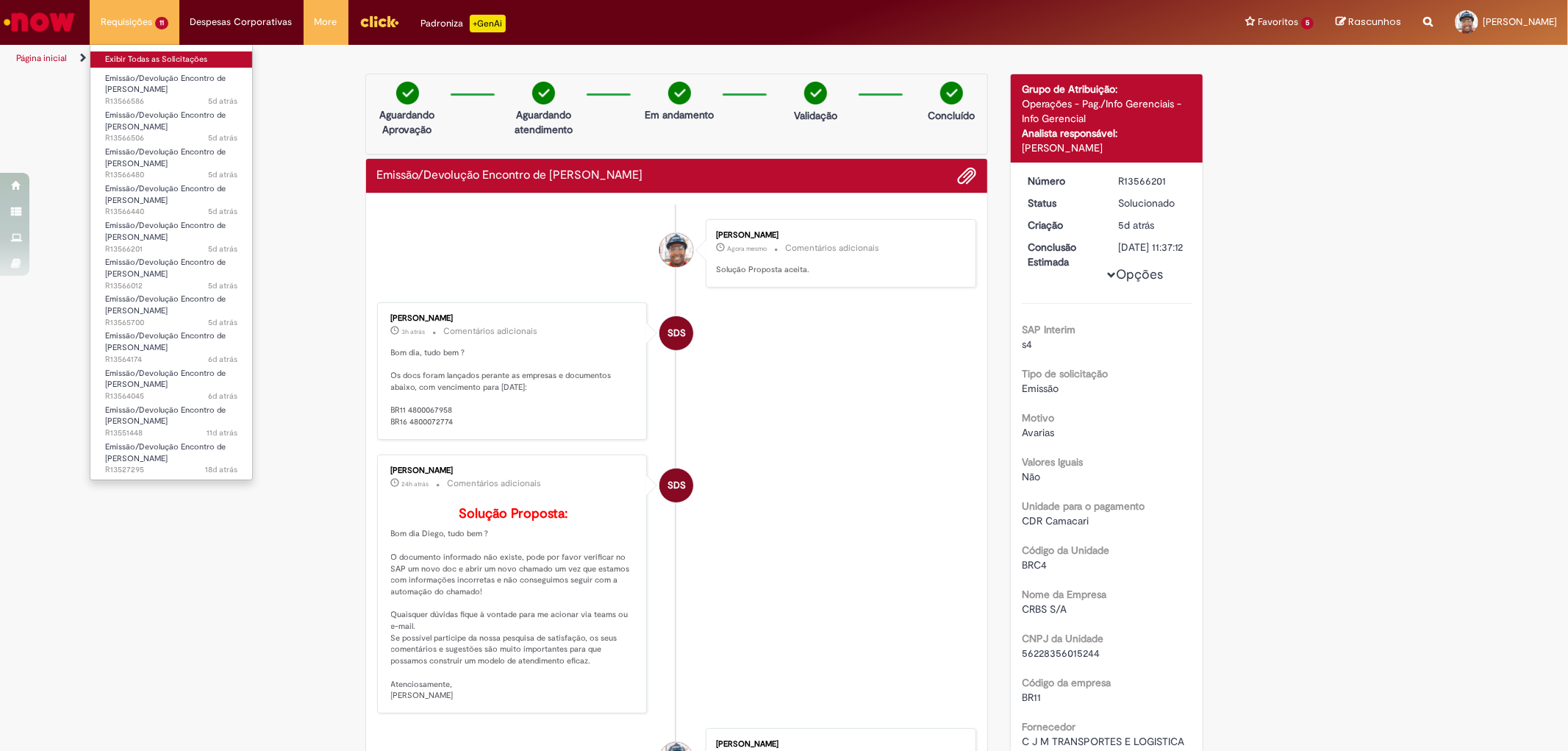
click at [167, 61] on link "Exibir Todas as Solicitações" at bounding box center [171, 59] width 162 height 16
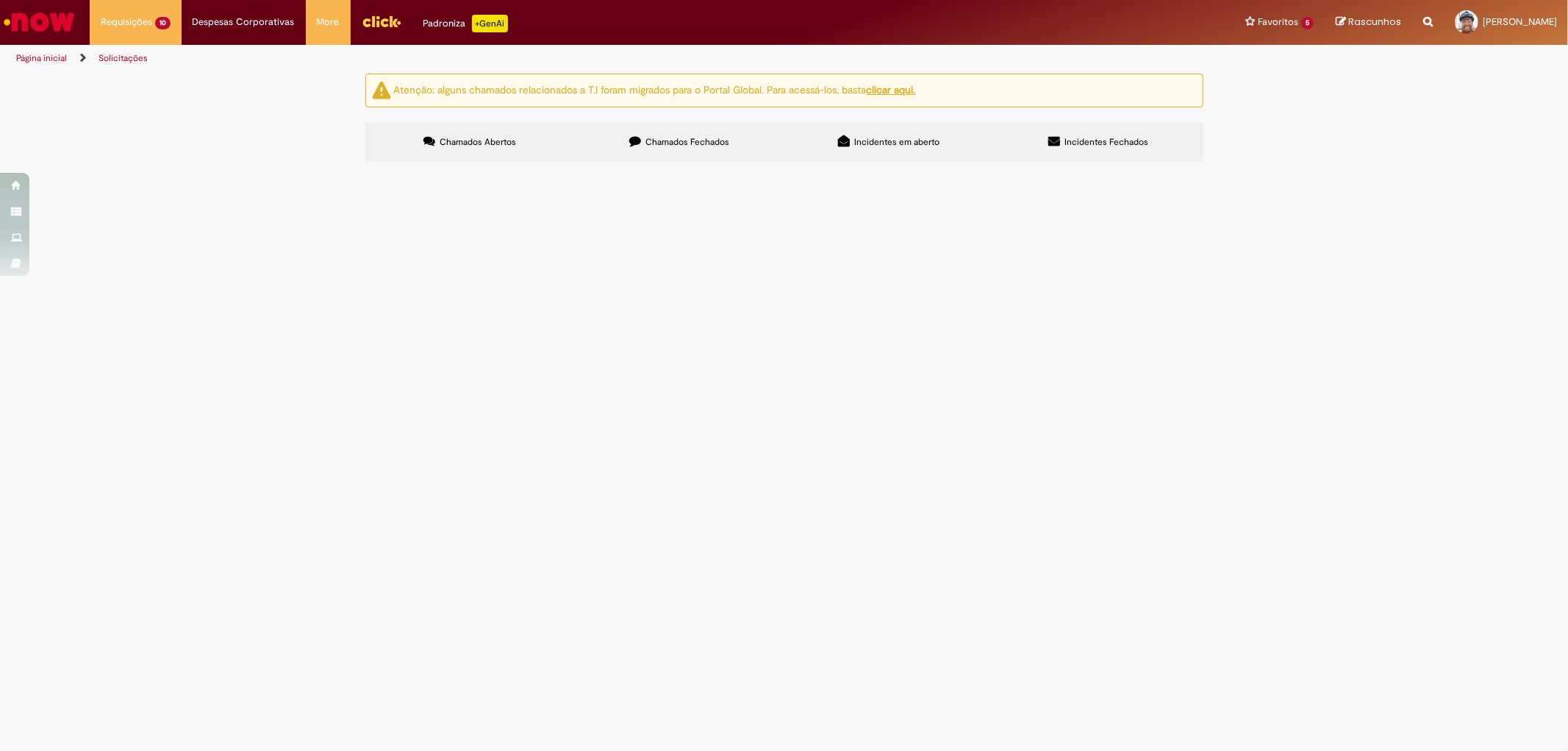
click at [0, 0] on span "R13566480" at bounding box center [0, 0] width 0 height 0
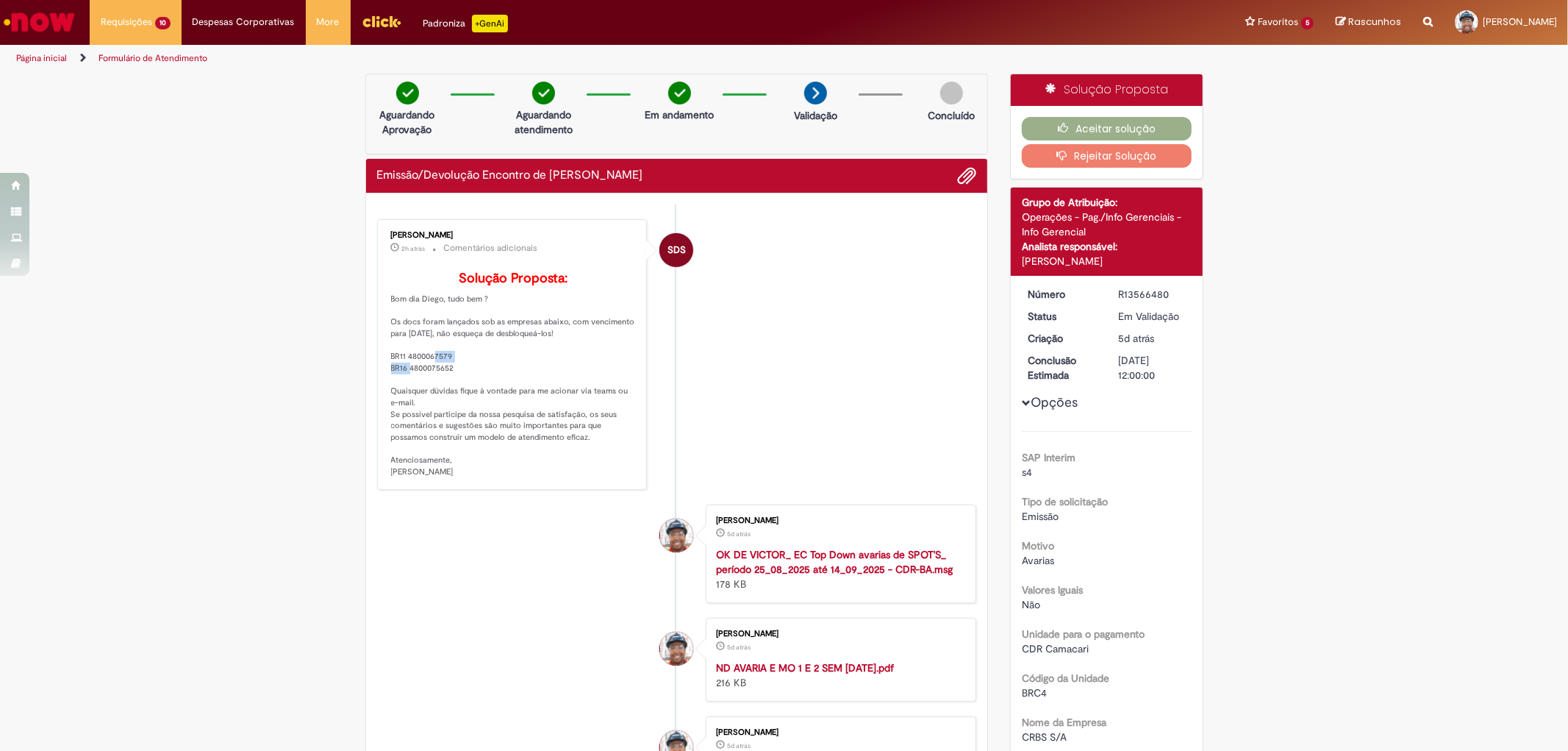
drag, startPoint x: 449, startPoint y: 379, endPoint x: 401, endPoint y: 379, distance: 48.0
click at [401, 379] on p "Solução Proposta: Bom dia Diego, tudo bem ? Os docs foram lançados sob as empre…" at bounding box center [513, 374] width 245 height 206
copy p "4800067579"
drag, startPoint x: 449, startPoint y: 391, endPoint x: 404, endPoint y: 391, distance: 45.0
click at [404, 391] on p "Solução Proposta: Bom dia Diego, tudo bem ? Os docs foram lançados sob as empre…" at bounding box center [513, 374] width 245 height 206
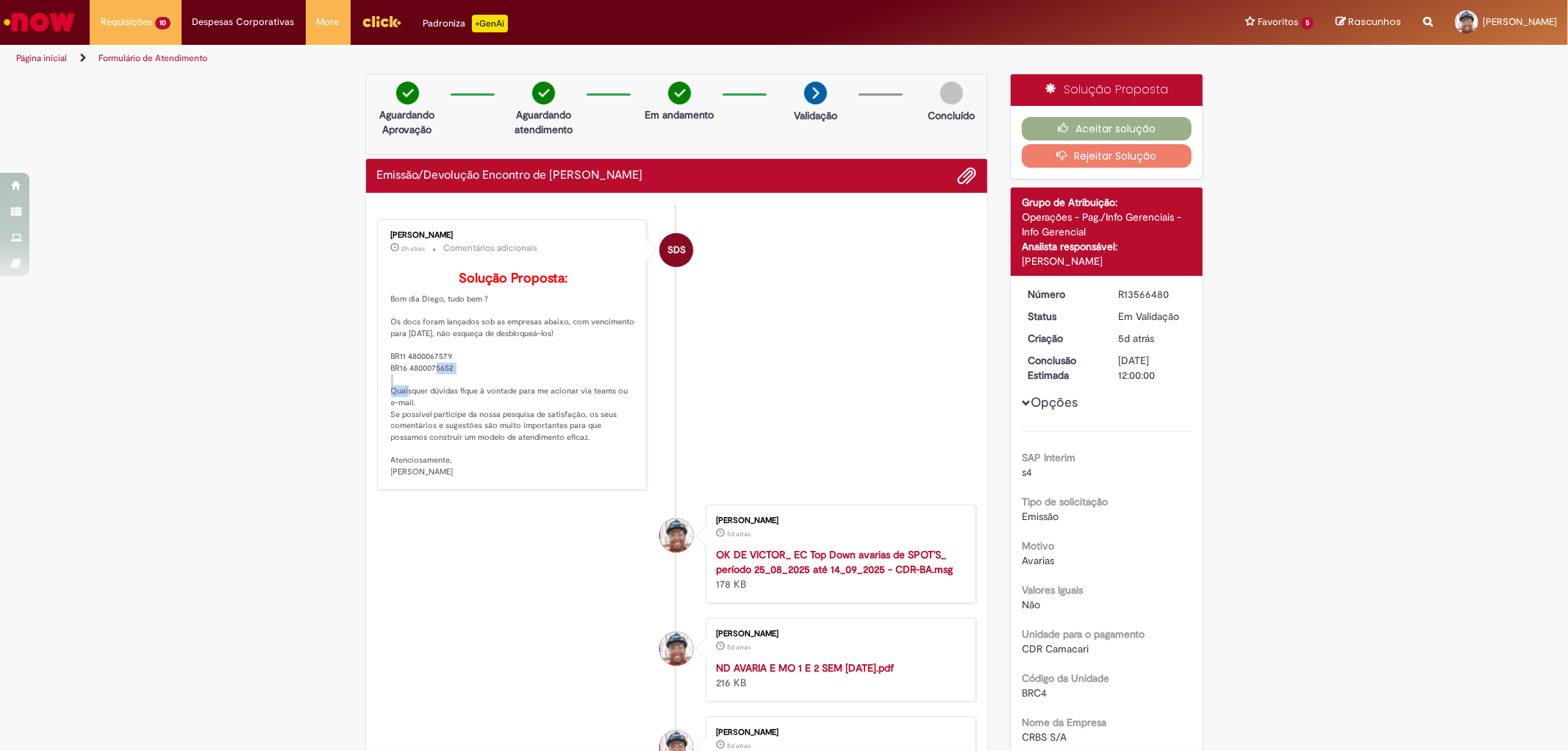
copy p "4800075652"
click at [1081, 130] on button "Aceitar solução" at bounding box center [1107, 129] width 170 height 24
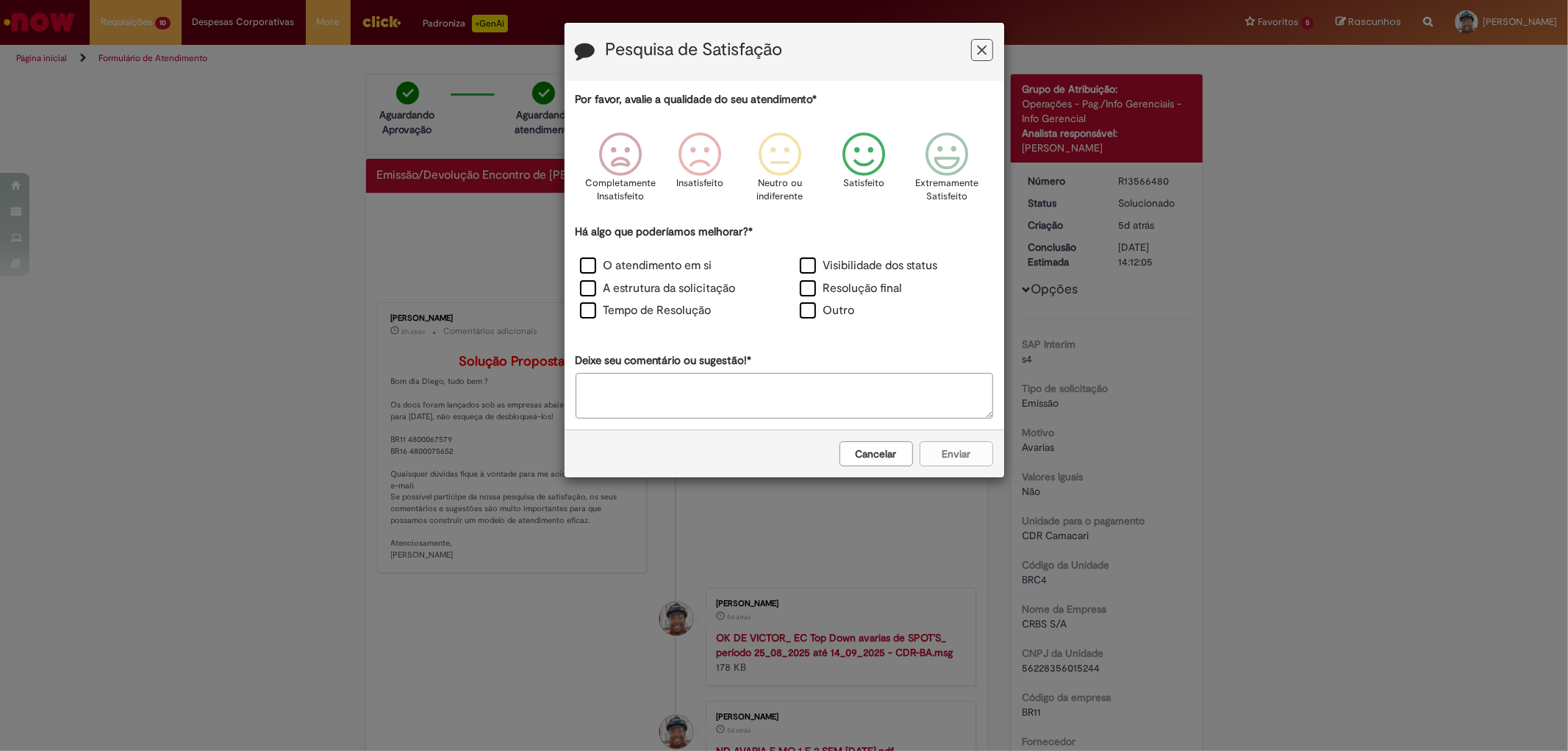
click at [864, 143] on icon "Feedback" at bounding box center [863, 154] width 55 height 44
click at [584, 312] on label "Tempo de Resolução" at bounding box center [646, 311] width 131 height 17
click at [879, 455] on button "Cancelar" at bounding box center [875, 454] width 73 height 25
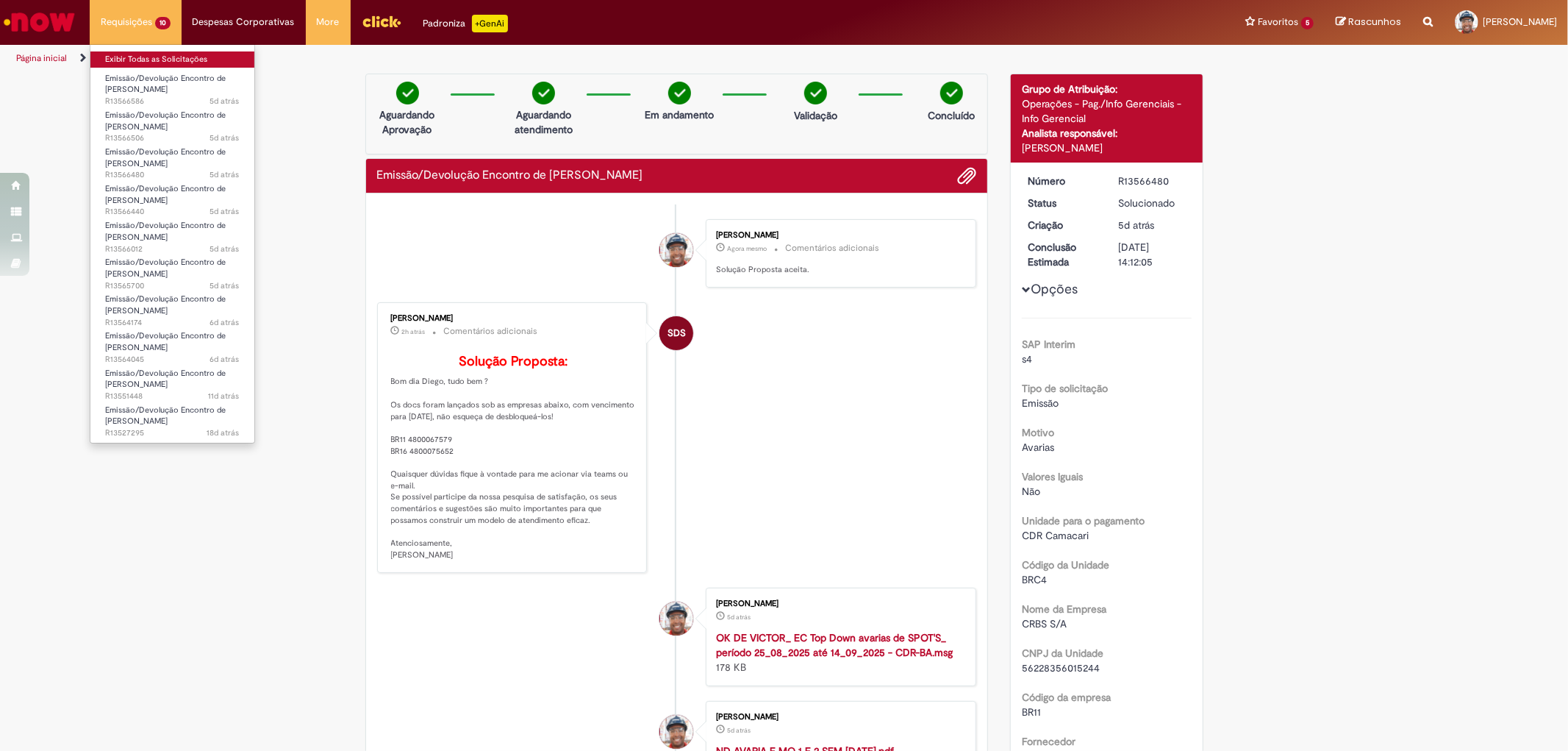
click at [151, 55] on link "Exibir Todas as Solicitações" at bounding box center [172, 59] width 164 height 16
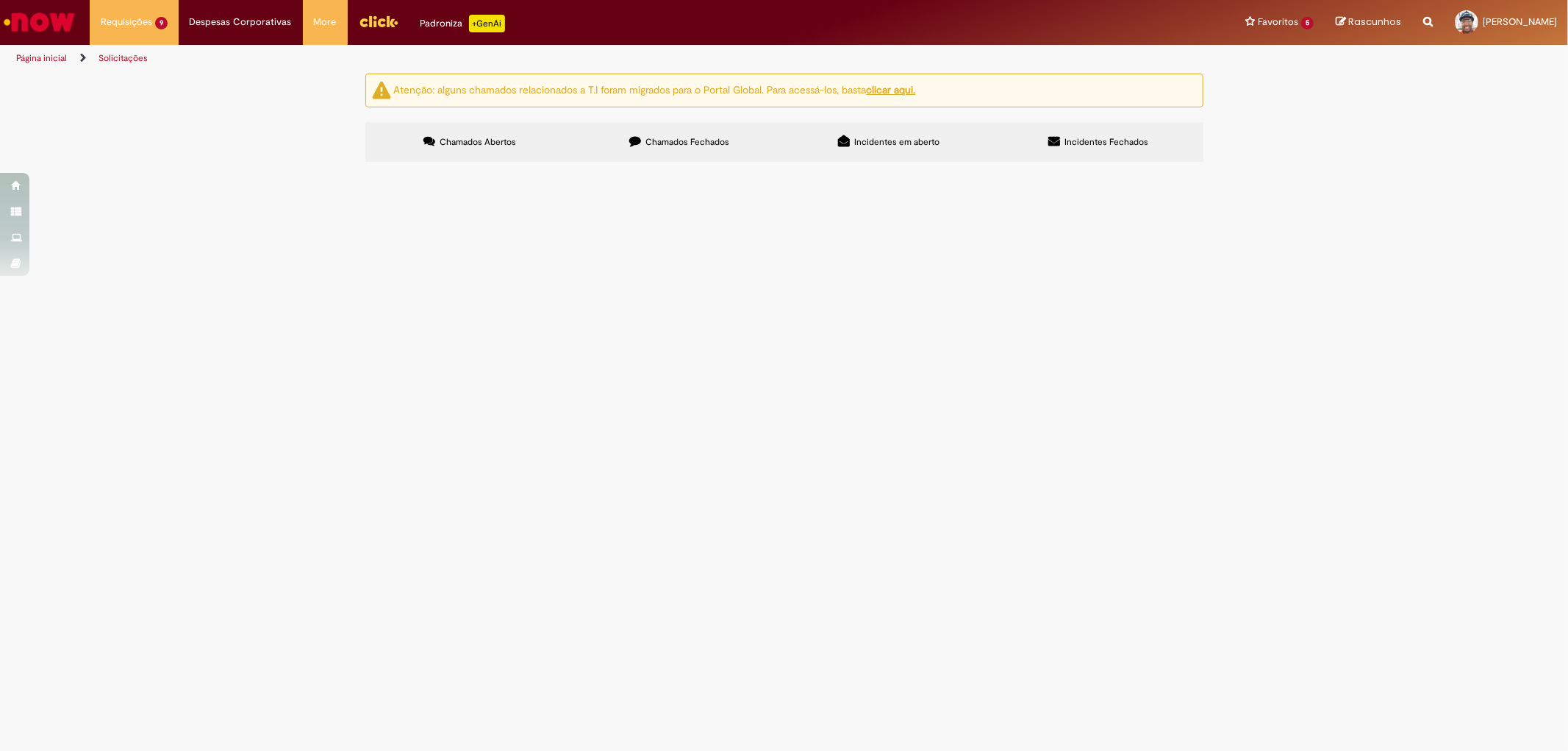
click at [0, 0] on span "R13566440" at bounding box center [0, 0] width 0 height 0
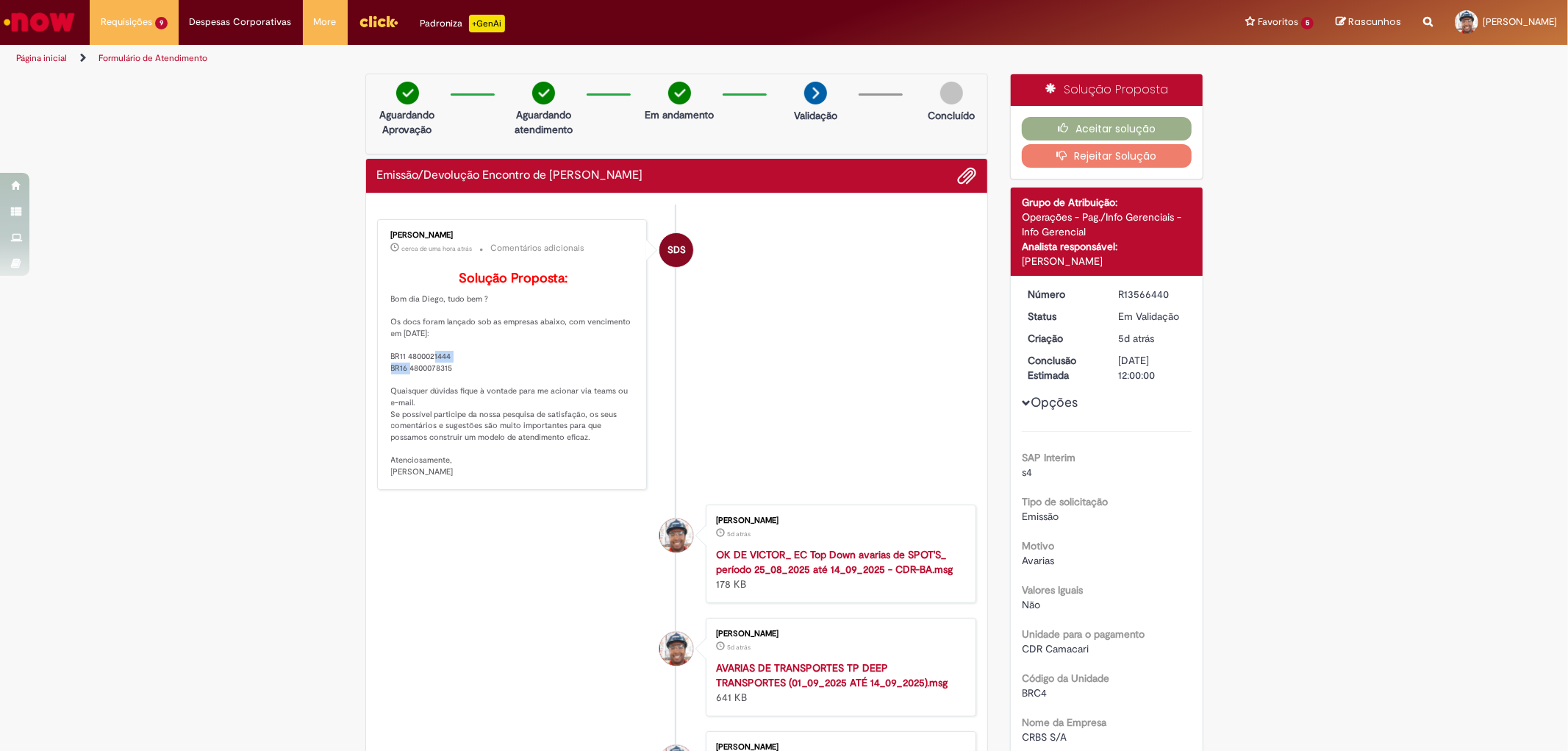
drag, startPoint x: 446, startPoint y: 379, endPoint x: 402, endPoint y: 377, distance: 44.0
click at [402, 377] on p "Solução Proposta: Bom dia Diego, tudo bem ? Os docs foram lançado sob as empres…" at bounding box center [513, 374] width 245 height 206
copy p "4800021444"
drag, startPoint x: 447, startPoint y: 394, endPoint x: 402, endPoint y: 395, distance: 45.0
click at [402, 395] on p "Solução Proposta: Bom dia Diego, tudo bem ? Os docs foram lançado sob as empres…" at bounding box center [513, 374] width 245 height 206
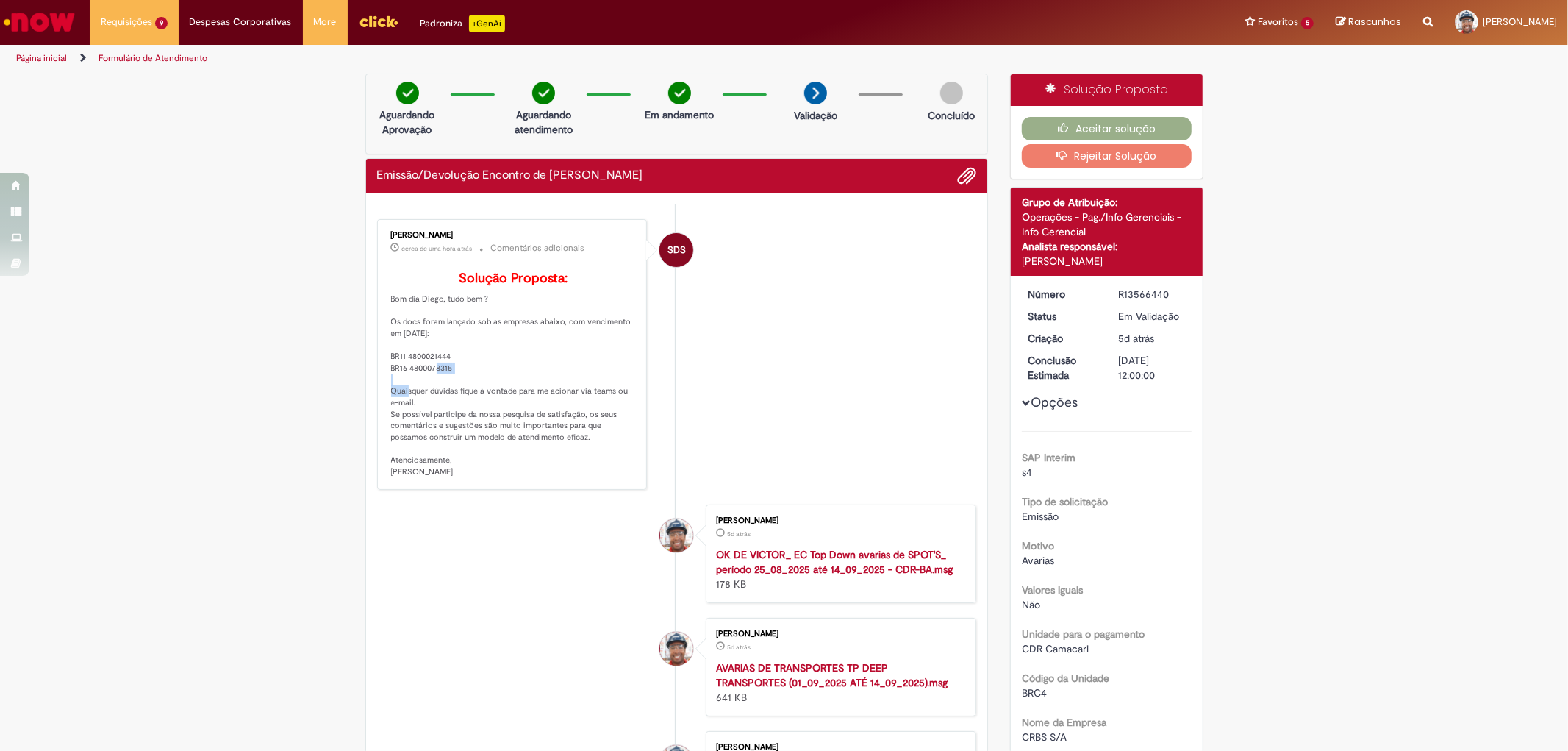
copy p "4800078315"
click at [1088, 130] on button "Aceitar solução" at bounding box center [1107, 129] width 170 height 24
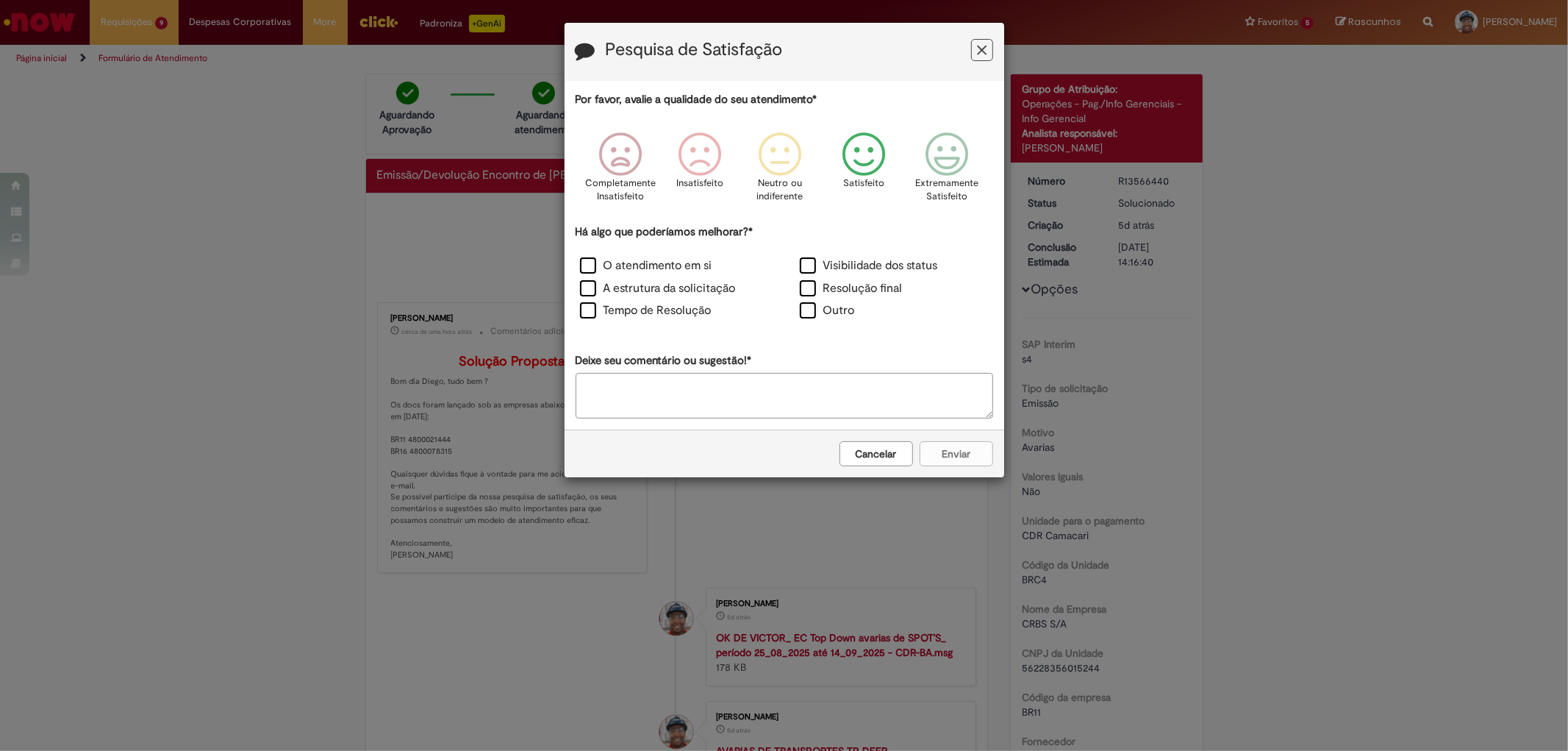
click at [863, 152] on icon "Feedback" at bounding box center [863, 154] width 55 height 44
click at [600, 302] on div "Tempo de Resolução" at bounding box center [674, 312] width 220 height 23
click at [592, 312] on label "Tempo de Resolução" at bounding box center [646, 311] width 131 height 17
click at [943, 461] on button "Enviar" at bounding box center [955, 454] width 73 height 25
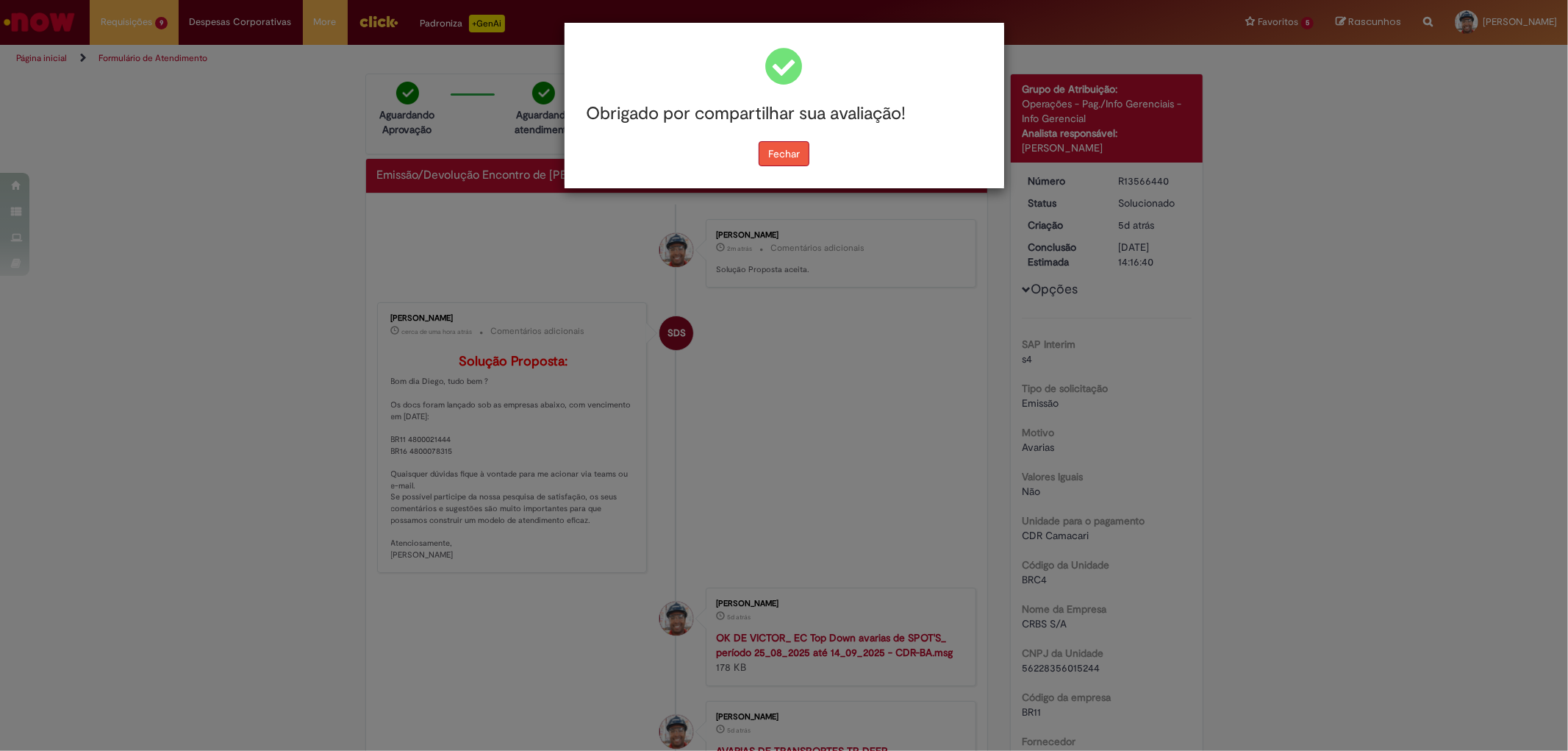
click at [798, 148] on button "Fechar" at bounding box center [784, 154] width 50 height 25
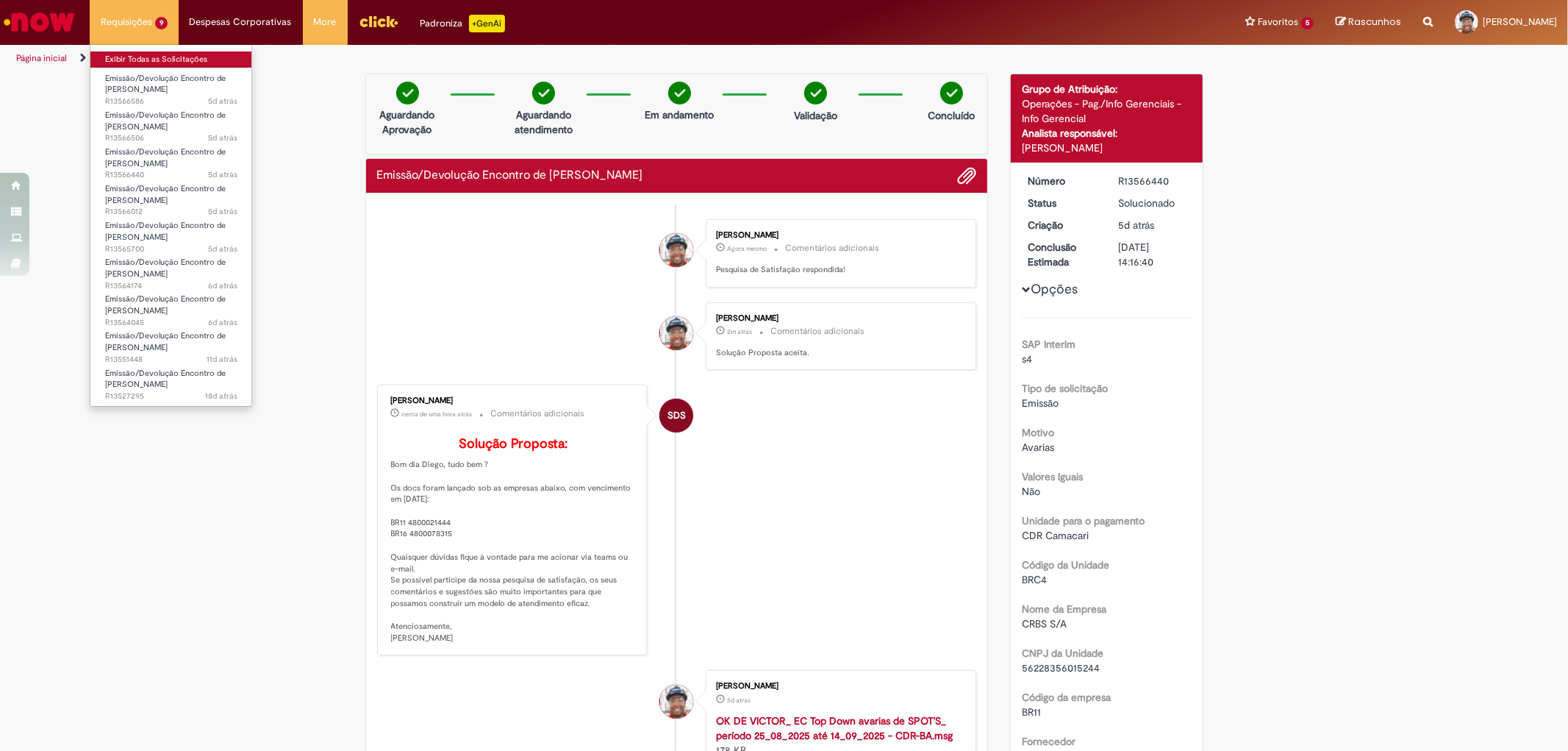
click at [160, 55] on link "Exibir Todas as Solicitações" at bounding box center [171, 59] width 162 height 16
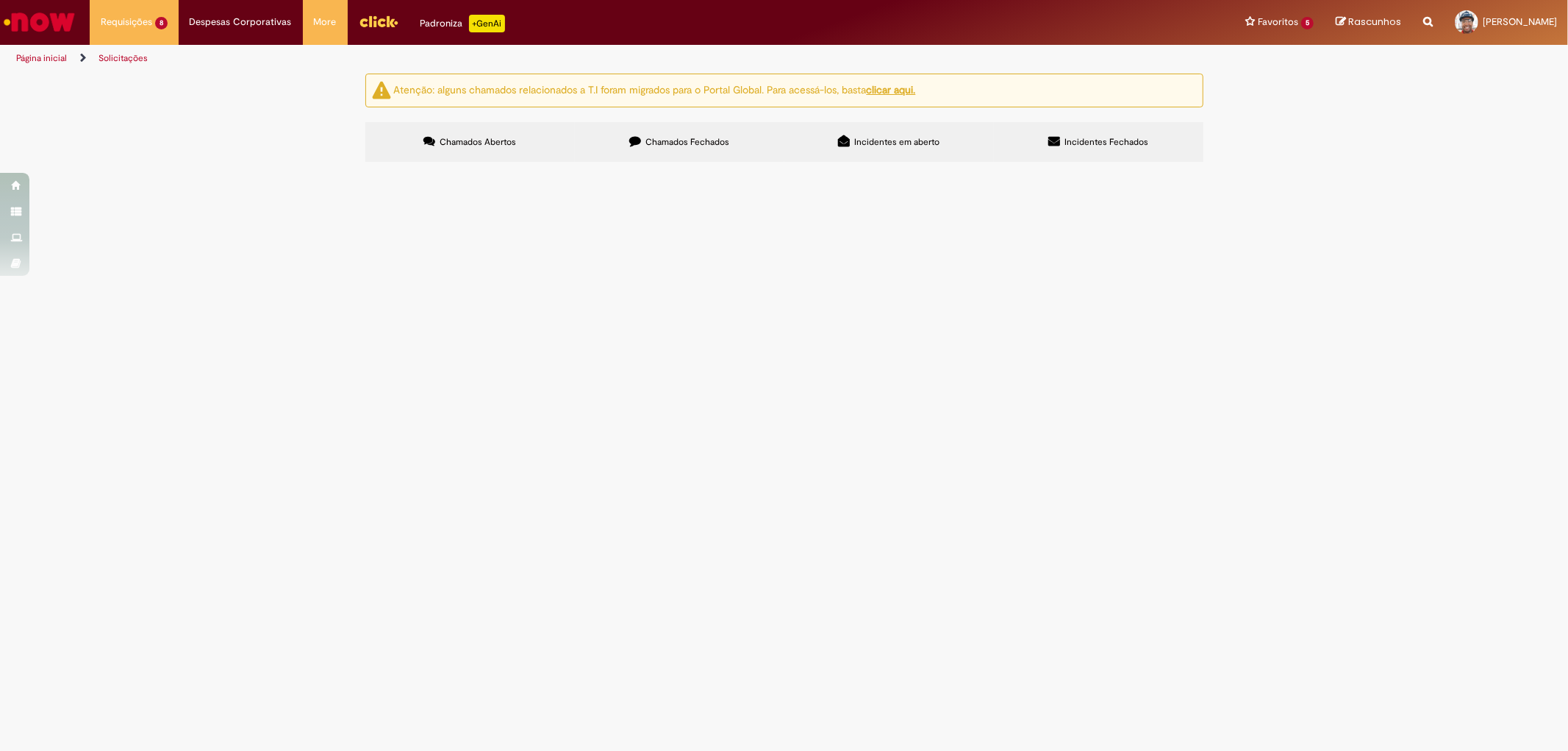
click at [0, 0] on span "R13564045" at bounding box center [0, 0] width 0 height 0
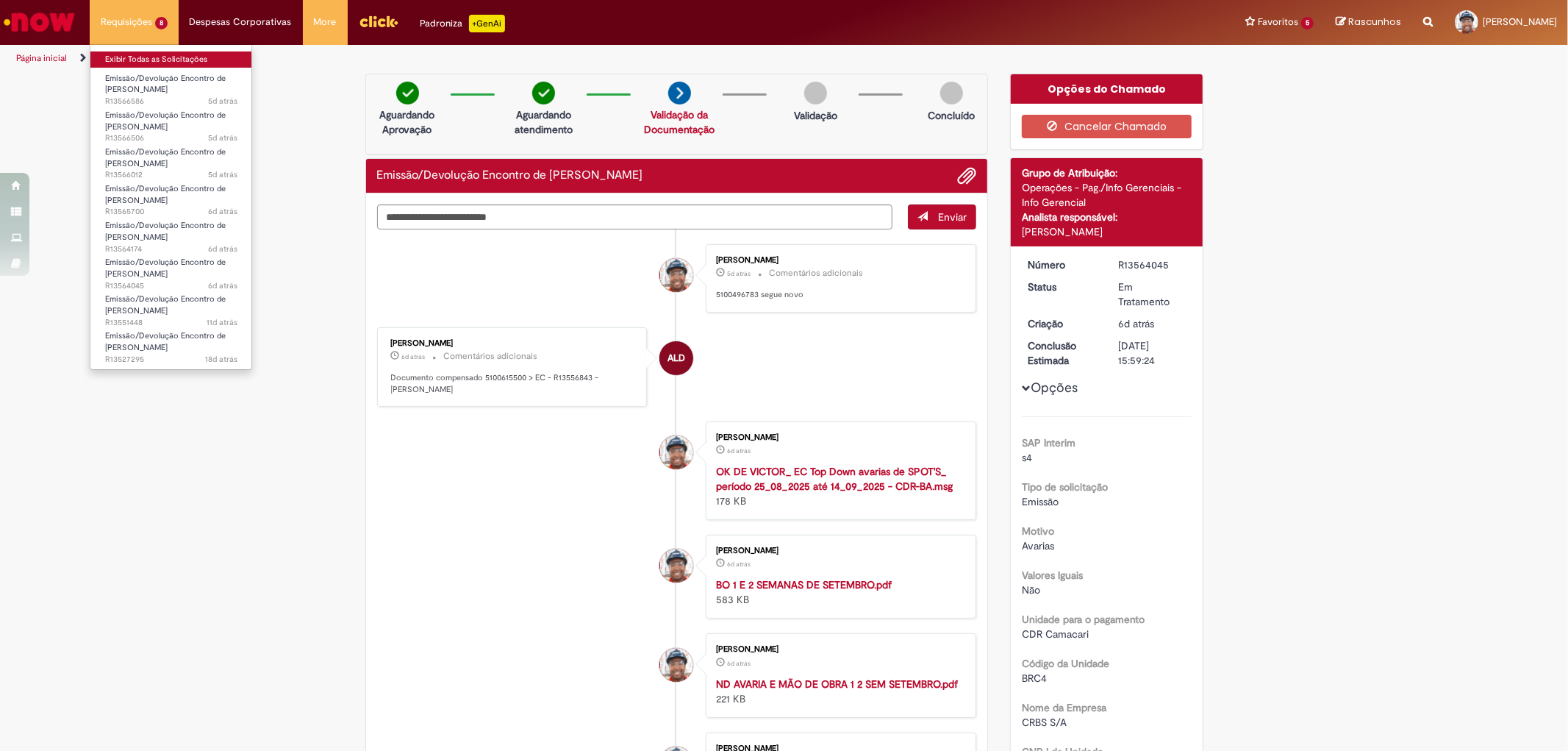
click at [148, 55] on link "Exibir Todas as Solicitações" at bounding box center [171, 59] width 162 height 16
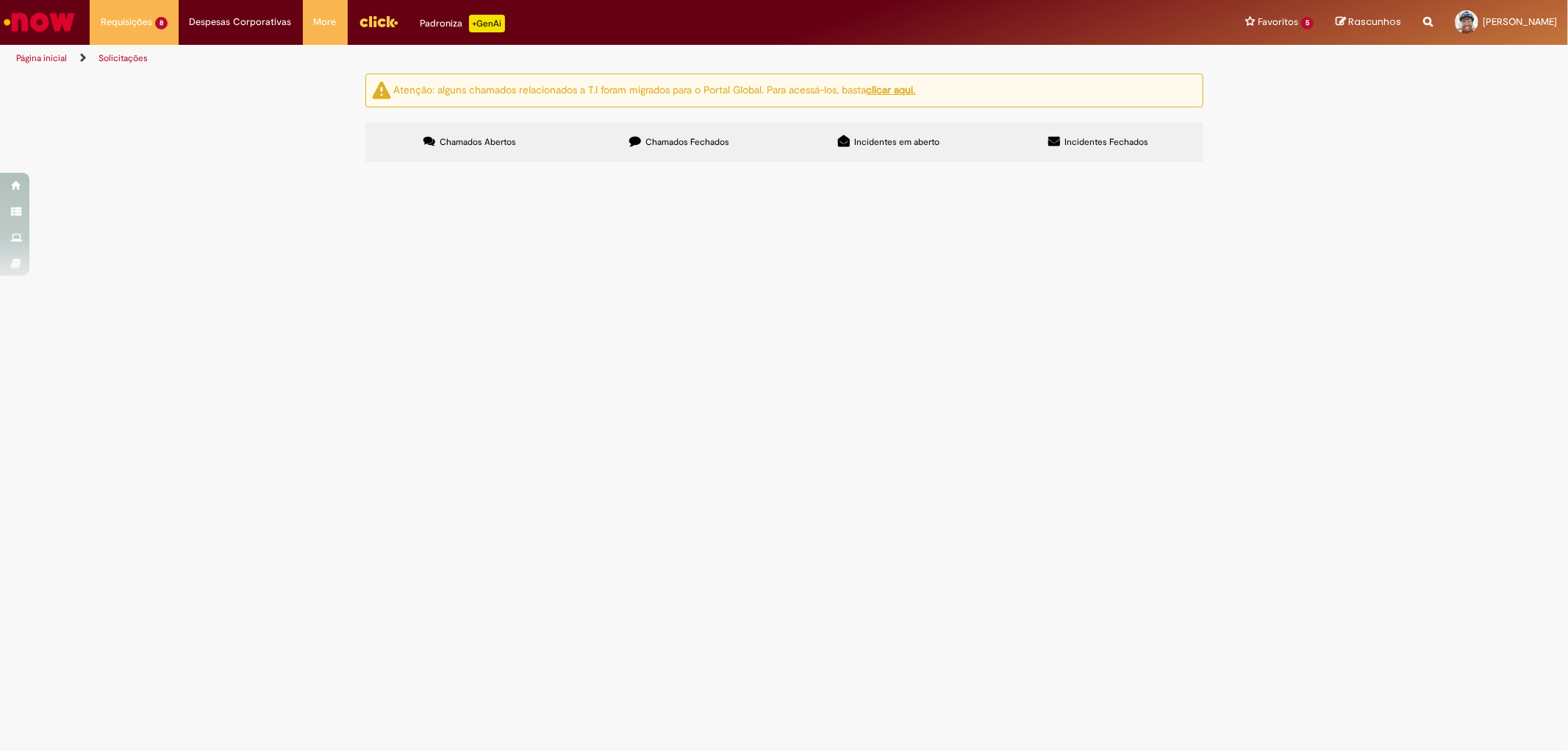
click at [0, 0] on span "R13565700" at bounding box center [0, 0] width 0 height 0
